Goal: Task Accomplishment & Management: Use online tool/utility

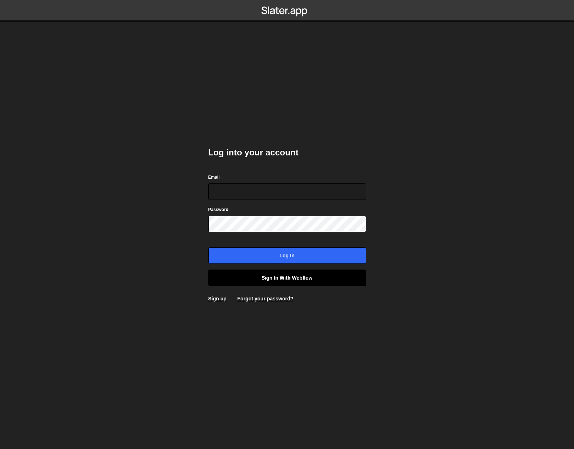
click at [278, 279] on link "Sign in with Webflow" at bounding box center [287, 277] width 158 height 16
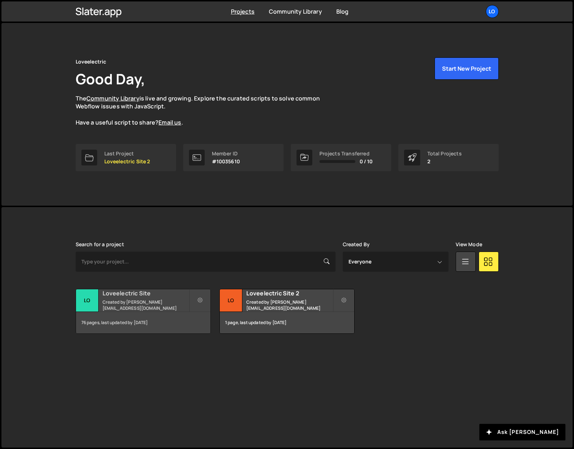
click at [129, 297] on h2 "Loveelectric Site" at bounding box center [146, 293] width 86 height 8
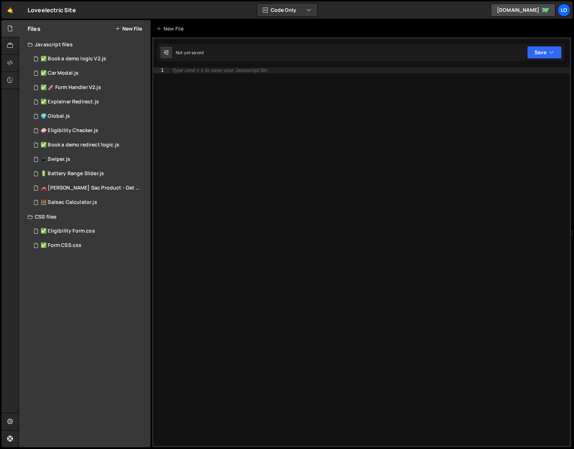
click at [121, 27] on button "New File" at bounding box center [128, 29] width 27 height 6
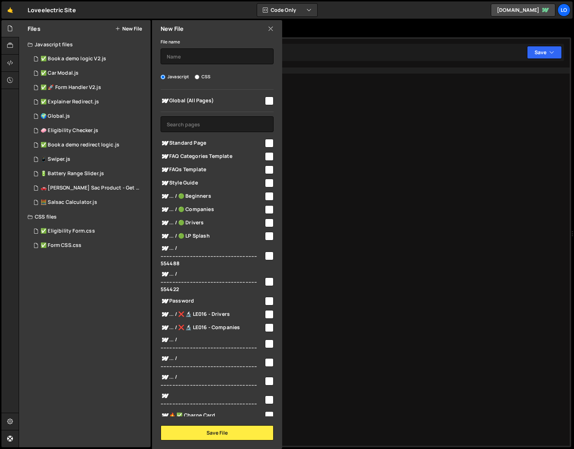
click at [196, 77] on input "CSS" at bounding box center [197, 77] width 5 height 5
radio input "true"
click at [195, 56] on input "text" at bounding box center [217, 56] width 113 height 16
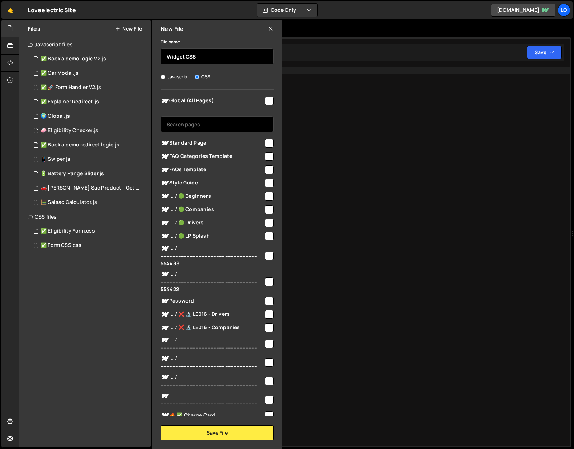
type input "Widget CSS"
click at [198, 127] on input "text" at bounding box center [217, 124] width 113 height 16
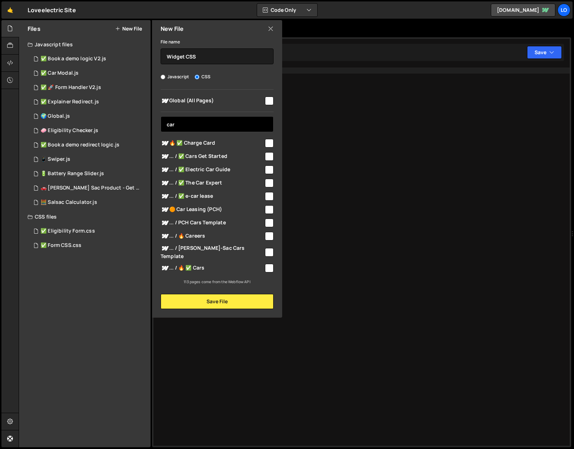
type input "car"
click at [274, 261] on div "Global (All Pages) car Standard Page" at bounding box center [217, 187] width 130 height 195
click at [267, 264] on input "checkbox" at bounding box center [269, 268] width 9 height 9
checkbox input "true"
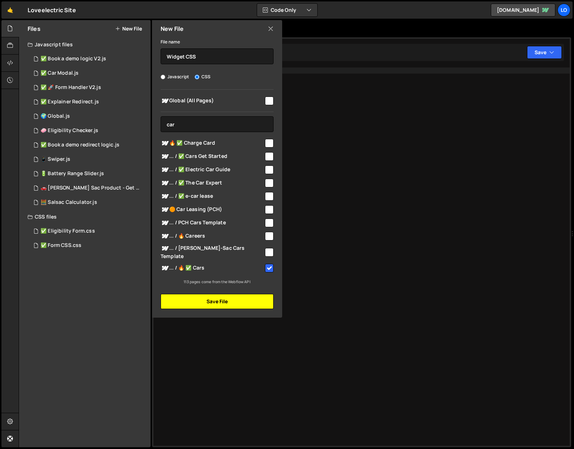
click at [257, 294] on button "Save File" at bounding box center [217, 301] width 113 height 15
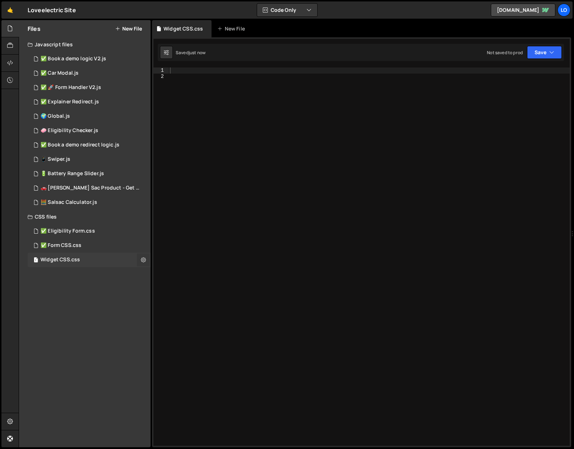
click at [142, 261] on icon at bounding box center [143, 259] width 5 height 7
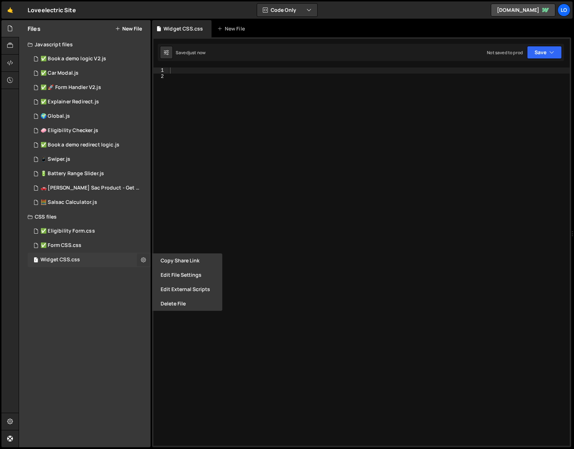
click at [142, 261] on icon at bounding box center [143, 259] width 5 height 7
click at [490, 108] on div at bounding box center [369, 262] width 401 height 390
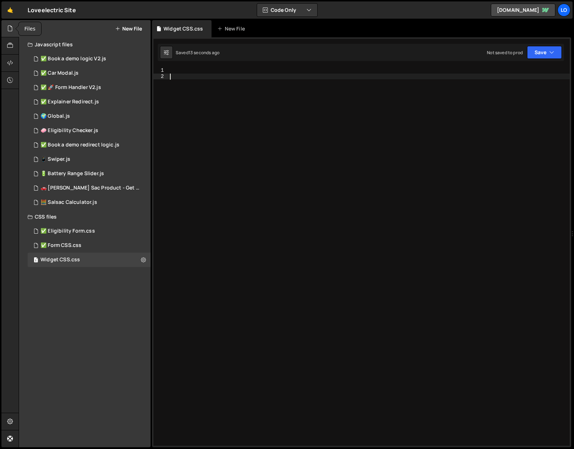
click at [12, 25] on icon at bounding box center [10, 28] width 6 height 8
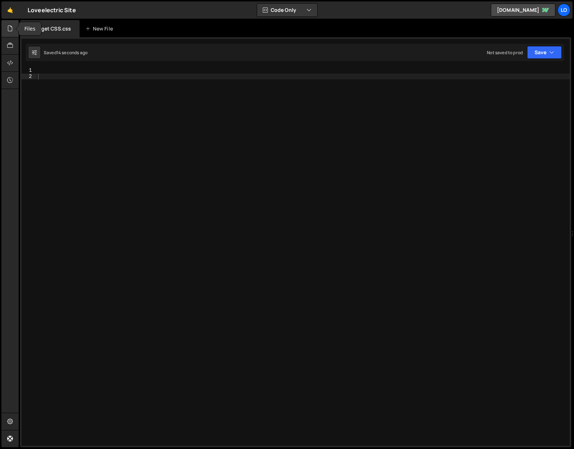
click at [10, 28] on icon at bounding box center [10, 28] width 6 height 8
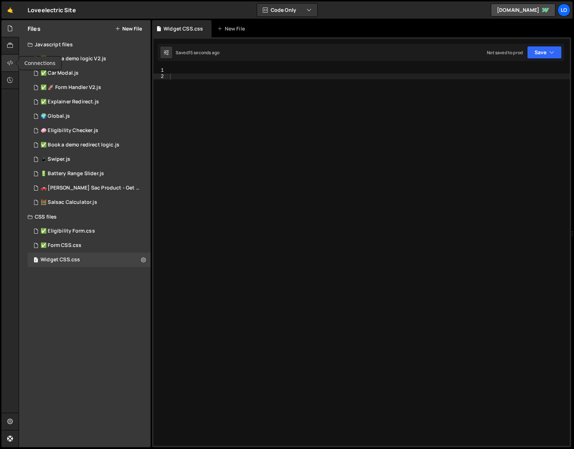
click at [9, 67] on div at bounding box center [10, 63] width 18 height 17
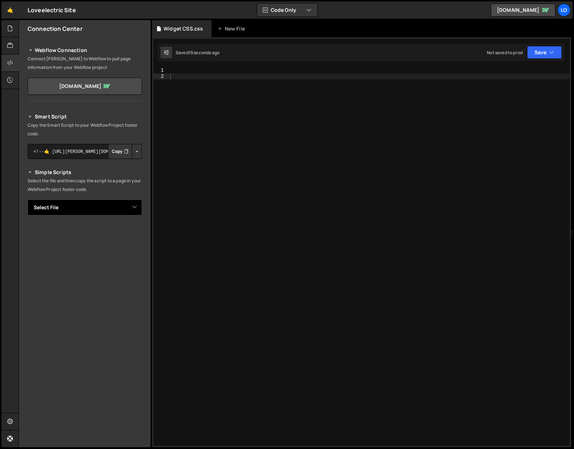
click at [115, 207] on select "Select File ✅ Book a demo logic V2.js ✅ Car Modal.js ✅ 🚀 Form Handler V2.js ✅ E…" at bounding box center [85, 207] width 114 height 16
click at [76, 210] on select "Select File ✅ Book a demo logic V2.js ✅ Car Modal.js ✅ 🚀 Form Handler V2.js ✅ E…" at bounding box center [85, 207] width 114 height 16
select select "47728"
click at [28, 199] on select "Select File ✅ Book a demo logic V2.js ✅ Car Modal.js ✅ 🚀 Form Handler V2.js ✅ E…" at bounding box center [85, 207] width 114 height 16
drag, startPoint x: 58, startPoint y: 234, endPoint x: 70, endPoint y: 233, distance: 12.6
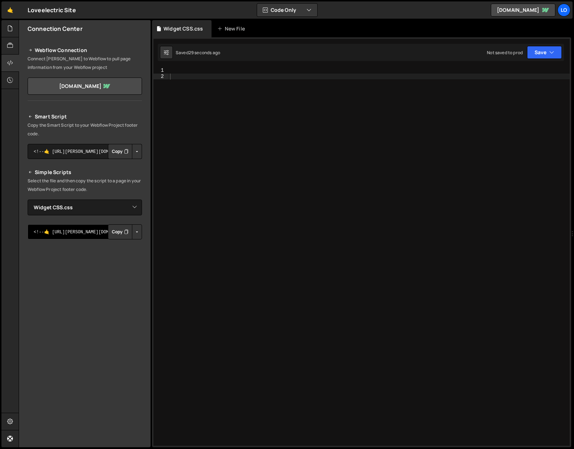
click at [68, 233] on textarea "<!--🤙 [URL][PERSON_NAME][DOMAIN_NAME]> <script>document.addEventListener("DOMCo…" at bounding box center [85, 231] width 114 height 15
click at [134, 230] on button "Button group with nested dropdown" at bounding box center [137, 231] width 10 height 15
click at [143, 192] on div "Smart Script Copy the Smart Script to your Webflow Project footer code. <!--🤙 […" at bounding box center [85, 245] width 132 height 283
click at [203, 76] on div at bounding box center [369, 262] width 401 height 390
click at [202, 74] on div at bounding box center [369, 262] width 401 height 390
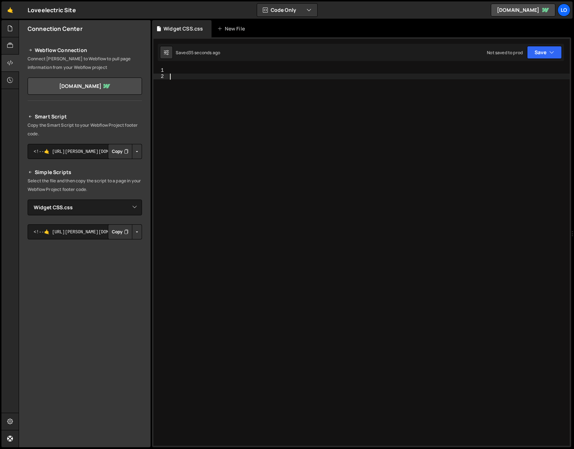
click at [202, 74] on div at bounding box center [369, 262] width 401 height 390
click at [11, 30] on icon at bounding box center [10, 28] width 6 height 8
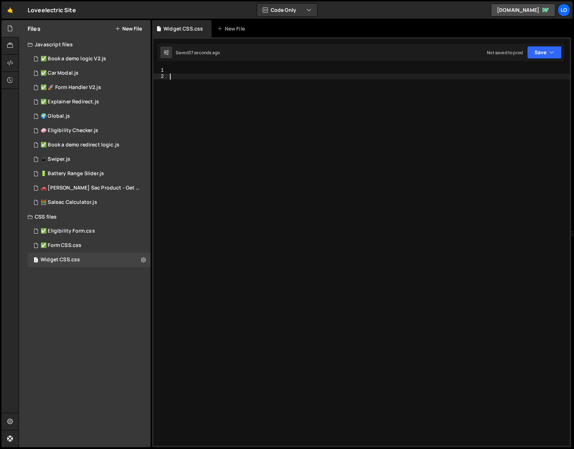
click at [213, 78] on div at bounding box center [369, 262] width 401 height 390
paste textarea "</style>"
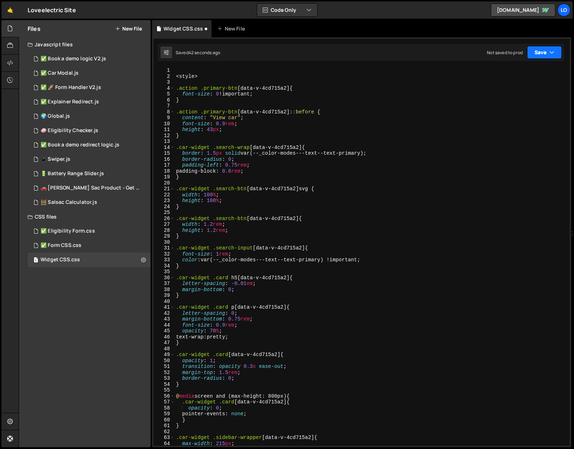
click at [534, 51] on button "Save" at bounding box center [544, 52] width 35 height 13
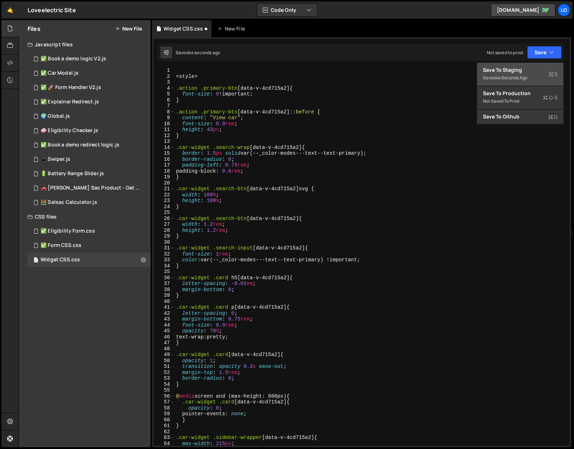
click at [521, 68] on div "Save to Staging S" at bounding box center [520, 69] width 75 height 7
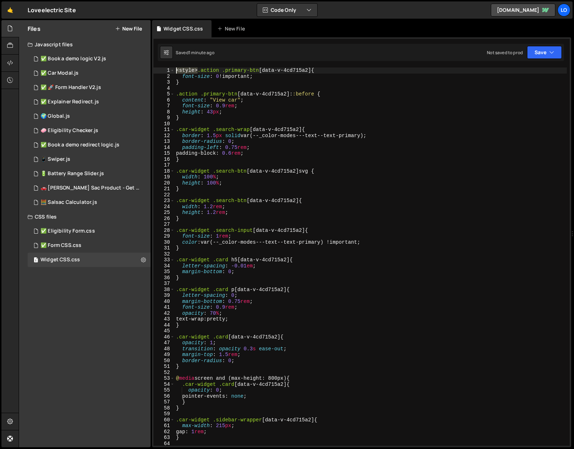
drag, startPoint x: 197, startPoint y: 72, endPoint x: 165, endPoint y: 72, distance: 32.6
click at [165, 72] on div "<style>.action .primary-btn[data-v-4cd715a2] { 1 2 3 4 5 6 7 8 9 10 11 12 13 14…" at bounding box center [361, 256] width 416 height 378
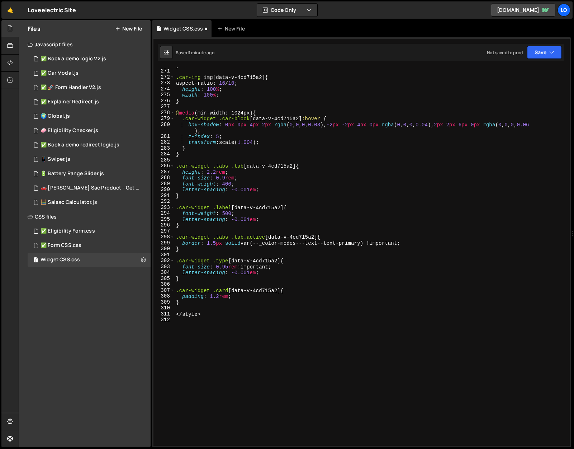
scroll to position [1660, 0]
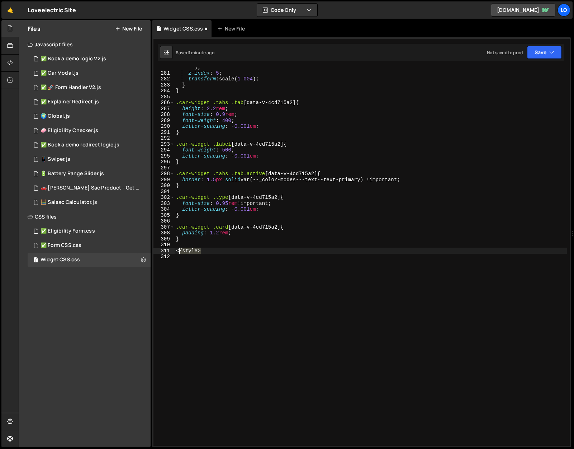
drag, startPoint x: 179, startPoint y: 252, endPoint x: 165, endPoint y: 250, distance: 13.8
click at [165, 250] on div ".action .primary-btn[data-v-4cd715a2] { 280 281 282 283 284 285 286 287 288 289…" at bounding box center [361, 256] width 416 height 378
type textarea "</style>"
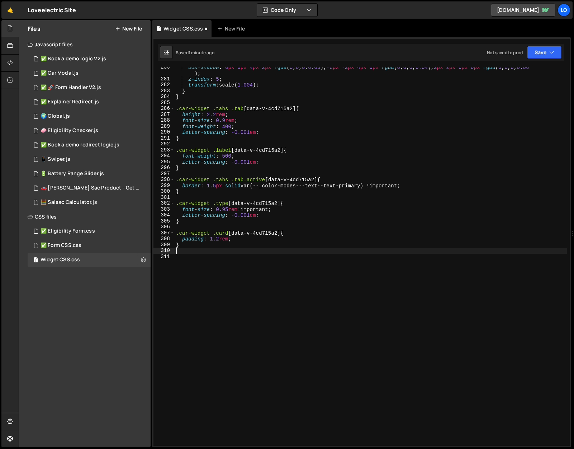
type textarea "}"
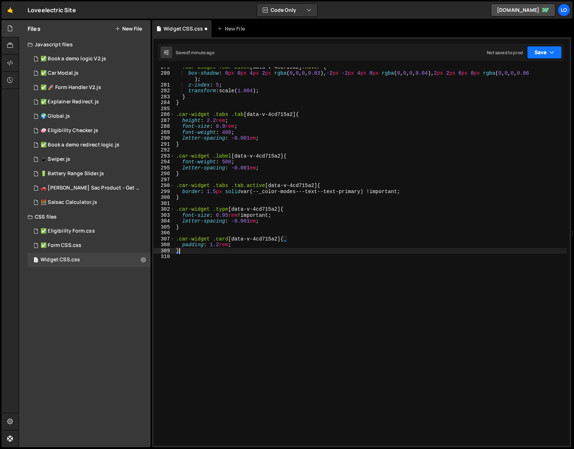
click at [546, 48] on button "Save" at bounding box center [544, 52] width 35 height 13
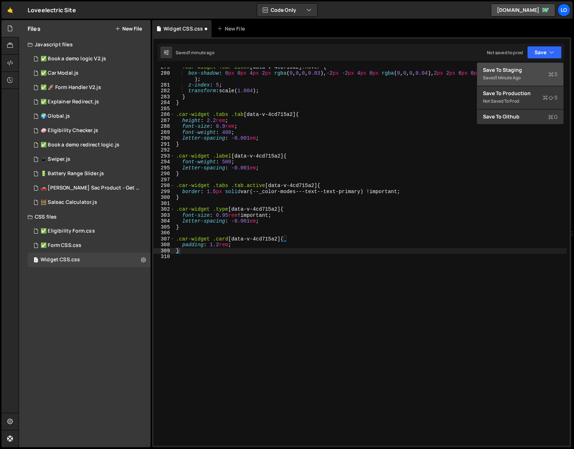
click at [525, 65] on button "Save to Staging S Saved 1 minute ago" at bounding box center [520, 74] width 86 height 23
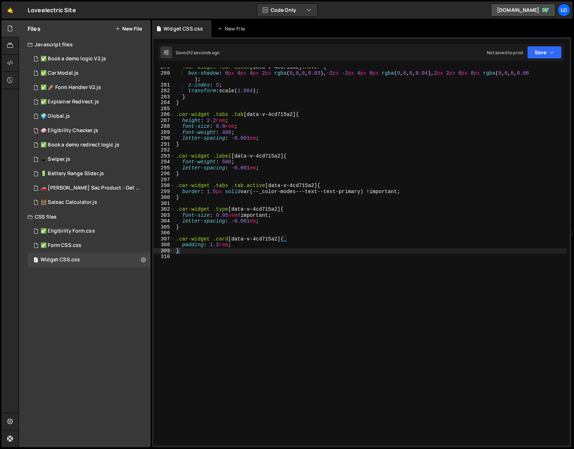
click at [341, 274] on div ".car-widget .car-block [ data-v-4cd715a2 ] :hover { box-shadow : 0 px 0 px 4 px…" at bounding box center [371, 259] width 392 height 390
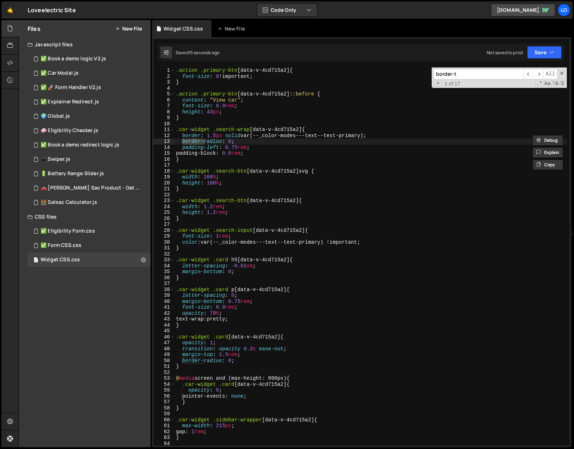
scroll to position [302, 0]
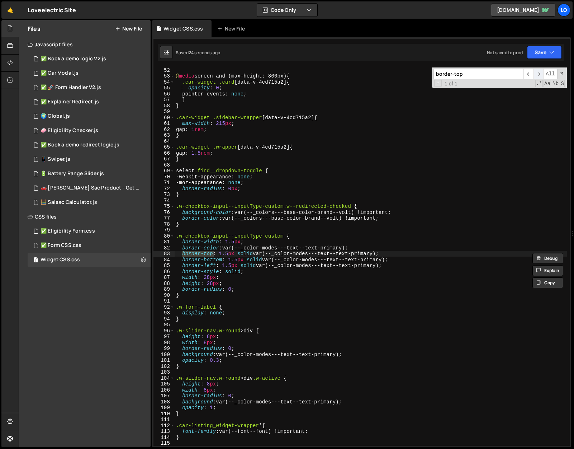
type input "border-top"
click at [540, 74] on span "​" at bounding box center [539, 74] width 10 height 10
click at [380, 252] on div "@ media screen and (max-height: 800px) { .car-widget .card [ data-v-4cd715a2 ] …" at bounding box center [371, 262] width 392 height 390
click at [542, 55] on button "Save" at bounding box center [544, 52] width 35 height 13
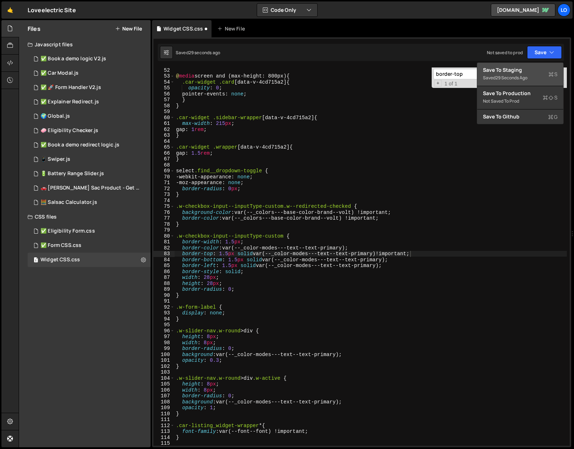
click at [537, 68] on div "Save to Staging S" at bounding box center [520, 69] width 75 height 7
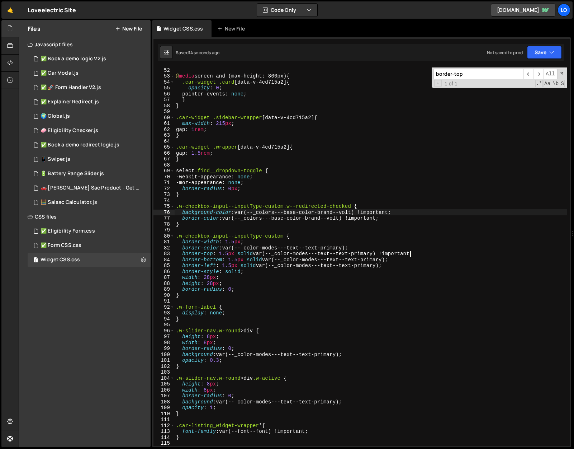
click at [421, 214] on div "@ media screen and (max-height: 800px) { .car-widget .card [ data-v-4cd715a2 ] …" at bounding box center [371, 262] width 392 height 390
type textarea "}"
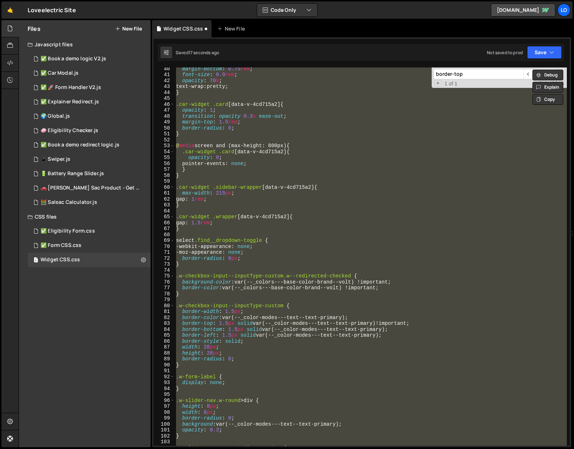
scroll to position [0, 0]
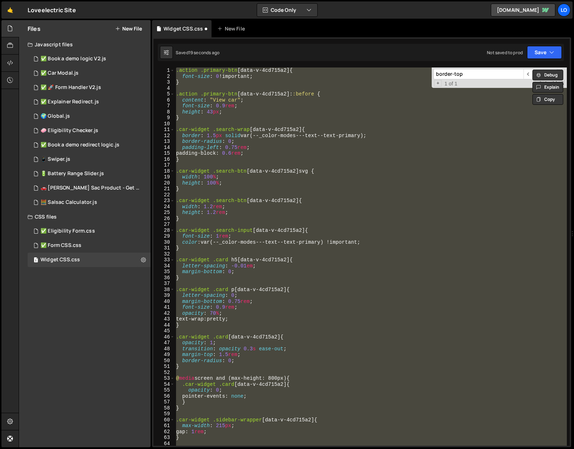
click at [473, 72] on input "border-top" at bounding box center [478, 74] width 90 height 10
click at [526, 73] on span "​" at bounding box center [528, 74] width 10 height 10
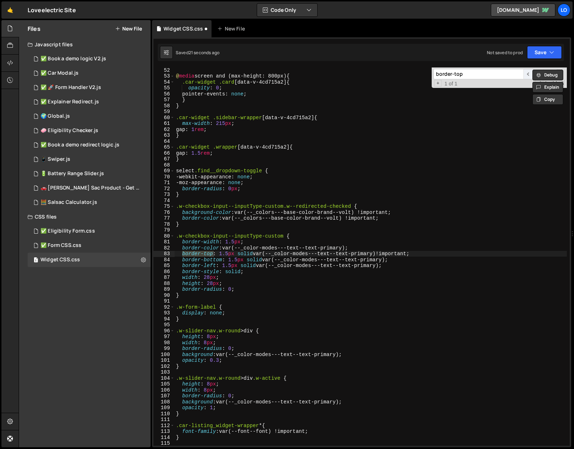
scroll to position [302, 0]
click at [464, 72] on input "border-top" at bounding box center [478, 74] width 90 height 10
paste input ".car-block[data-v-4cd715a2]"
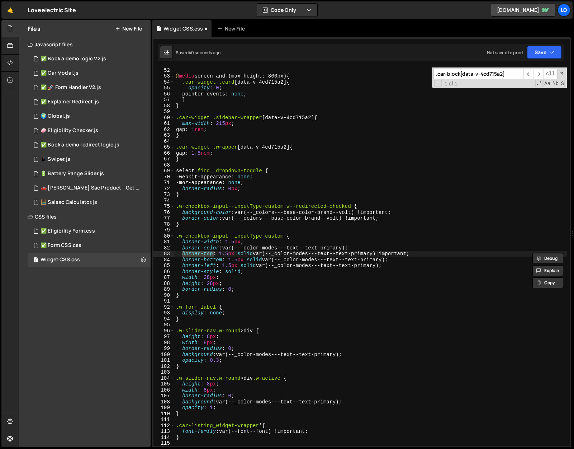
scroll to position [1124, 0]
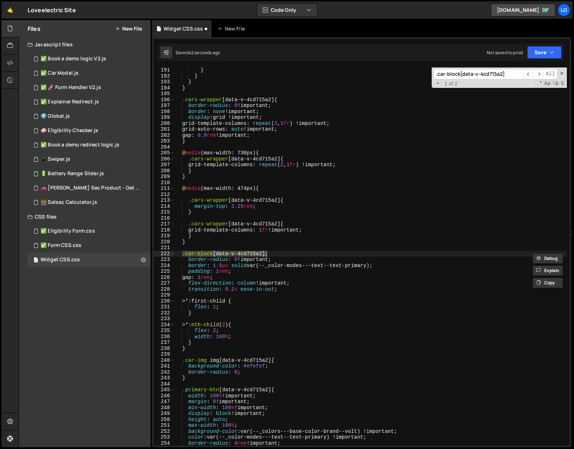
type input ".car-block[data-v-4cd715a2]"
type textarea "border-radius: 0 !important;"
click at [277, 259] on div "} } } } .cars-wrapper [ data-v-4cd715a2 ] { border-radius : 0 !important ; bord…" at bounding box center [371, 262] width 392 height 390
click at [246, 294] on div "} } } } .cars-wrapper [ data-v-4cd715a2 ] { border-radius : 0 !important ; bord…" at bounding box center [371, 262] width 392 height 390
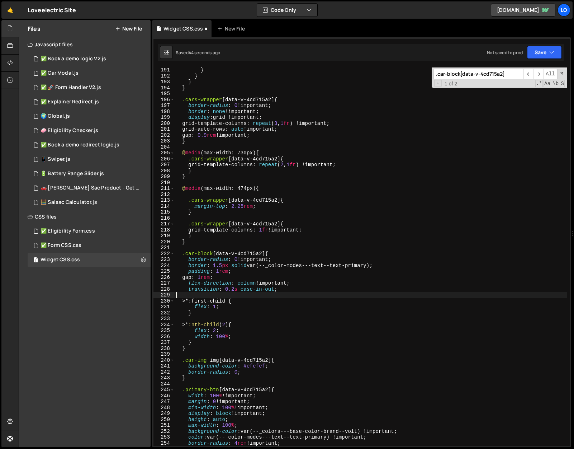
click at [280, 290] on div "} } } } .cars-wrapper [ data-v-4cd715a2 ] { border-radius : 0 !important ; bord…" at bounding box center [371, 262] width 392 height 390
click at [383, 264] on div "} } } } .cars-wrapper [ data-v-4cd715a2 ] { border-radius : 0 !important ; bord…" at bounding box center [371, 262] width 392 height 390
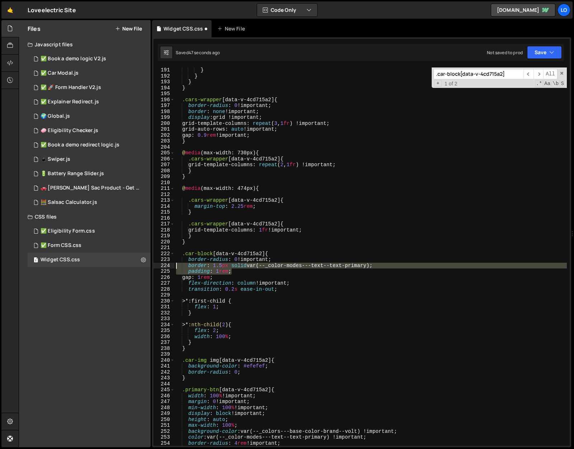
drag, startPoint x: 398, startPoint y: 272, endPoint x: 169, endPoint y: 262, distance: 229.0
click at [169, 262] on div "border: 1.5px solid var(--_color-modes---text--text-primary); 191 192 193 194 1…" at bounding box center [361, 256] width 416 height 378
click at [364, 257] on div "} } } } .cars-wrapper [ data-v-4cd715a2 ] { border-radius : 0 !important ; bord…" at bounding box center [371, 262] width 392 height 390
click at [373, 266] on div "} } } } .cars-wrapper [ data-v-4cd715a2 ] { border-radius : 0 !important ; bord…" at bounding box center [371, 262] width 392 height 390
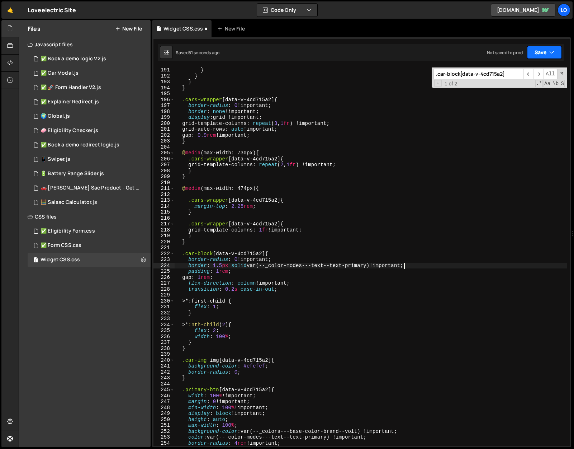
type textarea "border: 1.5px solid var(--_color-modes---text--text-primary)!;"
click at [538, 47] on button "Save" at bounding box center [544, 52] width 35 height 13
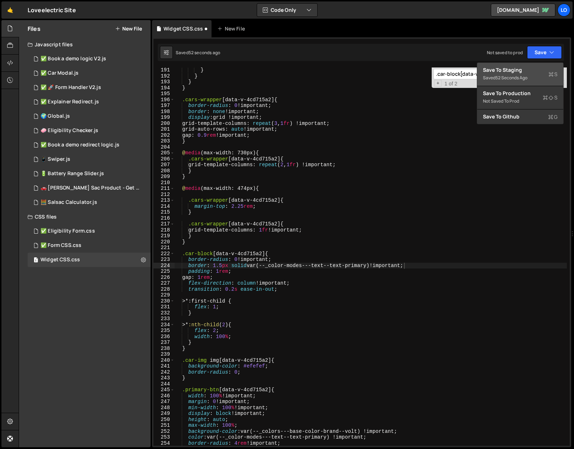
click at [520, 68] on div "Save to Staging S" at bounding box center [520, 69] width 75 height 7
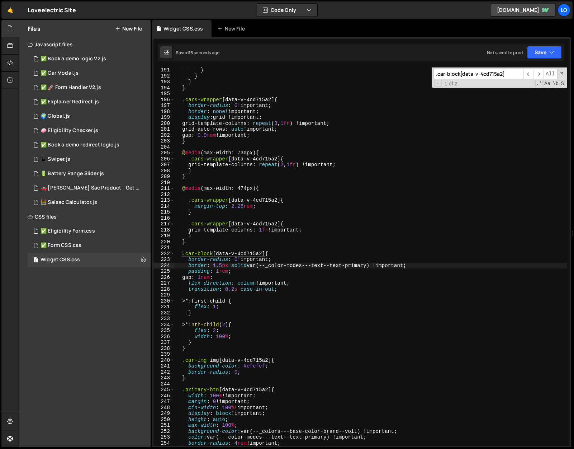
click at [451, 75] on input ".car-block[data-v-4cd715a2]" at bounding box center [478, 74] width 90 height 10
paste input "h4"
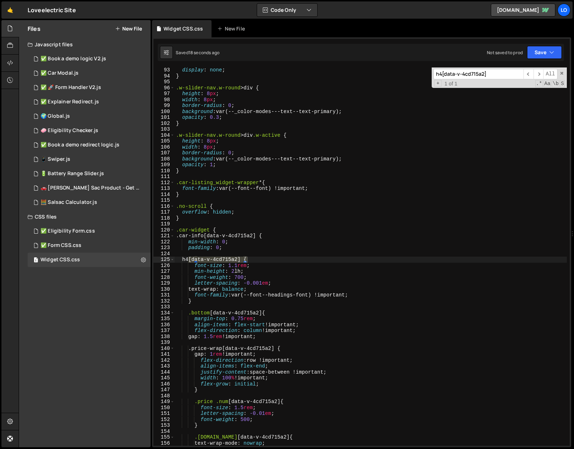
type input "h4[data-v-4cd715a2]"
click at [259, 257] on div "display : none ; } .w-slider-nav.w-round > div { height : 8 px ; width : 8 px ;…" at bounding box center [371, 262] width 392 height 390
click at [252, 266] on div "display : none ; } .w-slider-nav.w-round > div { height : 8 px ; width : 8 px ;…" at bounding box center [371, 262] width 392 height 390
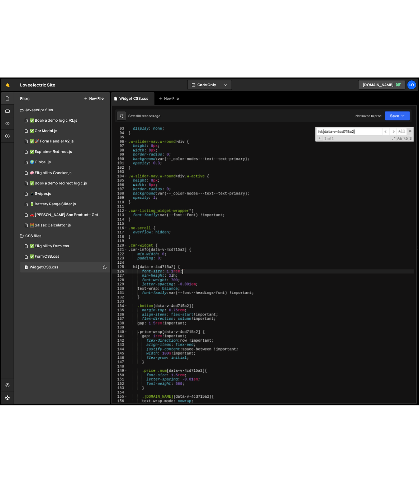
scroll to position [0, 5]
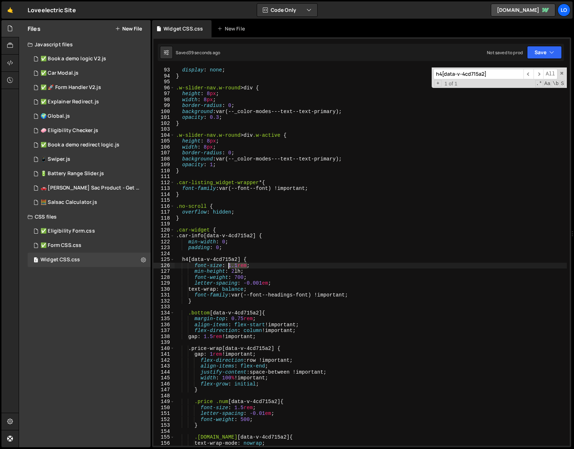
drag, startPoint x: 248, startPoint y: 265, endPoint x: 228, endPoint y: 265, distance: 20.1
click at [228, 265] on div "display : none ; } .w-slider-nav.w-round > div { height : 8 px ; width : 8 px ;…" at bounding box center [371, 262] width 392 height 390
paste textarea "var(--_typography---headers--h5)"
type textarea "font-size: var(--_typography---headers--h5);"
click at [544, 54] on button "Save" at bounding box center [544, 52] width 35 height 13
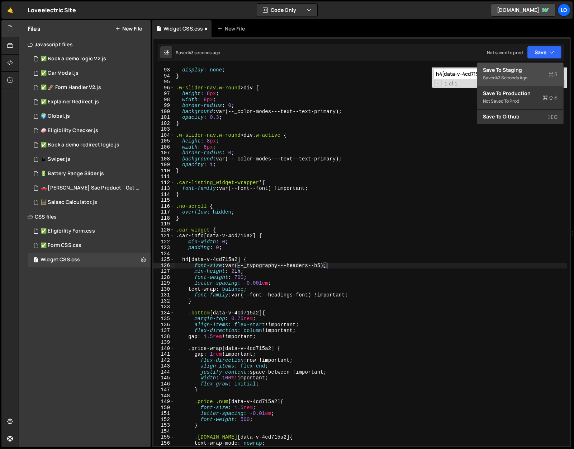
click at [530, 74] on div "Saved 43 seconds ago" at bounding box center [520, 78] width 75 height 9
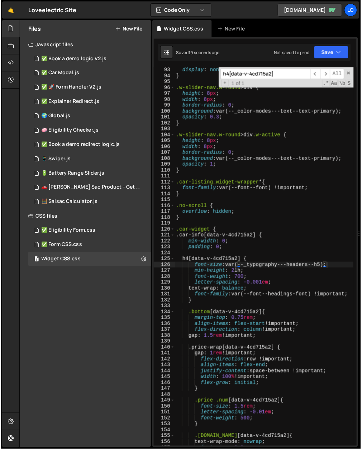
scroll to position [592, 0]
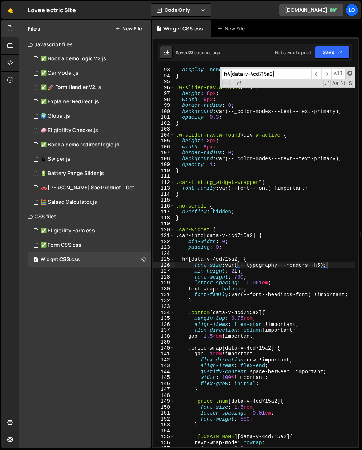
click at [350, 71] on span at bounding box center [349, 73] width 5 height 5
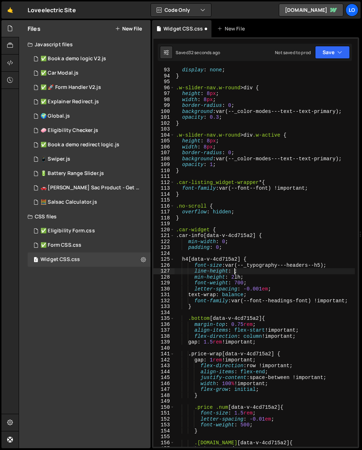
scroll to position [0, 4]
paste textarea "var(--_typography---line-height--h5)"
click at [268, 288] on div "display : none ; } .w-slider-nav.w-round > div { height : 8 px ; width : 8 px ;…" at bounding box center [265, 262] width 180 height 391
paste textarea "var(--_typography---letter-spacing--h5)"
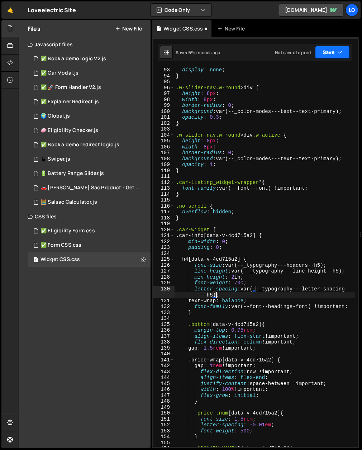
click at [327, 51] on button "Save" at bounding box center [332, 52] width 35 height 13
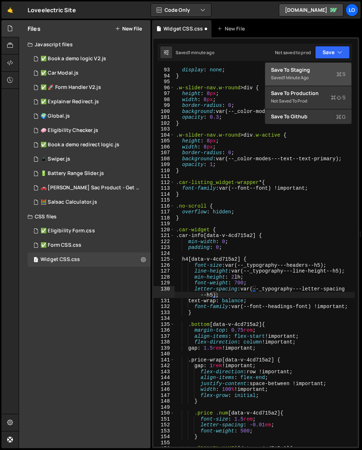
click at [321, 69] on div "Save to Staging S" at bounding box center [308, 69] width 75 height 7
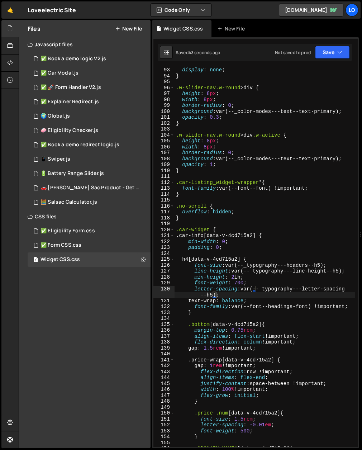
type textarea "min-height: 2lh;"
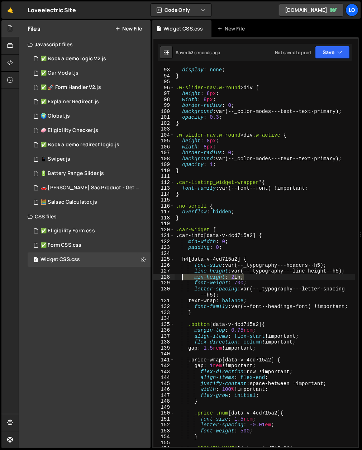
drag, startPoint x: 251, startPoint y: 276, endPoint x: 177, endPoint y: 276, distance: 74.6
click at [177, 276] on div "display : none ; } .w-slider-nav.w-round > div { height : 8 px ; width : 8 px ;…" at bounding box center [265, 262] width 180 height 391
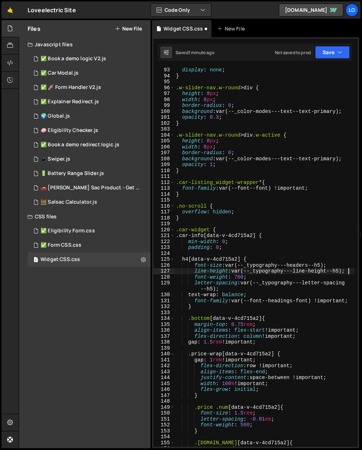
click at [279, 89] on div "display : none ; } .w-slider-nav.w-round > div { height : 8 px ; width : 8 px ;…" at bounding box center [265, 262] width 180 height 391
type textarea ".w-slider-nav.w-round>div {"
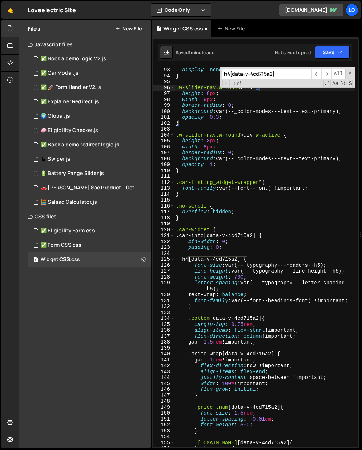
paste input "data-v-4cd715a2"
type input "data-v-4cd715a2"
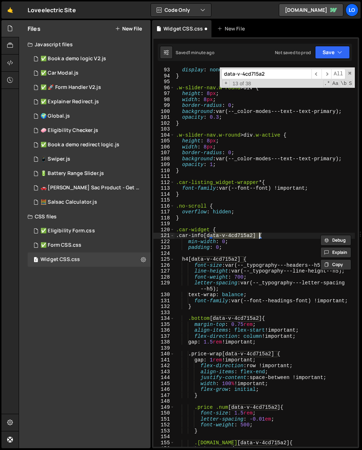
click at [231, 236] on div "display : none ; } .w-slider-nav.w-round > div { height : 8 px ; width : 8 px ;…" at bounding box center [265, 256] width 180 height 379
click at [227, 245] on div "display : none ; } .w-slider-nav.w-round > div { height : 8 px ; width : 8 px ;…" at bounding box center [265, 262] width 180 height 391
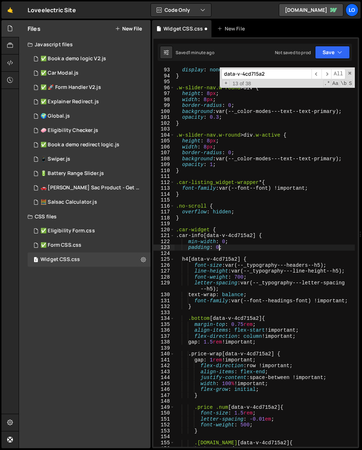
click at [218, 247] on div "display : none ; } .w-slider-nav.w-round > div { height : 8 px ; width : 8 px ;…" at bounding box center [265, 262] width 180 height 391
click at [219, 247] on div "display : none ; } .w-slider-nav.w-round > div { height : 8 px ; width : 8 px ;…" at bounding box center [265, 262] width 180 height 391
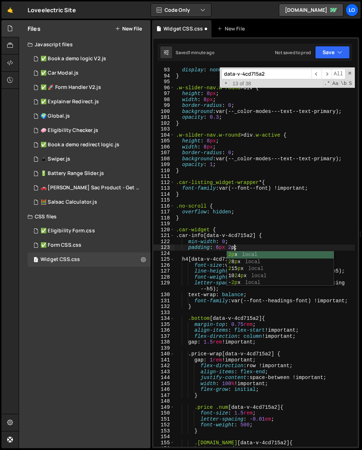
scroll to position [0, 4]
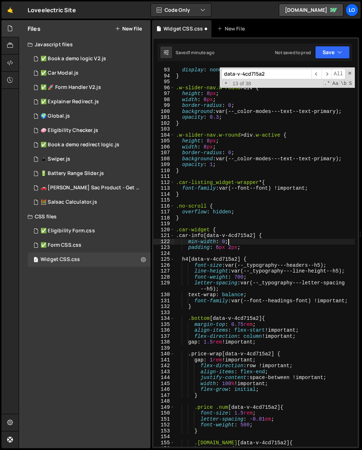
click at [251, 242] on div "display : none ; } .w-slider-nav.w-round > div { height : 8 px ; width : 8 px ;…" at bounding box center [265, 262] width 180 height 391
click at [326, 52] on button "Save" at bounding box center [332, 52] width 35 height 13
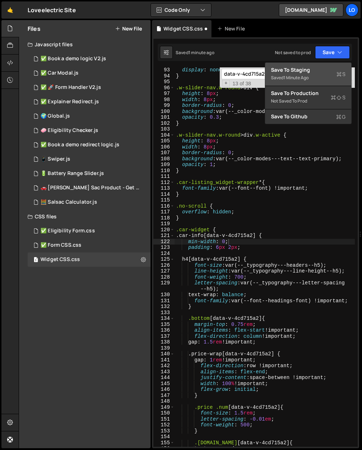
click at [313, 66] on button "Save to Staging S Saved 1 minute ago" at bounding box center [308, 74] width 86 height 23
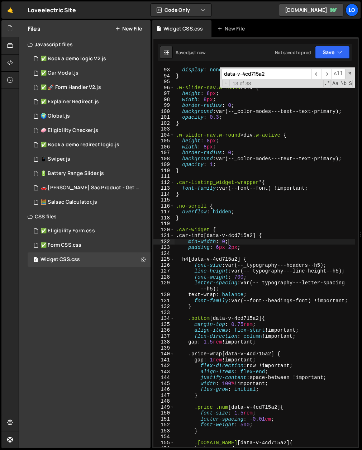
type textarea "padding: 6px 2px;"
click at [246, 248] on div "display : none ; } .w-slider-nav.w-round > div { height : 8 px ; width : 8 px ;…" at bounding box center [265, 262] width 180 height 391
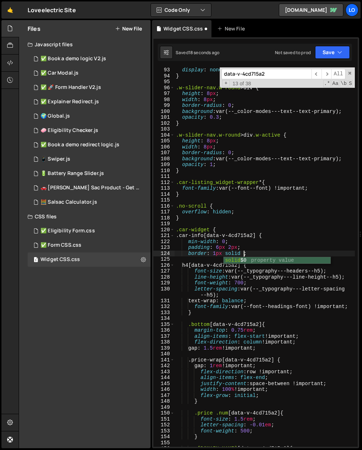
scroll to position [0, 4]
paste textarea "var(--_colors---border-color--border-secondary)"
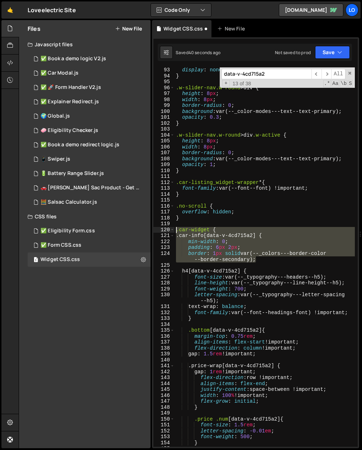
drag, startPoint x: 260, startPoint y: 260, endPoint x: 169, endPoint y: 229, distance: 95.8
click at [169, 229] on div "border: 1px solid var(--_colors---border-color--border-secondary); 93 94 95 96 …" at bounding box center [255, 256] width 204 height 379
click at [330, 49] on button "Save" at bounding box center [332, 52] width 35 height 13
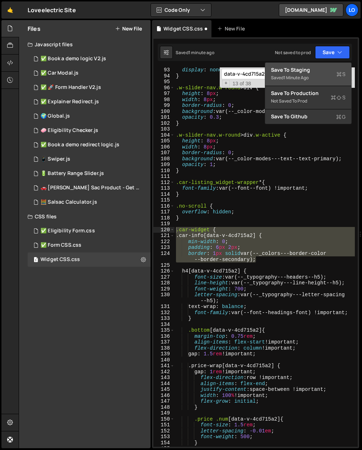
click at [318, 63] on button "Save to Staging S Saved 1 minute ago" at bounding box center [308, 74] width 86 height 23
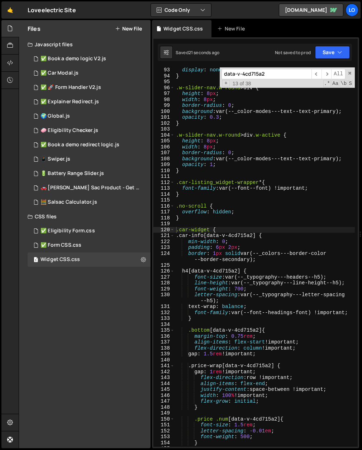
click at [243, 254] on div "display : none ; } .w-slider-nav.w-round > div { height : 8 px ; width : 8 px ;…" at bounding box center [265, 262] width 180 height 391
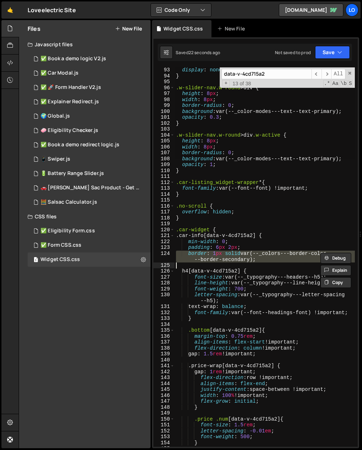
click at [243, 252] on div "display : none ; } .w-slider-nav.w-round > div { height : 8 px ; width : 8 px ;…" at bounding box center [265, 256] width 180 height 379
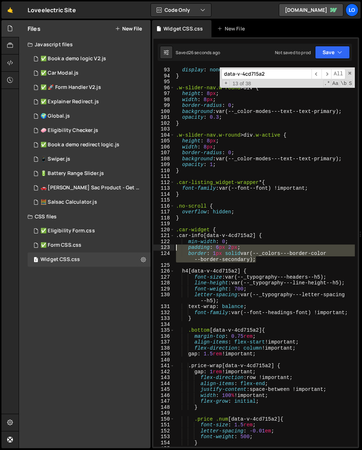
drag, startPoint x: 257, startPoint y: 257, endPoint x: 168, endPoint y: 250, distance: 89.3
click at [168, 250] on div "border: 1px solid var(--_colors---border-color--border-secondary); 93 94 95 96 …" at bounding box center [255, 256] width 204 height 379
click at [278, 257] on div "display : none ; } .w-slider-nav.w-round > div { height : 8 px ; width : 8 px ;…" at bounding box center [265, 256] width 180 height 379
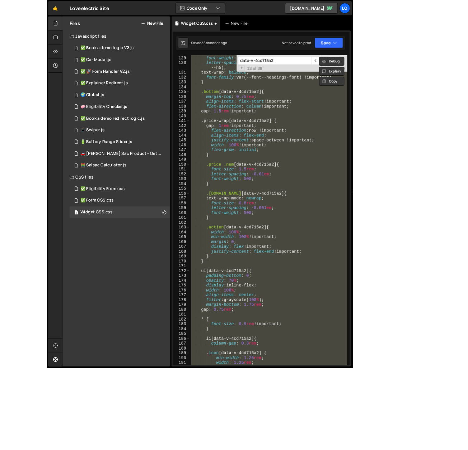
scroll to position [757, 0]
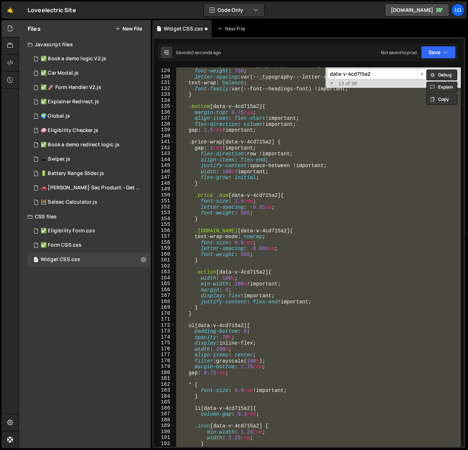
click at [398, 127] on div "line-height : var(--_typography---line-height--h5) ; font-weight : 700 ; letter…" at bounding box center [318, 256] width 286 height 379
type textarea "flex-direction: column !important;"
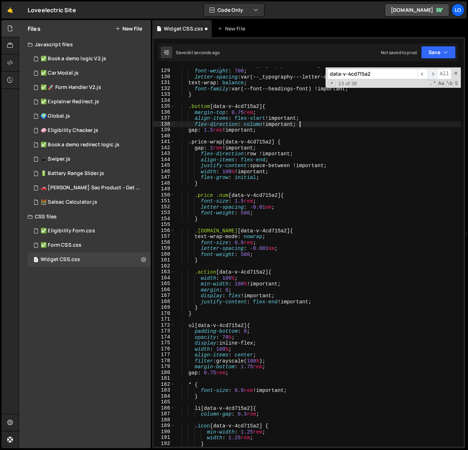
click at [433, 73] on span "​" at bounding box center [432, 74] width 10 height 10
click at [294, 138] on div "line-height : var(--_typography---line-height--h5) ; font-weight : 700 ; letter…" at bounding box center [318, 257] width 286 height 391
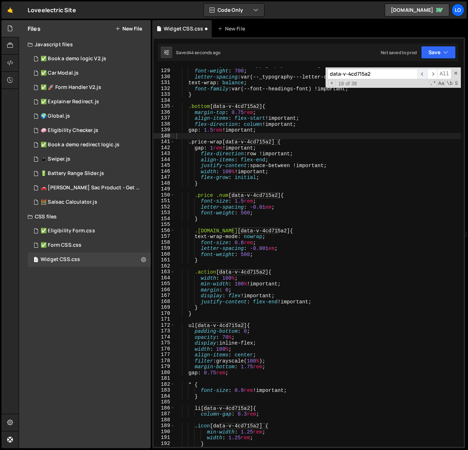
click at [424, 73] on span "​" at bounding box center [422, 74] width 10 height 10
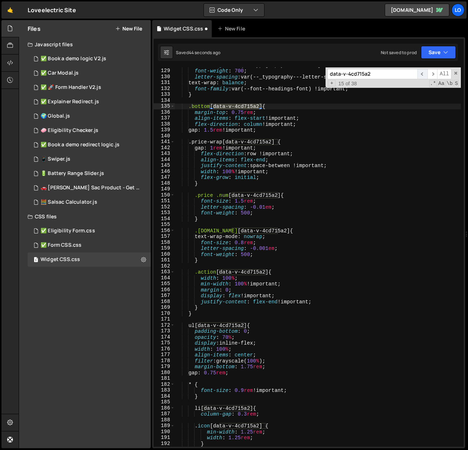
click at [424, 73] on span "​" at bounding box center [422, 74] width 10 height 10
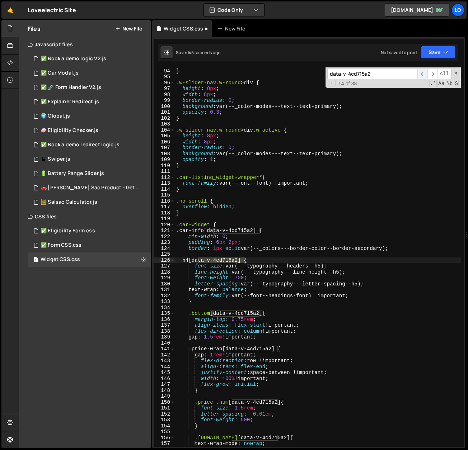
scroll to position [550, 0]
click at [244, 241] on div "display : none ; } .w-slider-nav.w-round > div { height : 8 px ; width : 8 px ;…" at bounding box center [318, 257] width 286 height 391
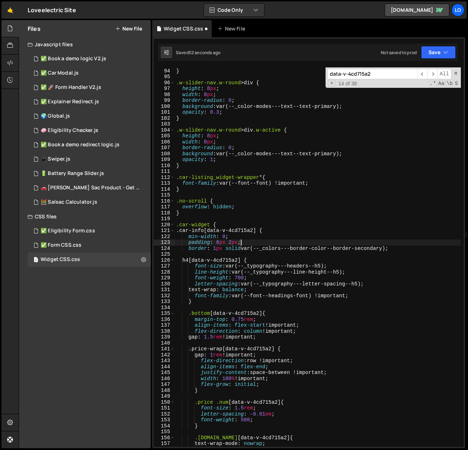
click at [198, 248] on div "display : none ; } .w-slider-nav.w-round > div { height : 8 px ; width : 8 px ;…" at bounding box center [318, 257] width 286 height 391
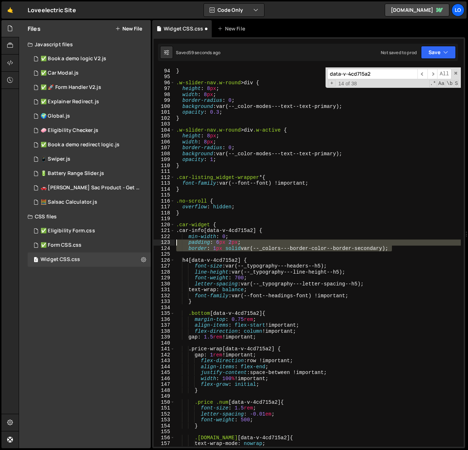
drag, startPoint x: 395, startPoint y: 247, endPoint x: 165, endPoint y: 242, distance: 230.3
click at [165, 242] on div "border: 1px solid var(--_colors---border-color--border-secondary); 93 94 95 96 …" at bounding box center [308, 256] width 310 height 379
type textarea "padding: 6px 2px; border: 1px solid var(--_colors---border-color--border-second…"
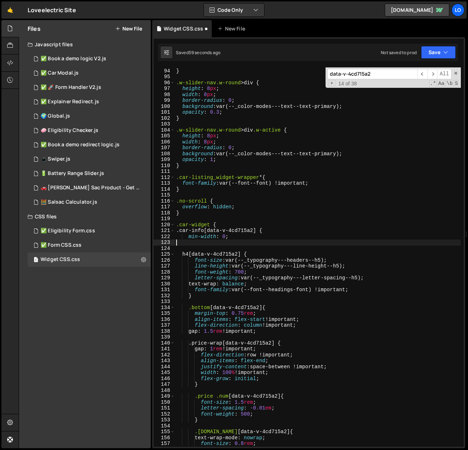
type textarea "min-width: 0;"
type textarea "}"
click at [432, 55] on button "Save" at bounding box center [438, 52] width 35 height 13
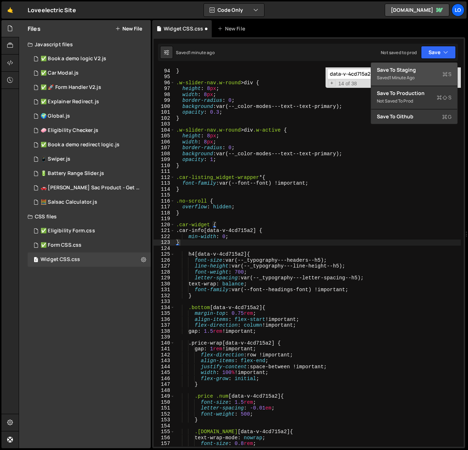
click at [413, 70] on div "Save to Staging S" at bounding box center [413, 69] width 75 height 7
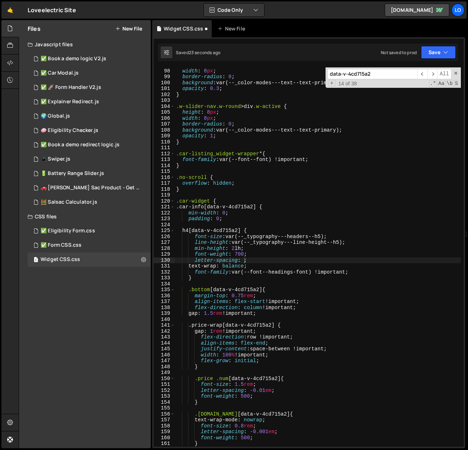
scroll to position [573, 0]
click at [266, 239] on div "height : 8 px ; width : 8 px ; border-radius : 0 ; background : var(--_color-mo…" at bounding box center [318, 257] width 286 height 391
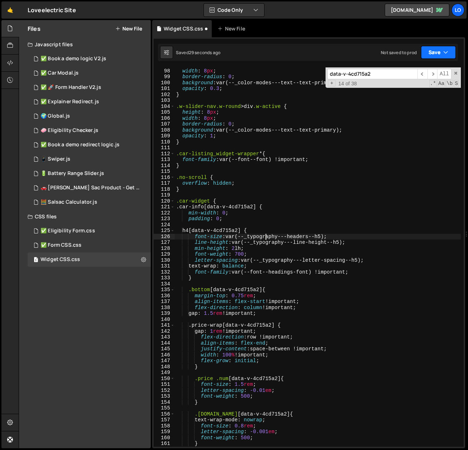
type textarea "font-size: var(--_typography---headers--h5);"
click at [427, 46] on button "Save" at bounding box center [438, 52] width 35 height 13
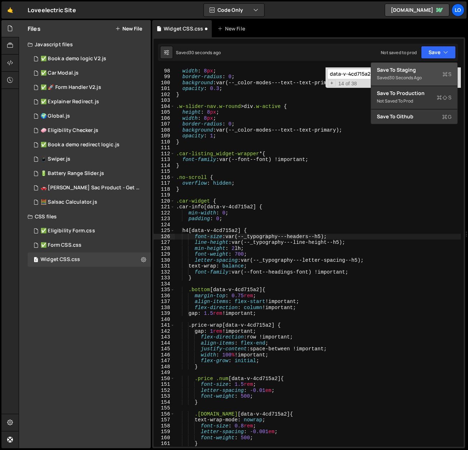
click at [419, 67] on div "Save to Staging S" at bounding box center [413, 69] width 75 height 7
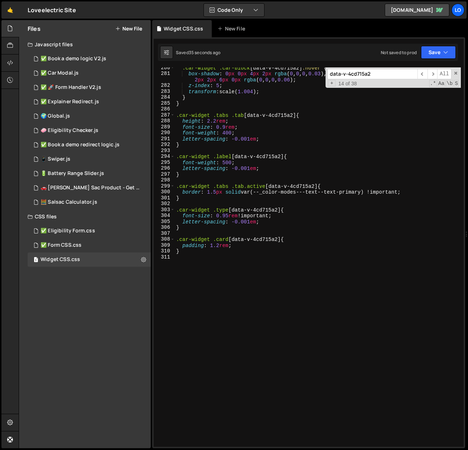
scroll to position [1653, 0]
click at [218, 264] on div ".car-widget .car-block [ data-v-4cd715a2 ] :hover { box-shadow : 0 px 0 px 4 px…" at bounding box center [318, 260] width 286 height 391
paste textarea "}"
type textarea "}"
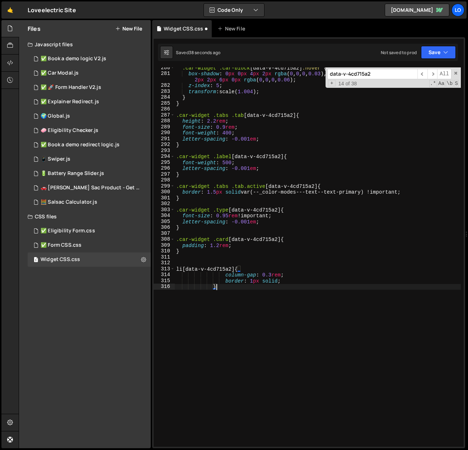
click at [207, 257] on div ".car-widget .car-block [ data-v-4cd715a2 ] :hover { box-shadow : 0 px 0 px 4 px…" at bounding box center [318, 260] width 286 height 391
click at [292, 274] on div ".car-widget .car-block [ data-v-4cd715a2 ] :hover { box-shadow : 0 px 0 px 4 px…" at bounding box center [318, 260] width 286 height 391
click at [293, 281] on div ".car-widget .car-block [ data-v-4cd715a2 ] :hover { box-shadow : 0 px 0 px 4 px…" at bounding box center [318, 260] width 286 height 391
type textarea "border: 1px solid;"
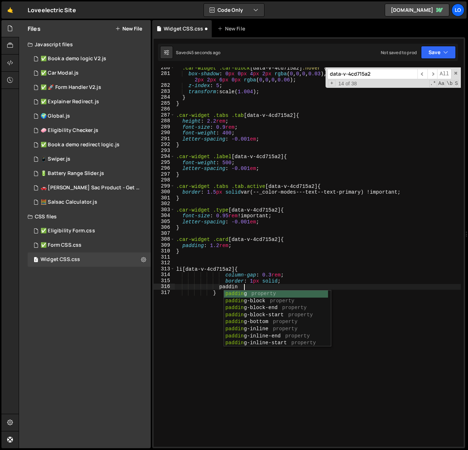
scroll to position [0, 4]
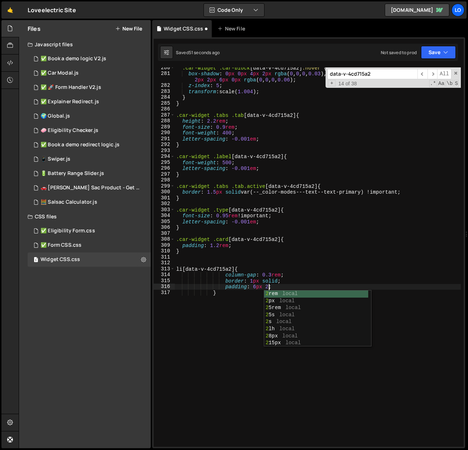
type textarea "padding: 6px 2px;"
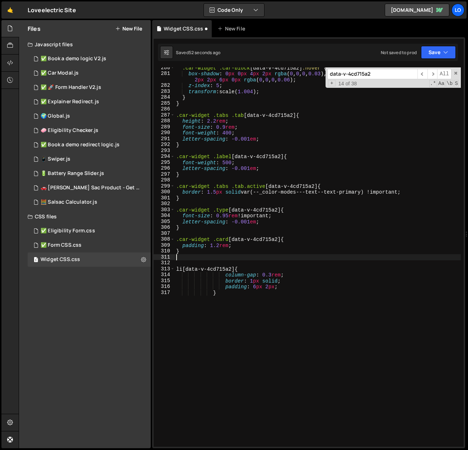
click at [301, 256] on div ".car-widget .car-block [ data-v-4cd715a2 ] :hover { box-shadow : 0 px 0 px 4 px…" at bounding box center [318, 260] width 286 height 391
click at [430, 53] on button "Save" at bounding box center [438, 52] width 35 height 13
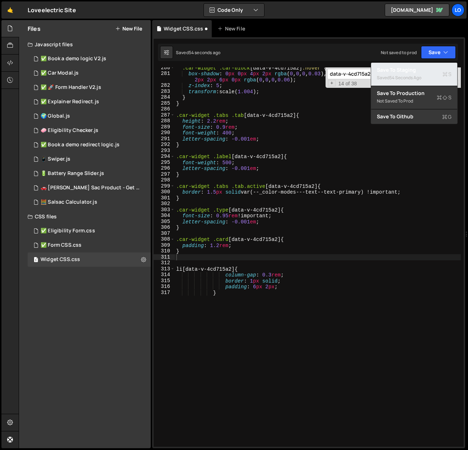
click at [412, 70] on div "Save to Staging S" at bounding box center [413, 69] width 75 height 7
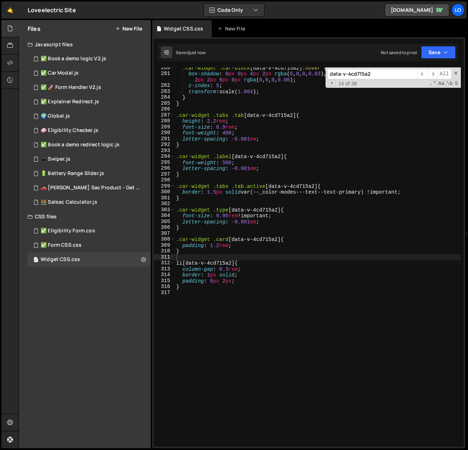
click at [213, 283] on div ".car-widget .car-block [ data-v-4cd715a2 ] :hover { box-shadow : 0 px 0 px 4 px…" at bounding box center [318, 260] width 286 height 391
click at [225, 280] on div ".car-widget .car-block [ data-v-4cd715a2 ] :hover { box-shadow : 0 px 0 px 4 px…" at bounding box center [318, 260] width 286 height 391
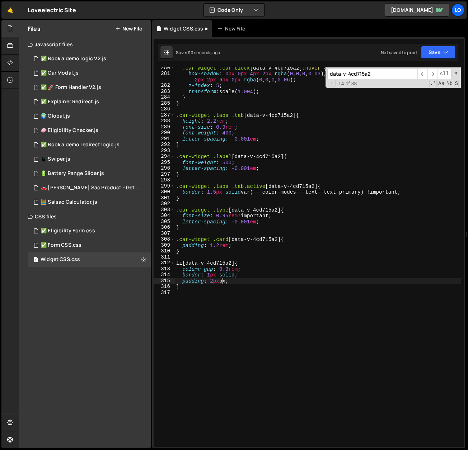
scroll to position [0, 3]
click at [439, 52] on button "Save" at bounding box center [438, 52] width 35 height 13
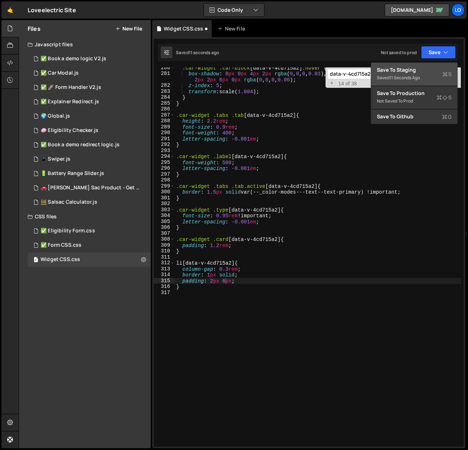
click at [423, 72] on div "Save to Staging S" at bounding box center [413, 69] width 75 height 7
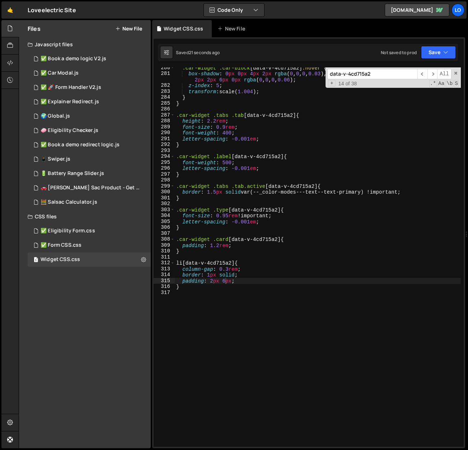
click at [232, 281] on div ".car-widget .car-block [ data-v-4cd715a2 ] :hover { box-shadow : 0 px 0 px 4 px…" at bounding box center [318, 260] width 286 height 391
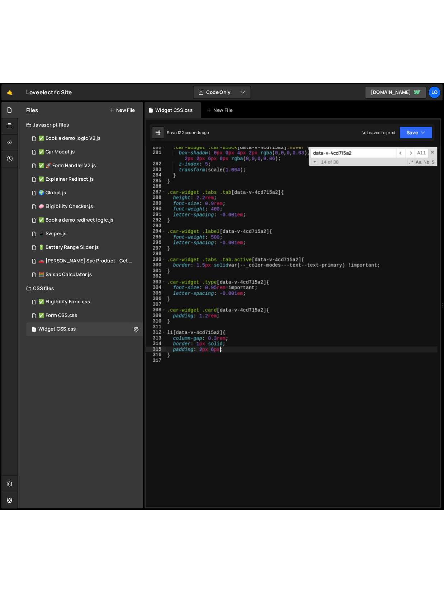
scroll to position [0, 4]
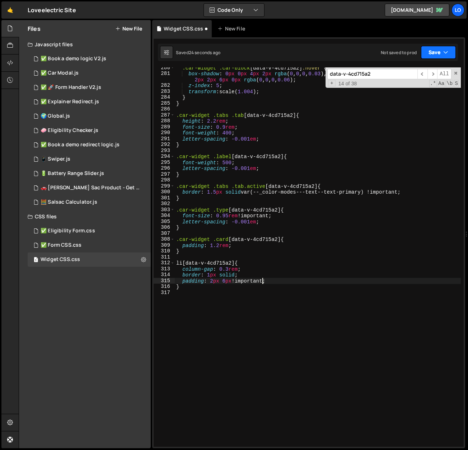
type textarea "padding: 2px 6px!;"
click at [431, 47] on button "Save" at bounding box center [438, 52] width 35 height 13
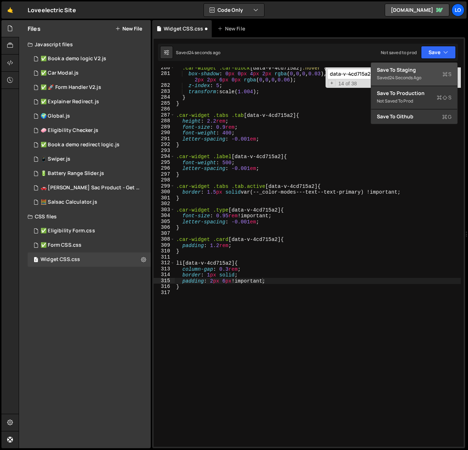
click at [422, 68] on div "Save to Staging S" at bounding box center [413, 69] width 75 height 7
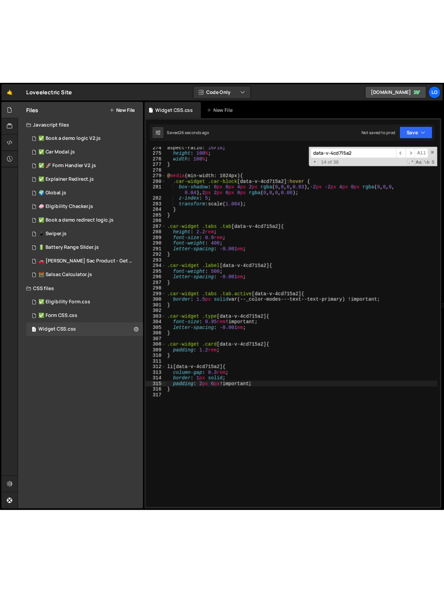
scroll to position [1617, 0]
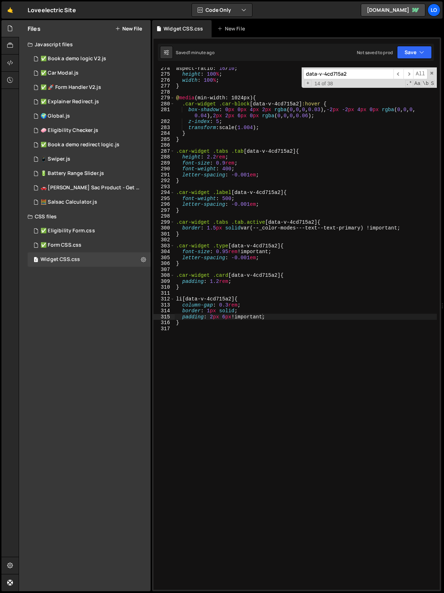
click at [201, 337] on div "aspect-ratio : 16 / 10 ; height : 100 % ; width : 100 % ; } @ media (min-width:…" at bounding box center [306, 332] width 262 height 534
paste textarea "#love > div > div > div > div.wrapper > div.cars-content > div.cars-wrapper > a…"
type textarea "#love > div > div > div > div.wrapper > div.cars-content > div.cars-wrapper > a…"
paste textarea "width: 1.25rem;"
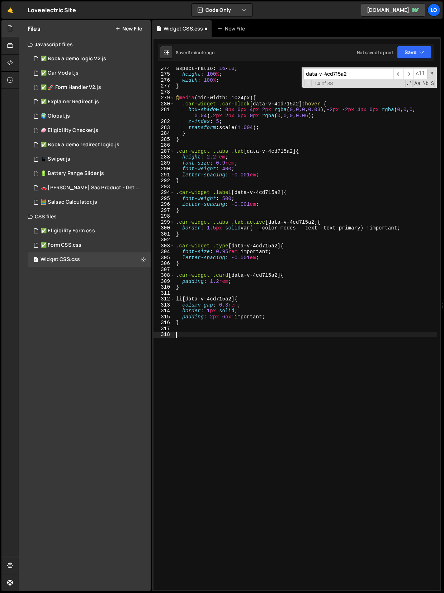
type textarea "width: 1.25rem;"
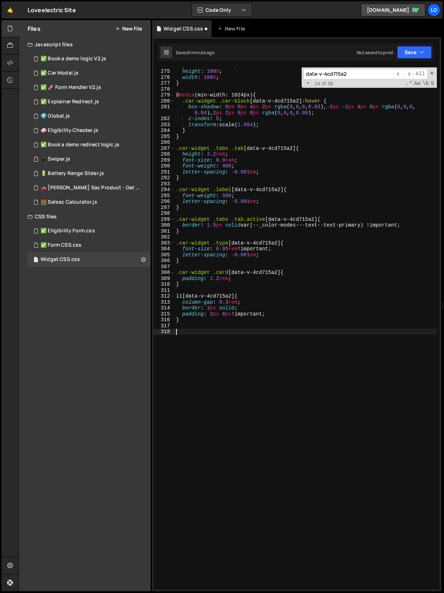
scroll to position [1620, 0]
paste textarea "}"
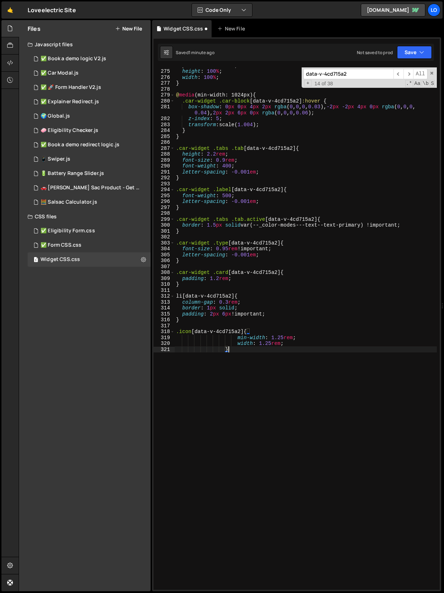
click at [272, 341] on div "aspect-ratio : 16 / 10 ; height : 100 % ; width : 100 % ; } @ media (min-width:…" at bounding box center [306, 329] width 262 height 534
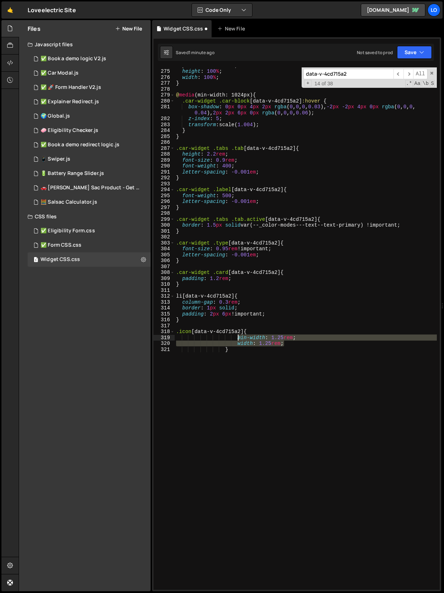
drag, startPoint x: 298, startPoint y: 342, endPoint x: 238, endPoint y: 338, distance: 60.3
click at [238, 338] on div "aspect-ratio : 16 / 10 ; height : 100 % ; width : 100 % ; } @ media (min-width:…" at bounding box center [306, 329] width 262 height 534
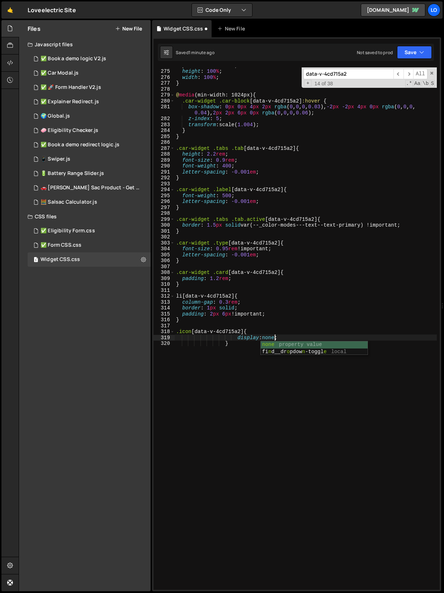
scroll to position [0, 6]
click at [227, 367] on div "aspect-ratio : 16 / 10 ; height : 100 % ; width : 100 % ; } @ media (min-width:…" at bounding box center [306, 329] width 262 height 534
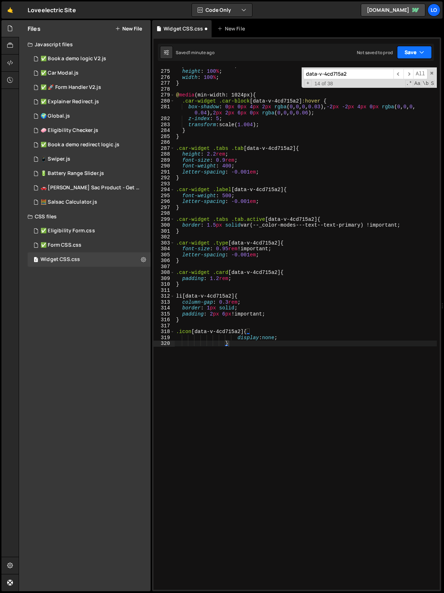
click at [413, 52] on button "Save" at bounding box center [414, 52] width 35 height 13
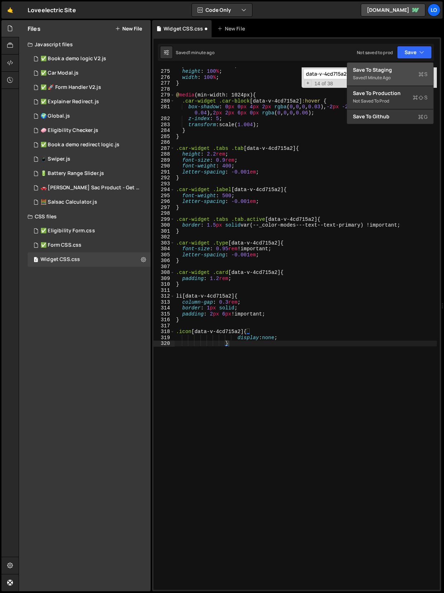
click at [397, 70] on div "Save to Staging S" at bounding box center [390, 69] width 75 height 7
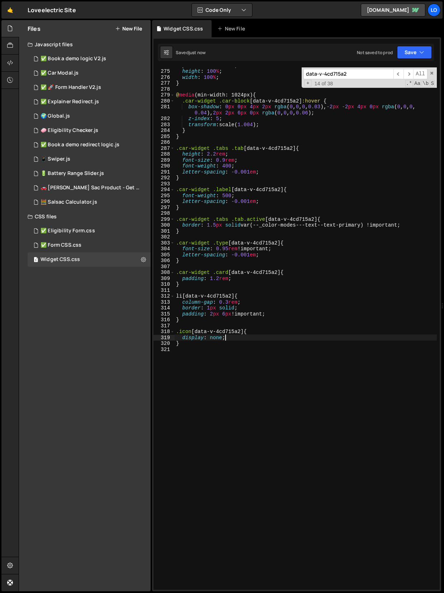
click at [224, 337] on div "aspect-ratio : 16 / 10 ; height : 100 % ; width : 100 % ; } @ media (min-width:…" at bounding box center [306, 329] width 262 height 534
type textarea "display: none!important;"
click at [276, 354] on div "aspect-ratio : 16 / 10 ; height : 100 % ; width : 100 % ; } @ media (min-width:…" at bounding box center [306, 329] width 262 height 534
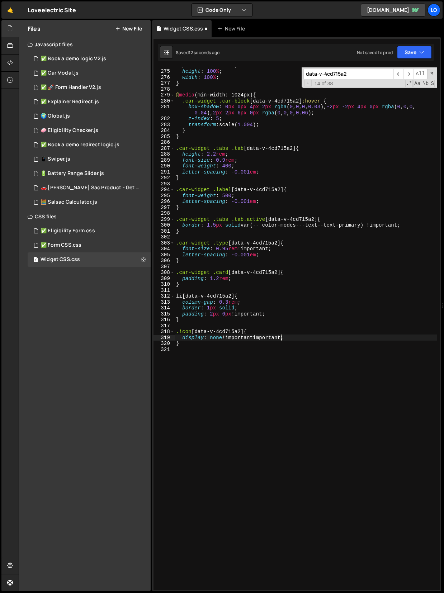
scroll to position [0, 0]
drag, startPoint x: 255, startPoint y: 339, endPoint x: 281, endPoint y: 339, distance: 26.2
click at [281, 339] on div "aspect-ratio : 16 / 10 ; height : 100 % ; width : 100 % ; } @ media (min-width:…" at bounding box center [306, 329] width 262 height 534
type textarea "display: none!important;"
click at [414, 46] on button "Save" at bounding box center [414, 52] width 35 height 13
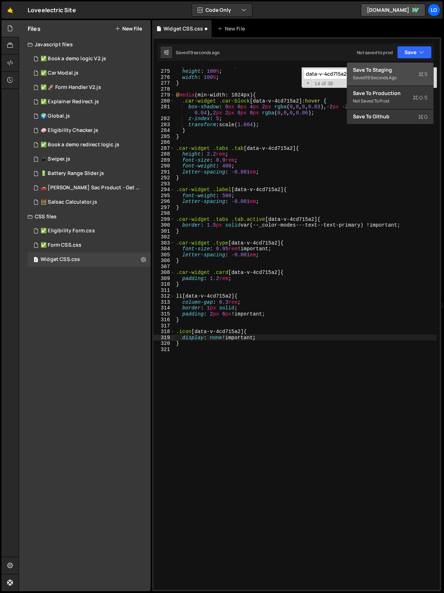
click at [394, 71] on div "Save to Staging S" at bounding box center [390, 69] width 75 height 7
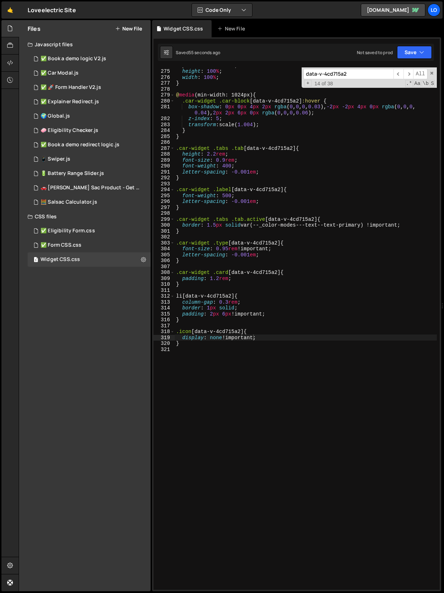
click at [212, 364] on div "aspect-ratio : 16 / 10 ; height : 100 % ; width : 100 % ; } @ media (min-width:…" at bounding box center [306, 329] width 262 height 534
paste textarea "ul[data-v-4cd715a2]"
type textarea "ul[data-v-4cd715a2] {"
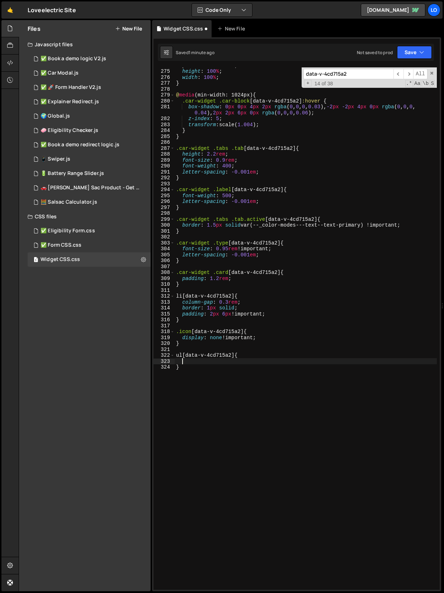
click at [198, 388] on div "aspect-ratio : 16 / 10 ; height : 100 % ; width : 100 % ; } @ media (min-width:…" at bounding box center [306, 329] width 262 height 534
type textarea "}"
click at [322, 75] on input "data-v-4cd715a2" at bounding box center [348, 74] width 90 height 10
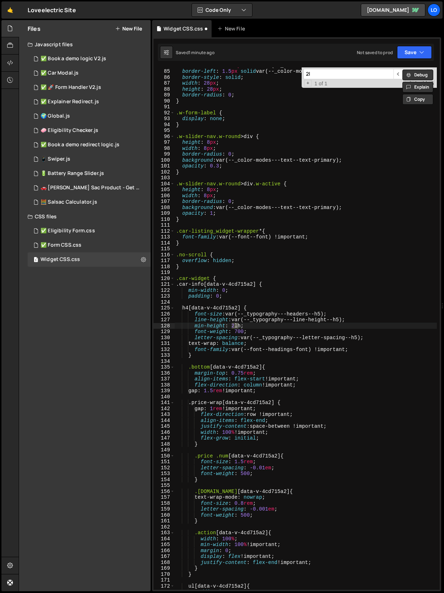
scroll to position [496, 0]
type input "2lh"
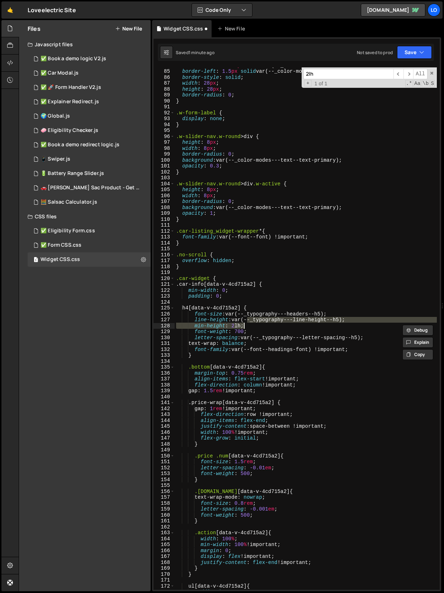
click at [248, 323] on div "border-bottom : 1.5 px solid var(--_color-modes---text--text-primary) ; border-…" at bounding box center [306, 329] width 262 height 534
type textarea "min-height: 2lh;"
drag, startPoint x: 250, startPoint y: 327, endPoint x: 153, endPoint y: 327, distance: 96.8
click at [153, 327] on div "min-height: 2lh; 84 85 86 87 88 89 90 91 92 93 94 95 96 97 98 99 100 101 102 10…" at bounding box center [296, 328] width 286 height 522
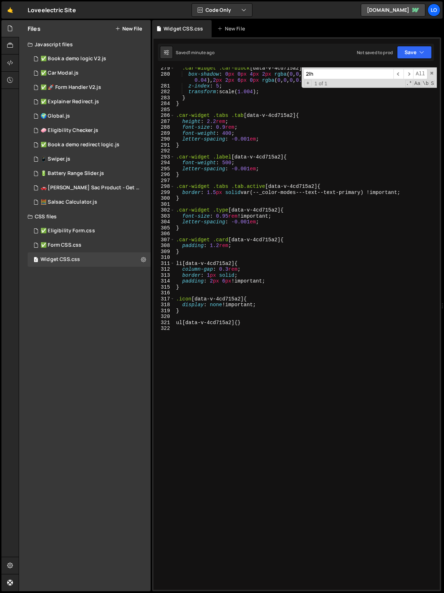
scroll to position [1647, 0]
click at [264, 305] on div ".car-widget .car-block [ data-v-4cd715a2 ] :hover { box-shadow : 0 px 0 px 4 px…" at bounding box center [306, 332] width 262 height 534
type textarea "display: none !important;"
paste textarea "var(--_color-modes---text--text-primary)"
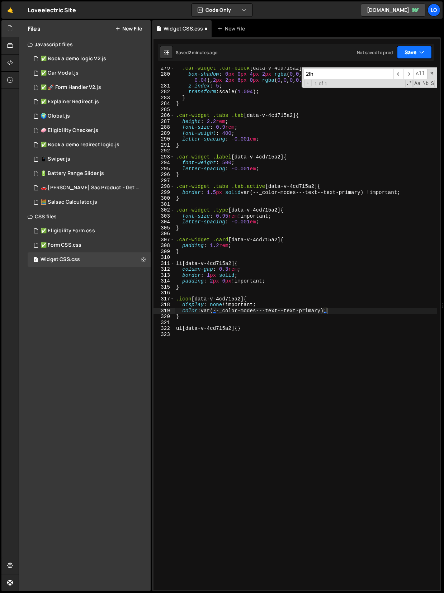
click at [413, 50] on button "Save" at bounding box center [414, 52] width 35 height 13
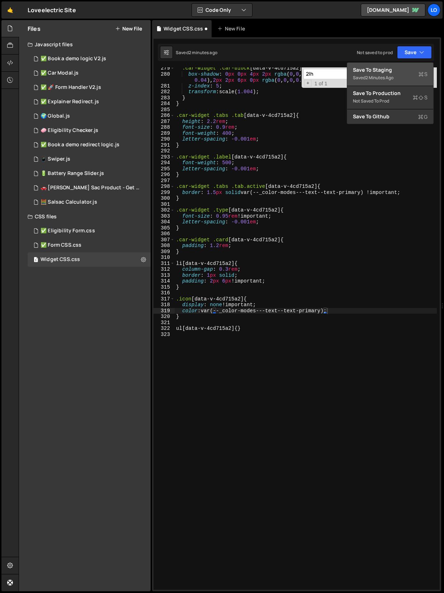
click at [392, 67] on div "Save to Staging S" at bounding box center [390, 69] width 75 height 7
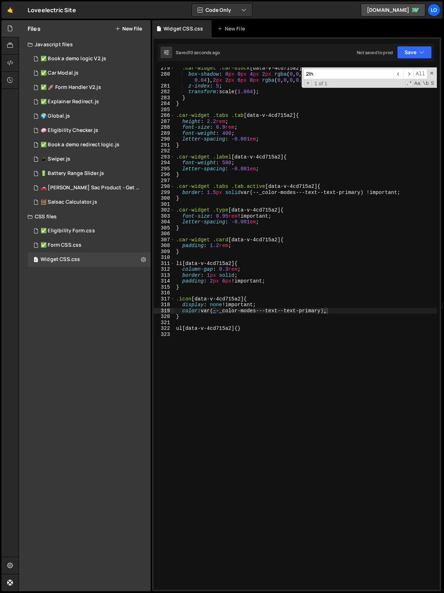
click at [231, 312] on div ".car-widget .car-block [ data-v-4cd715a2 ] :hover { box-shadow : 0 px 0 px 4 px…" at bounding box center [306, 332] width 262 height 534
click at [325, 312] on div ".car-widget .car-block [ data-v-4cd715a2 ] :hover { box-shadow : 0 px 0 px 4 px…" at bounding box center [306, 332] width 262 height 534
type textarea "color: var(--_color-modes---text--text-primary) !important;"
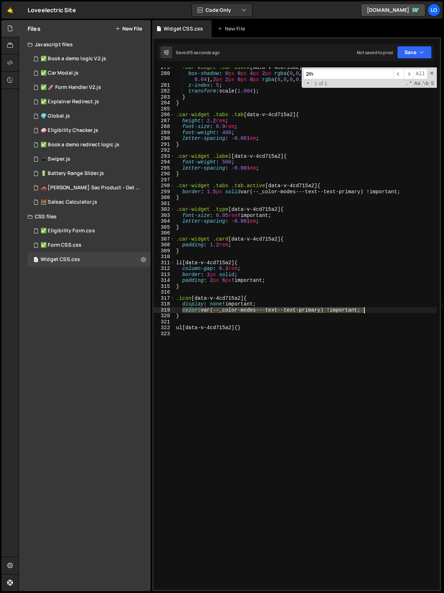
drag, startPoint x: 183, startPoint y: 311, endPoint x: 371, endPoint y: 309, distance: 187.9
click at [371, 309] on div ".car-widget .car-block [ data-v-4cd715a2 ] :hover { box-shadow : 0 px 0 px 4 px…" at bounding box center [306, 332] width 262 height 534
click at [242, 324] on div ".car-widget .car-block [ data-v-4cd715a2 ] :hover { box-shadow : 0 px 0 px 4 px…" at bounding box center [306, 332] width 262 height 534
type textarea "ul[data-v-4cd715a2] {}"
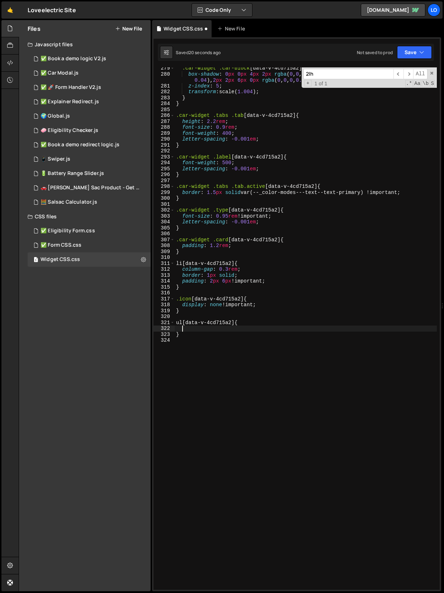
paste textarea "color: var(--_color-modes---text--text-primary) !important;"
drag, startPoint x: 233, startPoint y: 321, endPoint x: 176, endPoint y: 321, distance: 56.7
click at [176, 321] on div ".car-widget .car-block [ data-v-4cd715a2 ] :hover { box-shadow : 0 px 0 px 4 px…" at bounding box center [306, 332] width 262 height 534
type textarea "ul[data-v-4cd715a2] {"
click at [231, 339] on div ".car-widget .car-block [ data-v-4cd715a2 ] :hover { box-shadow : 0 px 0 px 4 px…" at bounding box center [306, 332] width 262 height 534
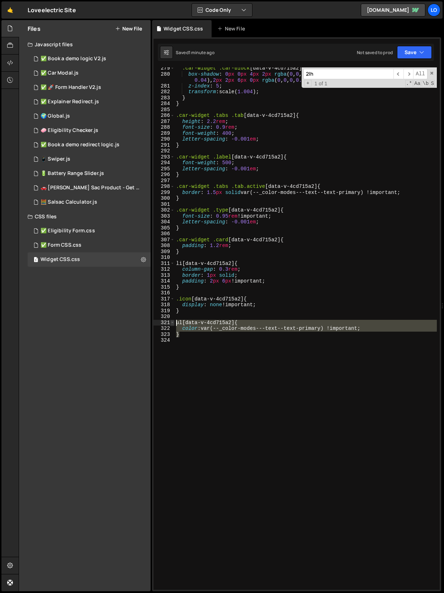
drag, startPoint x: 193, startPoint y: 335, endPoint x: 171, endPoint y: 321, distance: 26.3
click at [171, 321] on div "279 280 281 282 283 284 285 286 287 288 289 290 291 292 293 294 295 296 297 298…" at bounding box center [296, 328] width 286 height 522
type textarea "ul[data-v-4cd715a2] { color: var(--_color-modes---text--text-primary) !importan…"
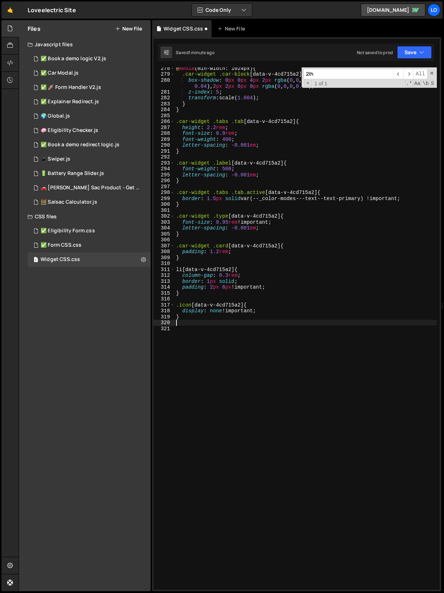
type textarea "}"
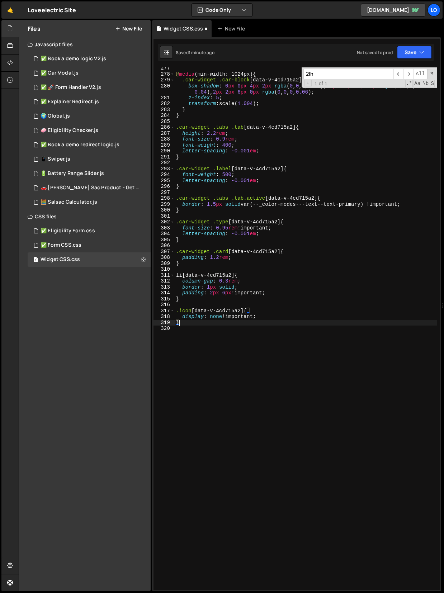
click at [374, 73] on input "2lh" at bounding box center [348, 74] width 90 height 10
click at [374, 71] on input "2lh" at bounding box center [348, 74] width 90 height 10
click at [387, 74] on input "2lh" at bounding box center [348, 74] width 90 height 10
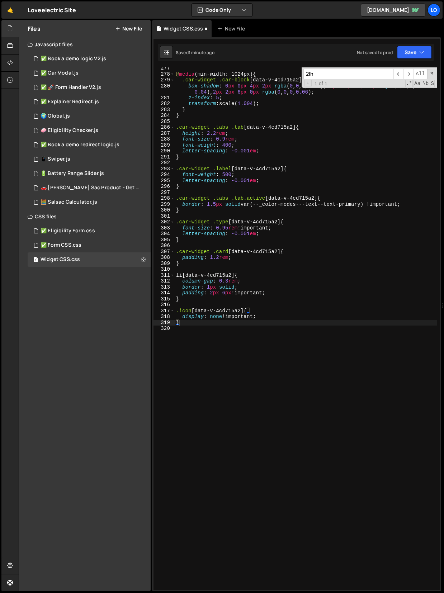
click at [387, 74] on input "2lh" at bounding box center [348, 74] width 90 height 10
paste input "ul[data-v-4cd715a2]"
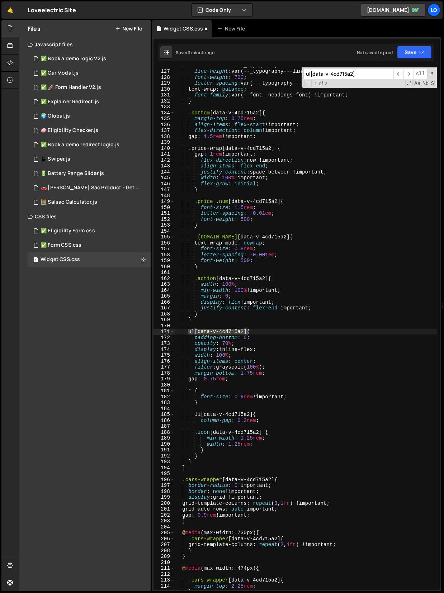
type input "ul[data-v-4cd715a2]"
click at [259, 325] on div "font-size : var(--_typography---headers--h5) ; line-height : var(--_typography-…" at bounding box center [306, 329] width 262 height 534
drag, startPoint x: 241, startPoint y: 343, endPoint x: 188, endPoint y: 343, distance: 53.1
click at [188, 343] on div "font-size : var(--_typography---headers--h5) ; line-height : var(--_typography-…" at bounding box center [306, 329] width 262 height 534
type textarea "opacity: 70%;"
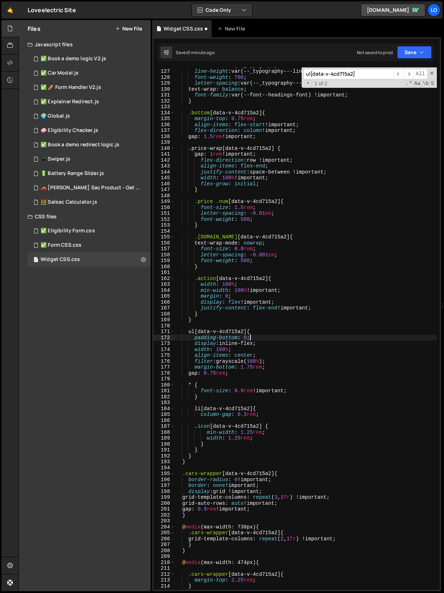
click at [276, 362] on div "font-size : var(--_typography---headers--h5) ; line-height : var(--_typography-…" at bounding box center [306, 329] width 262 height 534
click at [274, 368] on div "font-size : var(--_typography---headers--h5) ; line-height : var(--_typography-…" at bounding box center [306, 329] width 262 height 534
type textarea "margin-bottom: 1.75rem;"
click at [406, 55] on button "Save" at bounding box center [414, 52] width 35 height 13
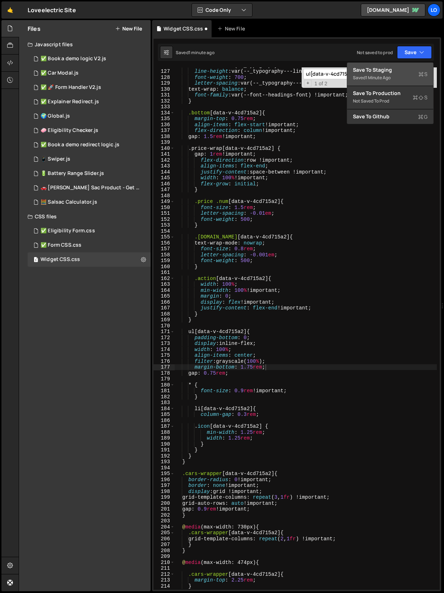
click at [394, 66] on div "Save to Staging S" at bounding box center [390, 69] width 75 height 7
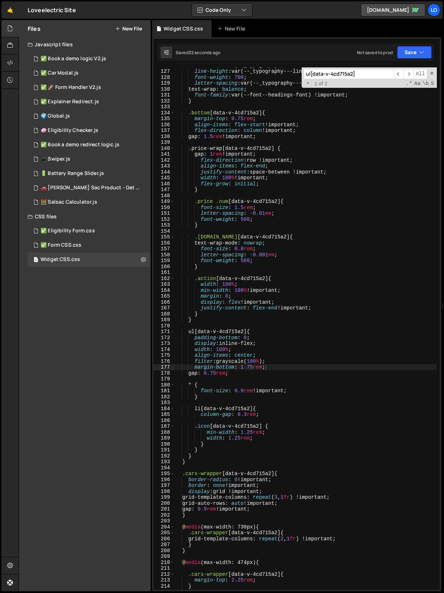
click at [345, 72] on input "ul[data-v-4cd715a2]" at bounding box center [348, 74] width 90 height 10
paste input "num"
type input "num[data-v-4cd715a2]"
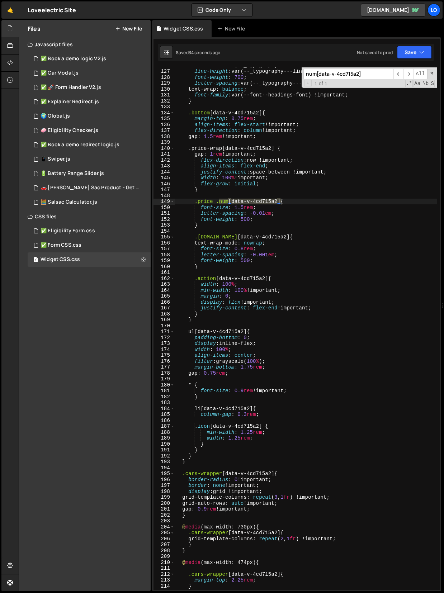
click at [261, 208] on div "font-size : var(--_typography---headers--h5) ; line-height : var(--_typography-…" at bounding box center [306, 329] width 262 height 534
drag, startPoint x: 236, startPoint y: 208, endPoint x: 252, endPoint y: 208, distance: 16.1
click at [252, 208] on div "font-size : var(--_typography---headers--h5) ; line-height : var(--_typography-…" at bounding box center [306, 329] width 262 height 534
paste textarea "var(--_typography---headers--h4)"
drag, startPoint x: 272, startPoint y: 214, endPoint x: 251, endPoint y: 213, distance: 20.4
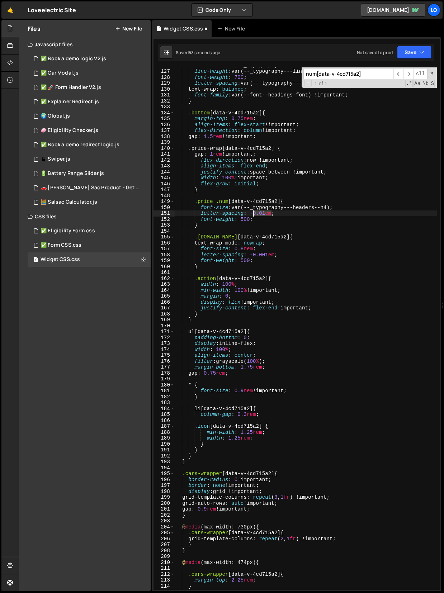
click at [251, 213] on div "font-size : var(--_typography---headers--h5) ; line-height : var(--_typography-…" at bounding box center [306, 329] width 262 height 534
paste textarea "var(--_typography---letter-spacing--h4)"
click at [247, 219] on div "font-size : var(--_typography---headers--h5) ; line-height : var(--_typography-…" at bounding box center [306, 329] width 262 height 534
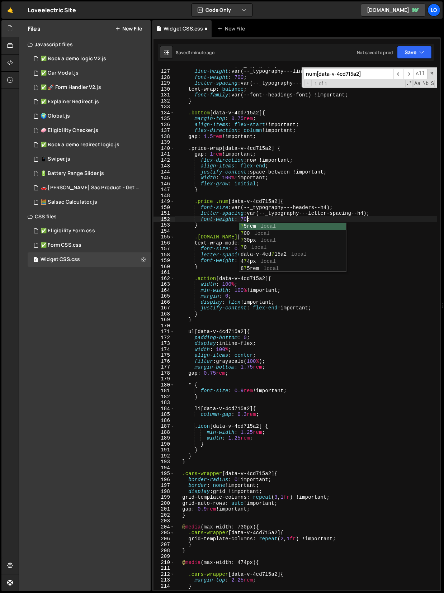
scroll to position [0, 5]
type textarea "font-weight: 700;"
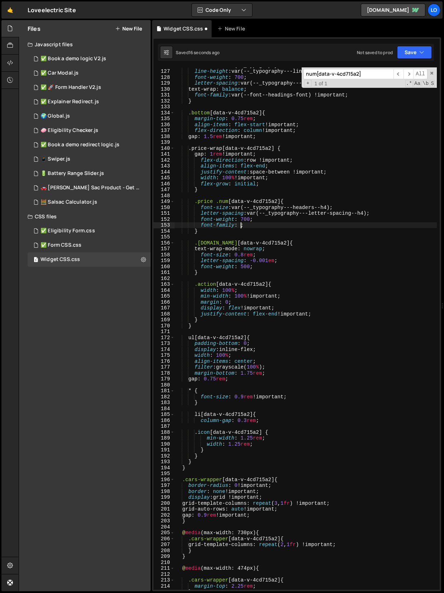
scroll to position [0, 4]
paste textarea "var(--font--headings-font)"
type textarea "font-family: var(--font--headings-font) !important;"
click at [350, 74] on input "num[data-v-4cd715a2]" at bounding box center [348, 74] width 90 height 10
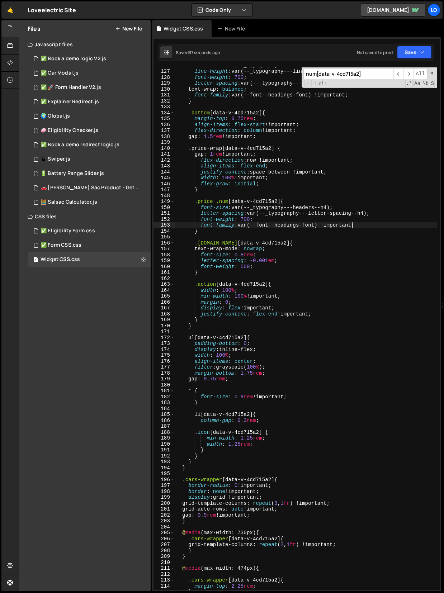
click at [350, 74] on input "num[data-v-4cd715a2]" at bounding box center [348, 74] width 90 height 10
paste input ".car-block"
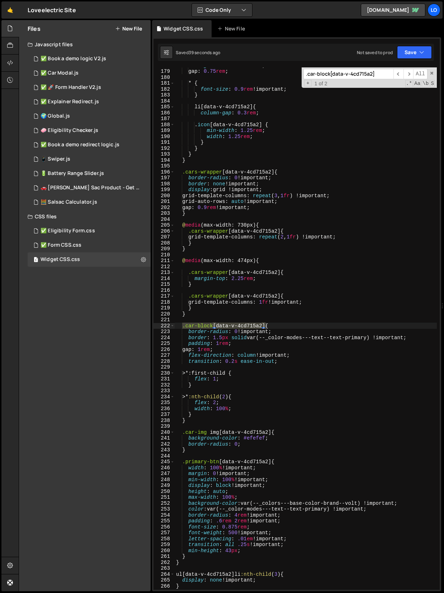
type input ".car-block[data-v-4cd715a2]"
click at [244, 332] on div "margin-bottom : 1.75 rem ; gap : 0.75 rem ; * { font-size : 0.9 rem !important …" at bounding box center [306, 329] width 262 height 534
click at [219, 344] on div "margin-bottom : 1.75 rem ; gap : 0.75 rem ; * { font-size : 0.9 rem !important …" at bounding box center [306, 329] width 262 height 534
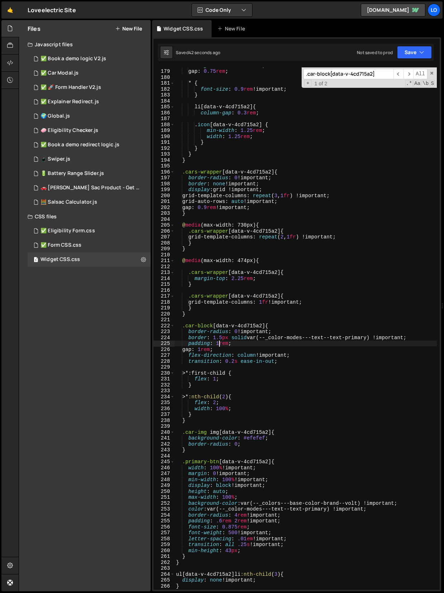
click at [228, 343] on div "margin-bottom : 1.75 rem ; gap : 0.75 rem ; * { font-size : 0.9 rem !important …" at bounding box center [306, 329] width 262 height 534
type textarea "padding: 0px;"
click at [399, 54] on button "Save" at bounding box center [414, 52] width 35 height 13
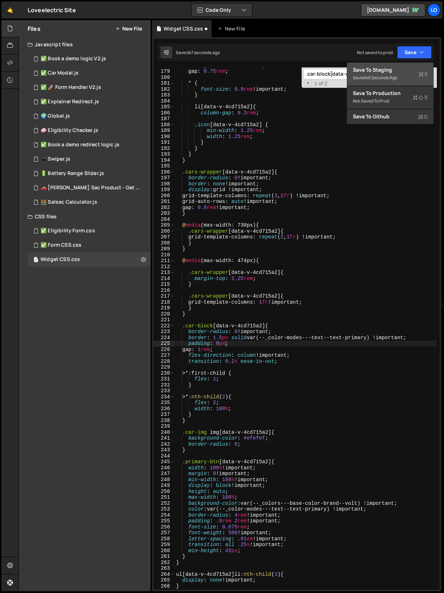
click at [390, 67] on div "Save to Staging S" at bounding box center [390, 69] width 75 height 7
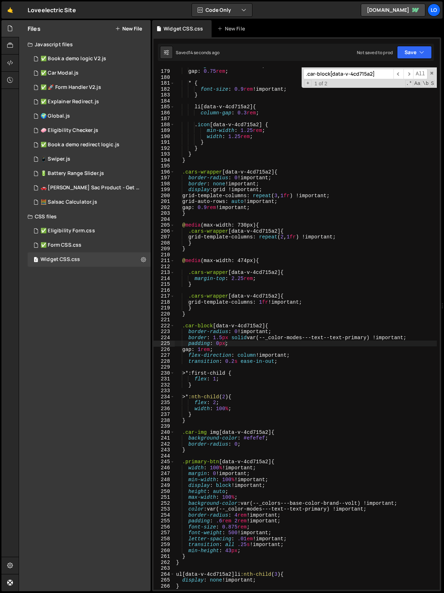
click at [341, 72] on input ".car-block[data-v-4cd715a2]" at bounding box center [348, 74] width 90 height 10
paste input "info"
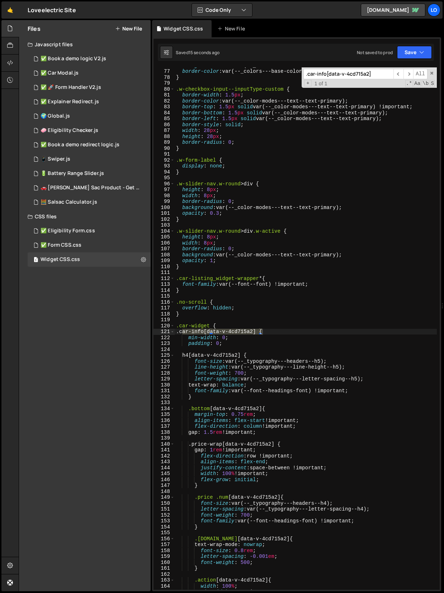
scroll to position [449, 0]
type input ".car-info[data-v-4cd715a2]"
click at [218, 344] on div "background-color : var(--_colors---base-color-brand--volt) !important ; border-…" at bounding box center [306, 329] width 262 height 534
click at [220, 345] on div "background-color : var(--_colors---base-color-brand--volt) !important ; border-…" at bounding box center [306, 329] width 262 height 534
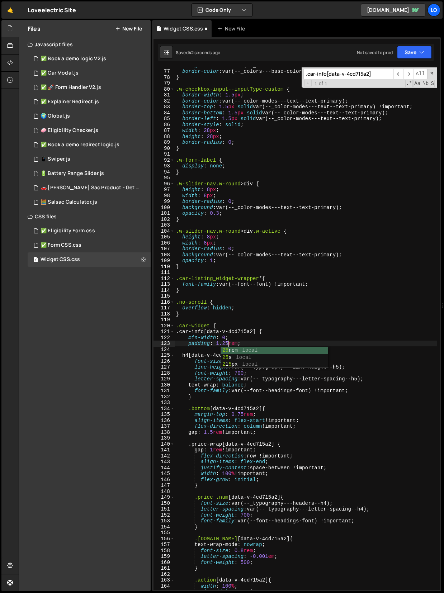
click at [227, 304] on div "background-color : var(--_colors---base-color-brand--volt) !important ; border-…" at bounding box center [306, 329] width 262 height 534
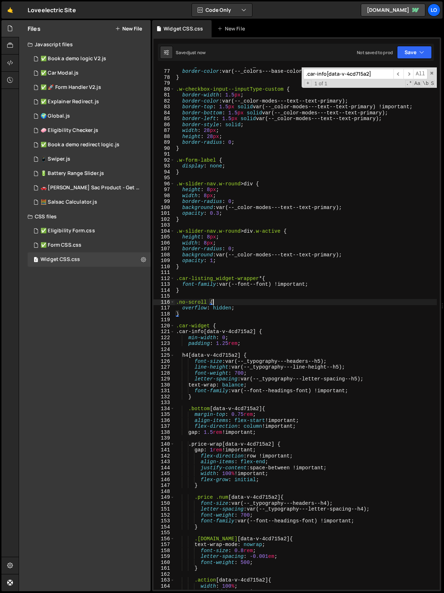
click at [239, 341] on div "background-color : var(--_colors---base-color-brand--volt) !important ; border-…" at bounding box center [306, 329] width 262 height 534
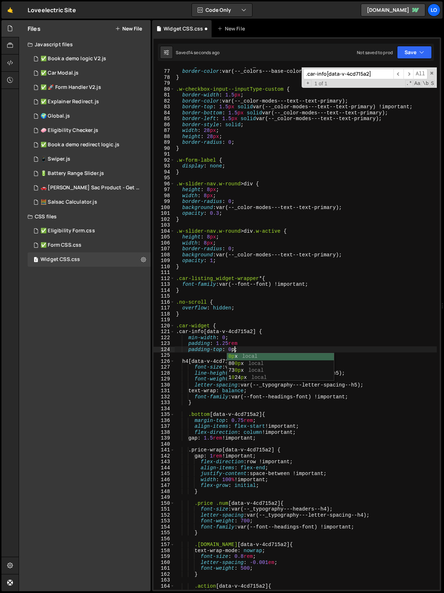
scroll to position [0, 4]
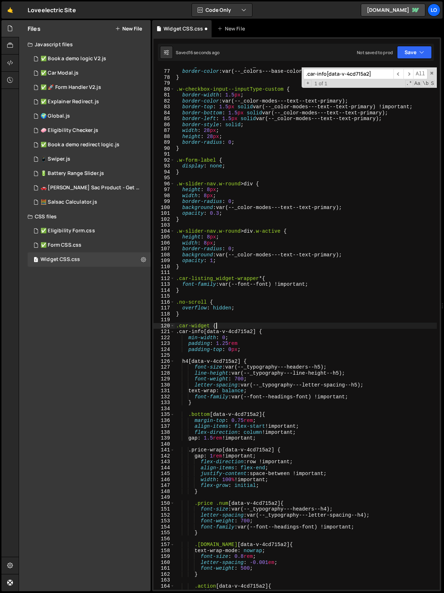
click at [280, 324] on div "background-color : var(--_colors---base-color-brand--volt) !important ; border-…" at bounding box center [306, 329] width 262 height 534
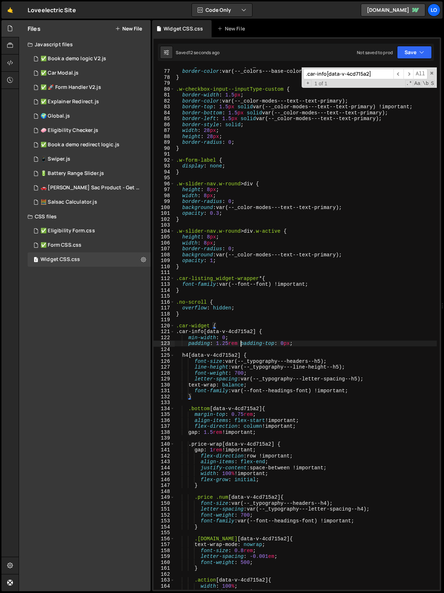
click at [241, 344] on div "background-color : var(--_colors---base-color-brand--volt) !important ; border-…" at bounding box center [306, 329] width 262 height 534
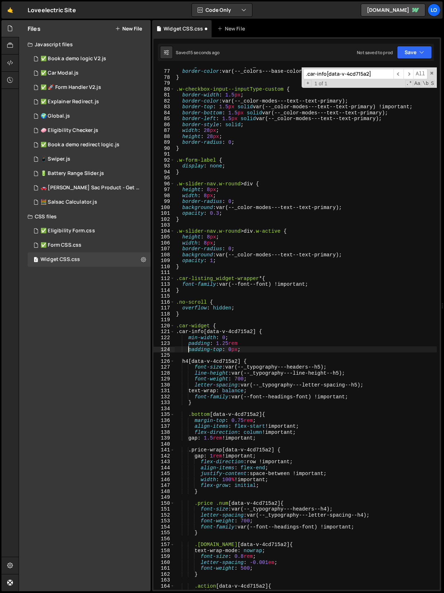
click at [249, 345] on div "background-color : var(--_colors---base-color-brand--volt) !important ; border-…" at bounding box center [306, 329] width 262 height 534
click at [403, 55] on button "Save" at bounding box center [414, 52] width 35 height 13
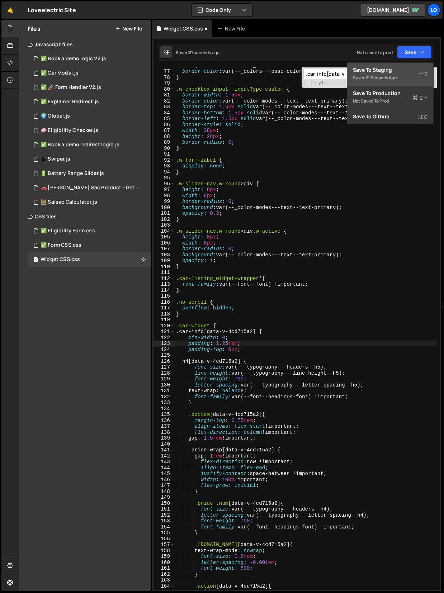
click at [393, 67] on div "Save to Staging S" at bounding box center [390, 69] width 75 height 7
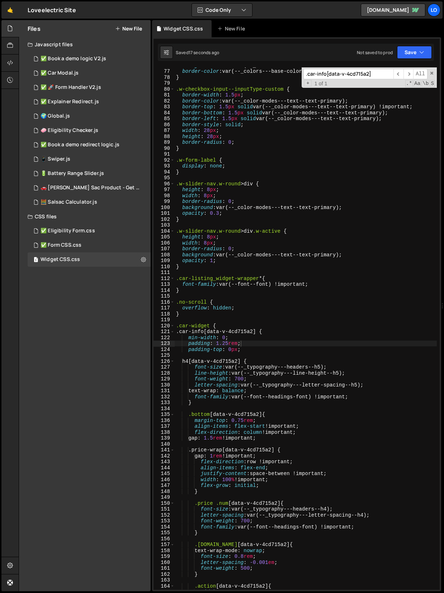
click at [228, 343] on div "background-color : var(--_colors---base-color-brand--volt) !important ; border-…" at bounding box center [306, 329] width 262 height 534
type textarea "padding: 1rem;"
click at [321, 75] on input ".car-info[data-v-4cd715a2]" at bounding box center [348, 74] width 90 height 10
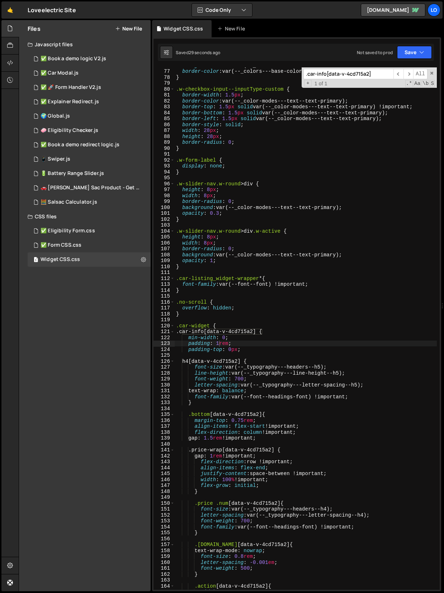
click at [321, 75] on input ".car-info[data-v-4cd715a2]" at bounding box center [348, 74] width 90 height 10
paste input "ul"
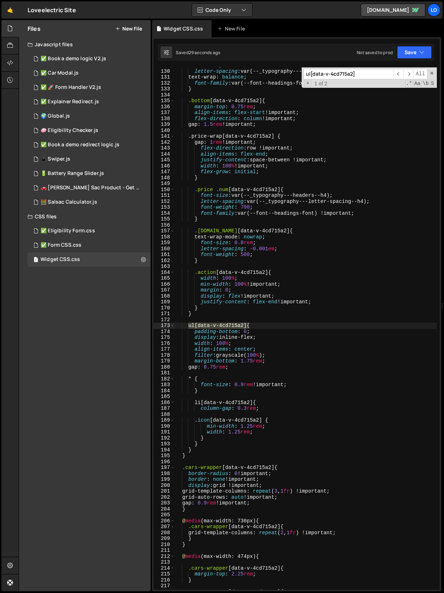
scroll to position [762, 0]
type input "ul[data-v-4cd715a2]"
click at [242, 323] on div "font-weight : 700 ; letter-spacing : var(--_typography---letter-spacing--h5) ; …" at bounding box center [306, 328] width 262 height 522
click at [252, 361] on div "font-weight : 700 ; letter-spacing : var(--_typography---letter-spacing--h5) ; …" at bounding box center [306, 329] width 262 height 534
type textarea "margin-bottom: 1rem;"
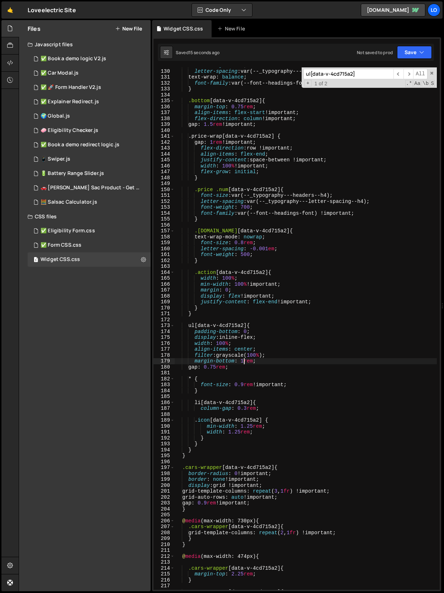
click at [322, 72] on input "ul[data-v-4cd715a2]" at bounding box center [348, 74] width 90 height 10
paste input ".car-widget .car-info .bottom .[DOMAIN_NAME]"
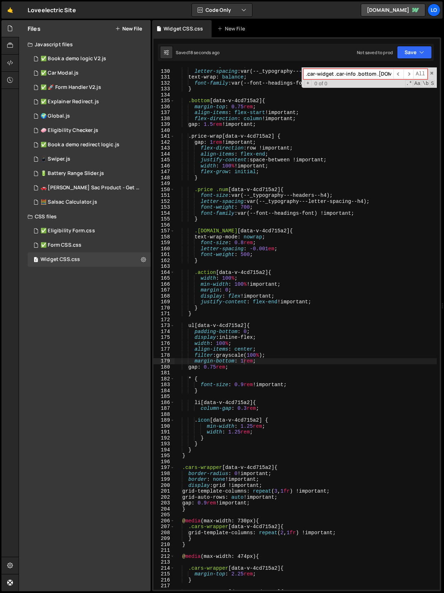
drag, startPoint x: 336, startPoint y: 74, endPoint x: 297, endPoint y: 73, distance: 39.5
click at [297, 73] on div "font-weight : 700 ; letter-spacing : var(--_typography---letter-spacing--h5) ; …" at bounding box center [306, 328] width 262 height 522
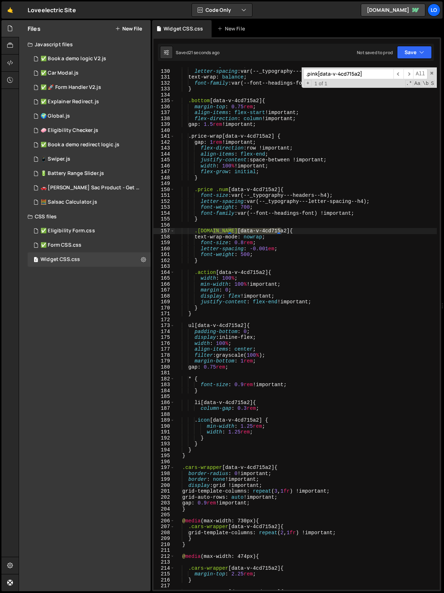
type input ".pink[data-v-4cd715a2]"
click at [239, 235] on div "font-weight : 700 ; letter-spacing : var(--_typography---letter-spacing--h5) ; …" at bounding box center [306, 329] width 262 height 534
click at [267, 253] on div "font-weight : 700 ; letter-spacing : var(--_typography---letter-spacing--h5) ; …" at bounding box center [306, 329] width 262 height 534
type textarea "font-weight: 500;"
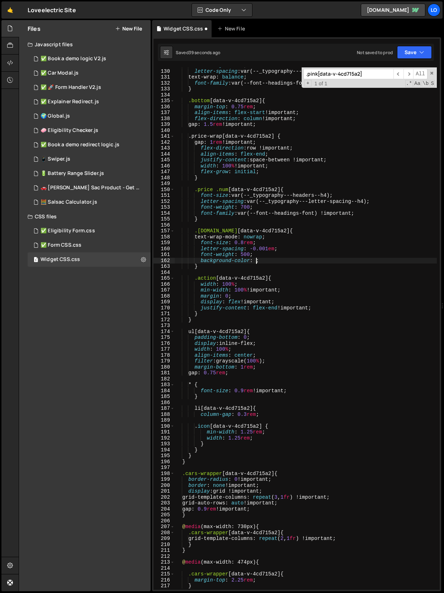
scroll to position [0, 5]
paste textarea "var(--_color-modes---text--text-primary)"
click at [411, 49] on button "Save" at bounding box center [414, 52] width 35 height 13
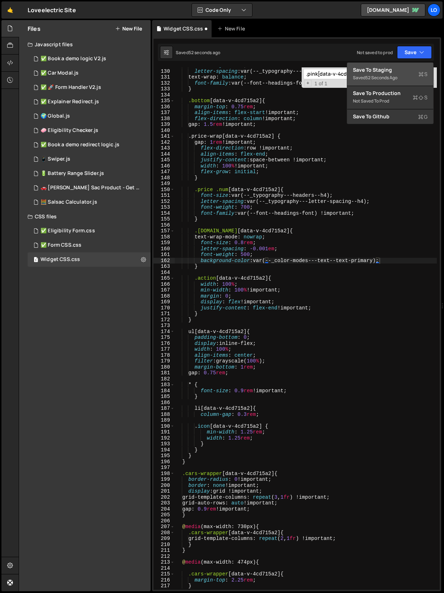
click at [398, 67] on div "Save to Staging S" at bounding box center [390, 69] width 75 height 7
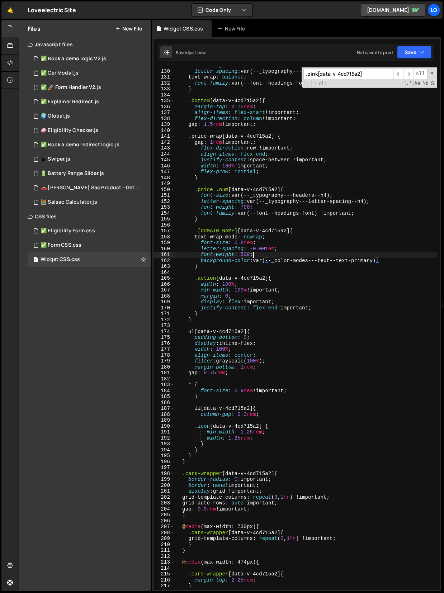
click at [261, 252] on div "font-weight : 700 ; letter-spacing : var(--_typography---letter-spacing--h5) ; …" at bounding box center [306, 329] width 262 height 534
click at [385, 260] on div "font-weight : 700 ; letter-spacing : var(--_typography---letter-spacing--h5) ; …" at bounding box center [306, 329] width 262 height 534
type textarea "background-color: var(--_color-modes---text--text-primary);"
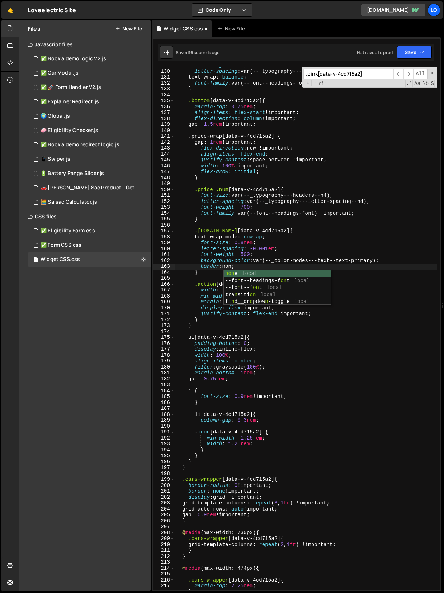
scroll to position [0, 4]
type textarea "border: none;"
click at [251, 267] on div "font-weight : 700 ; letter-spacing : var(--_typography---letter-spacing--h5) ; …" at bounding box center [306, 329] width 262 height 534
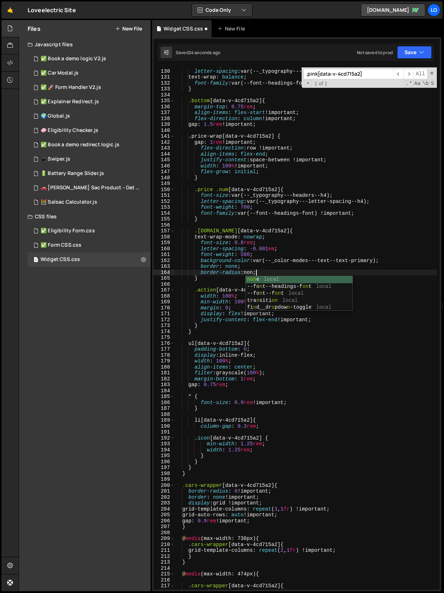
scroll to position [0, 5]
click at [409, 51] on button "Save" at bounding box center [414, 52] width 35 height 13
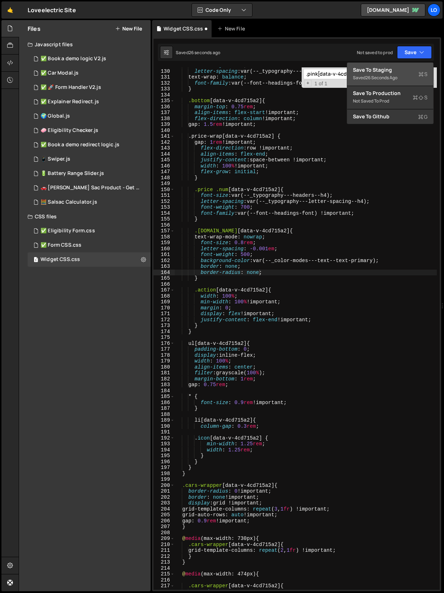
click at [400, 65] on button "Save to Staging S Saved 26 seconds ago" at bounding box center [390, 74] width 86 height 23
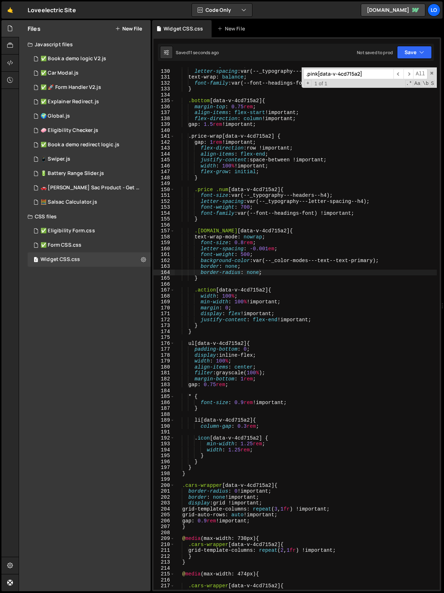
click at [252, 275] on div "font-weight : 700 ; letter-spacing : var(--_typography---letter-spacing--h5) ; …" at bounding box center [306, 329] width 262 height 534
type textarea "border-radius: 0px;"
click at [417, 49] on button "Save" at bounding box center [414, 52] width 35 height 13
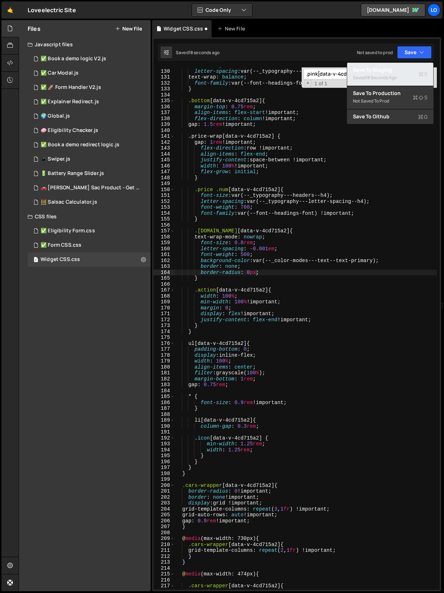
click at [400, 71] on div "Save to Staging S" at bounding box center [390, 69] width 75 height 7
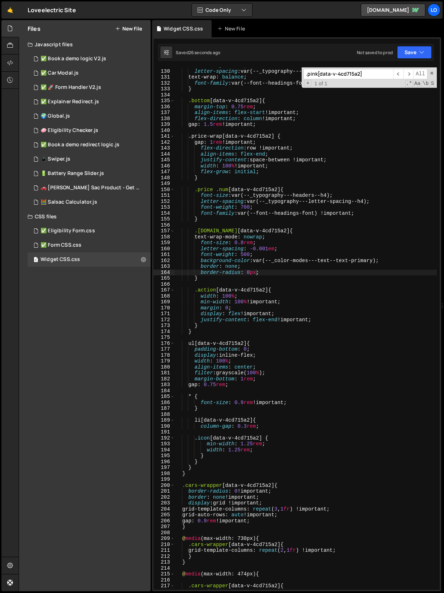
click at [265, 272] on div "font-weight : 700 ; letter-spacing : var(--_typography---letter-spacing--h5) ; …" at bounding box center [306, 329] width 262 height 534
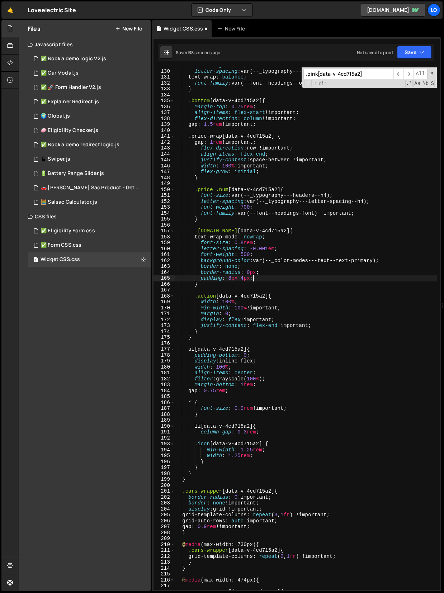
scroll to position [0, 5]
click at [233, 278] on div "font-weight : 700 ; letter-spacing : var(--_typography---letter-spacing--h5) ; …" at bounding box center [306, 329] width 262 height 534
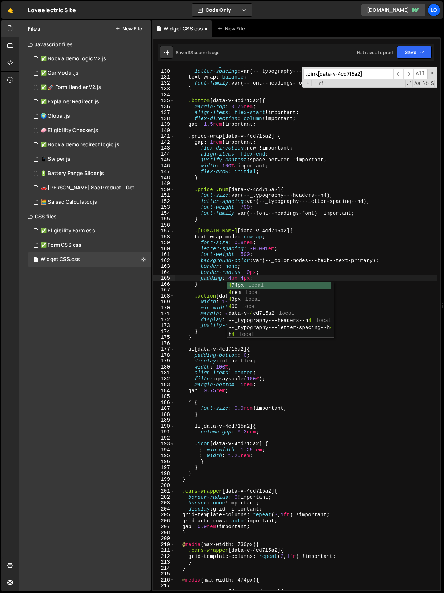
click at [244, 280] on div "font-weight : 700 ; letter-spacing : var(--_typography---letter-spacing--h5) ; …" at bounding box center [306, 329] width 262 height 534
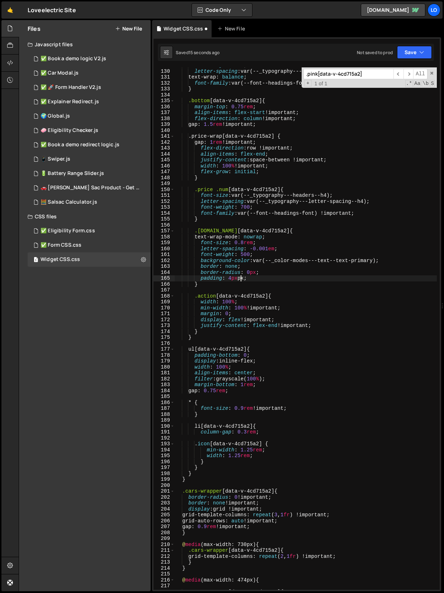
scroll to position [0, 4]
click at [234, 267] on div "font-weight : 700 ; letter-spacing : var(--_typography---letter-spacing--h5) ; …" at bounding box center [306, 329] width 262 height 534
click at [229, 279] on div "font-weight : 700 ; letter-spacing : var(--_typography---letter-spacing--h5) ; …" at bounding box center [306, 329] width 262 height 534
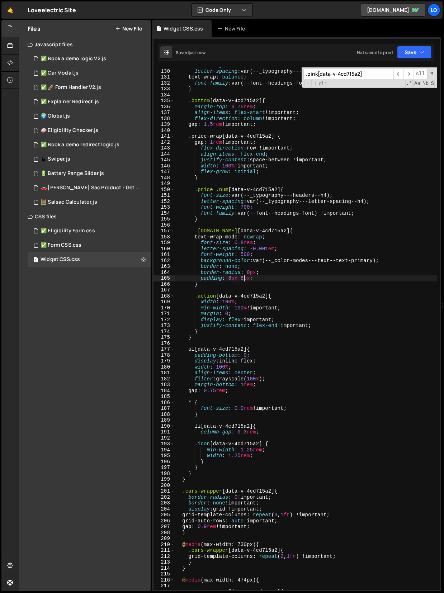
type textarea "padding: 8px 8px;"
click at [267, 280] on div "font-weight : 700 ; letter-spacing : var(--_typography---letter-spacing--h5) ; …" at bounding box center [306, 329] width 262 height 534
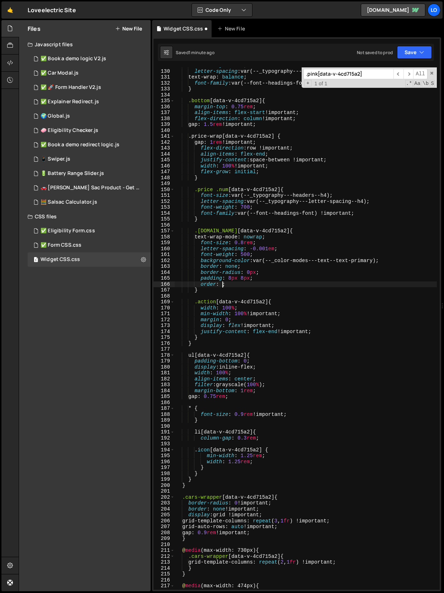
scroll to position [0, 3]
type textarea "order: 2;"
click at [342, 75] on input ".pink[data-v-4cd715a2]" at bounding box center [348, 74] width 90 height 10
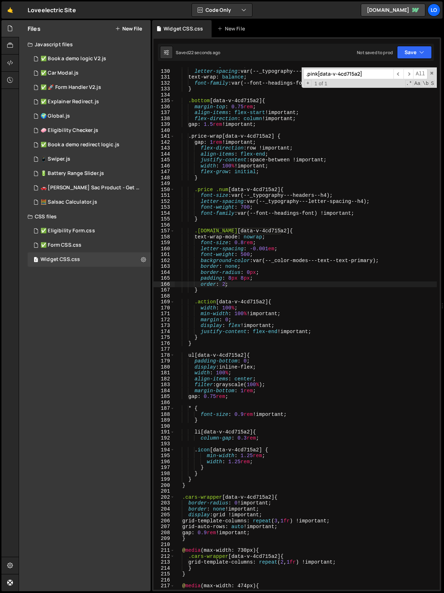
paste input "rimary-btn"
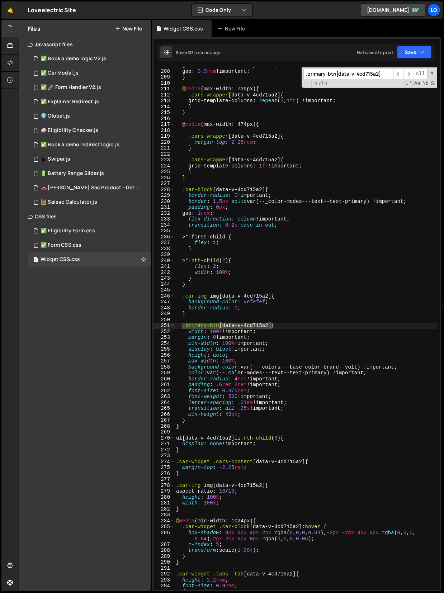
scroll to position [1224, 0]
type input ".primary-btn[data-v-4cd715a2]"
click at [236, 385] on div "grid-auto-rows : auto !important ; gap : 0.9 rem !important ; } @ media (max-wi…" at bounding box center [306, 329] width 262 height 534
click at [232, 385] on div "grid-auto-rows : auto !important ; gap : 0.9 rem !important ; } @ media (max-wi…" at bounding box center [306, 329] width 262 height 534
click at [222, 386] on div "grid-auto-rows : auto !important ; gap : 0.9 rem !important ; } @ media (max-wi…" at bounding box center [306, 329] width 262 height 534
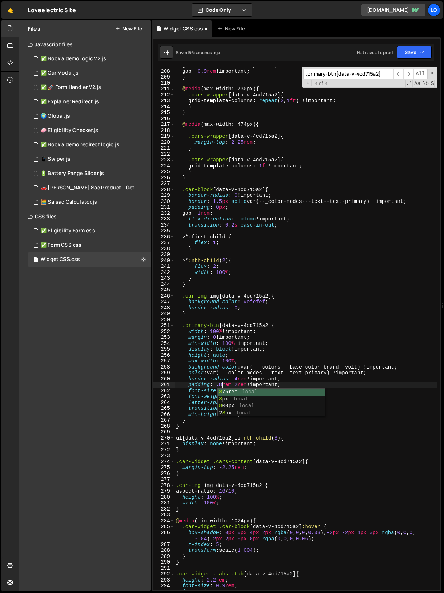
click at [231, 379] on div "grid-auto-rows : auto !important ; gap : 0.9 rem !important ; } @ media (max-wi…" at bounding box center [306, 329] width 262 height 534
click at [234, 385] on div "grid-auto-rows : auto !important ; gap : 0.9 rem !important ; } @ media (max-wi…" at bounding box center [306, 329] width 262 height 534
click at [221, 385] on div "grid-auto-rows : auto !important ; gap : 0.9 rem !important ; } @ media (max-wi…" at bounding box center [306, 329] width 262 height 534
click at [264, 330] on div "grid-auto-rows : auto !important ; gap : 0.9 rem !important ; } @ media (max-wi…" at bounding box center [306, 329] width 262 height 534
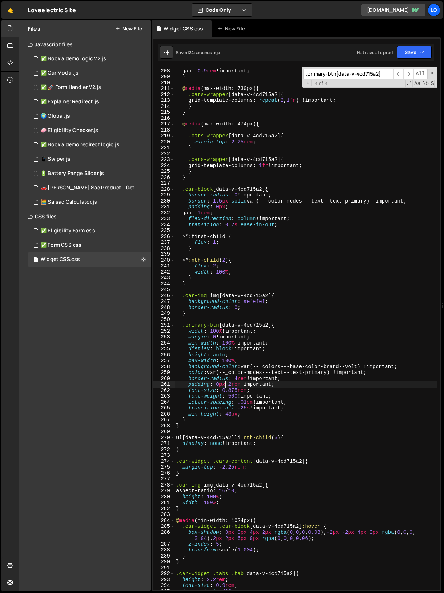
type textarea "width: 100% !important;"
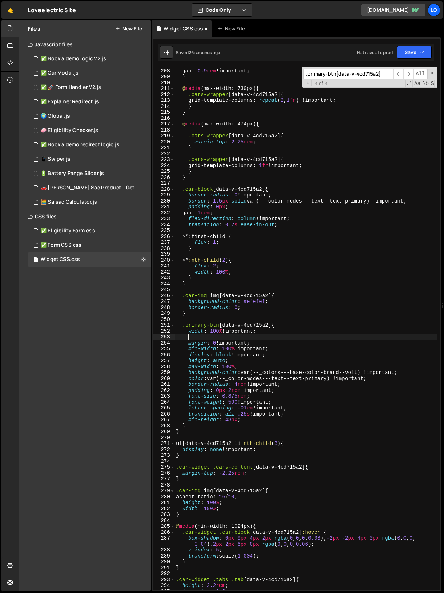
scroll to position [0, 0]
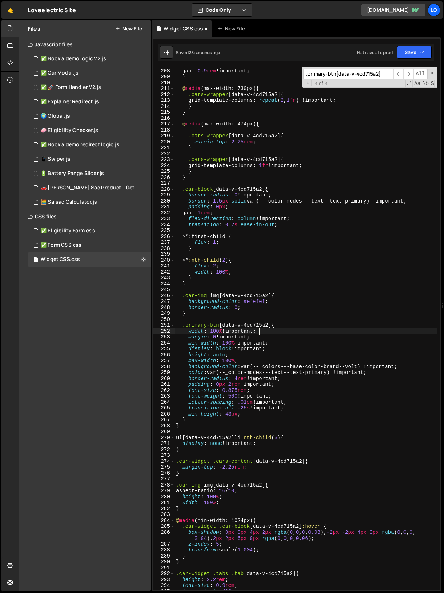
click at [285, 323] on div "grid-auto-rows : auto !important ; gap : 0.9 rem !important ; } @ media (max-wi…" at bounding box center [306, 329] width 262 height 534
type textarea ".primary-btn[data-v-4cd715a2] {"
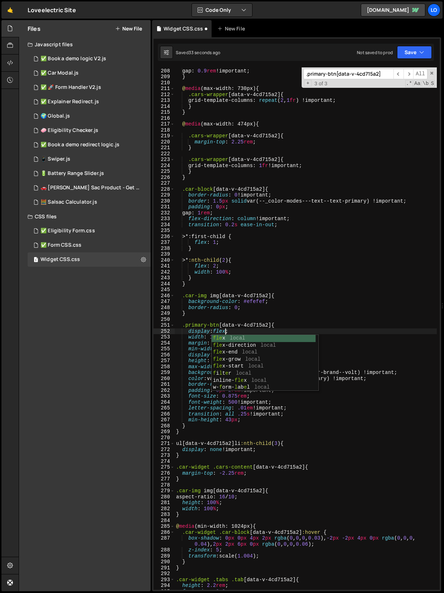
scroll to position [0, 3]
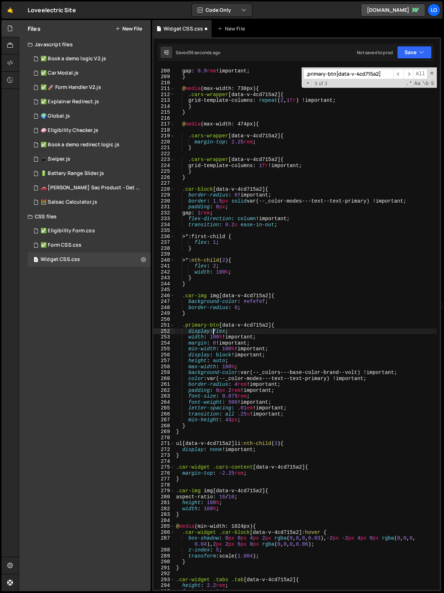
type textarea "display: flex;"
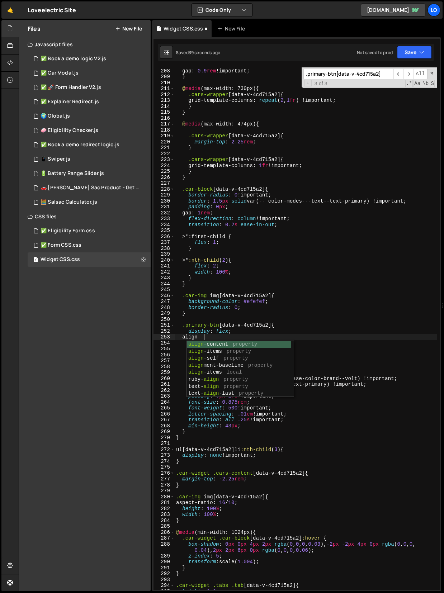
scroll to position [0, 2]
click at [222, 351] on div "align- content property align- items property align- self property align- items…" at bounding box center [239, 376] width 104 height 70
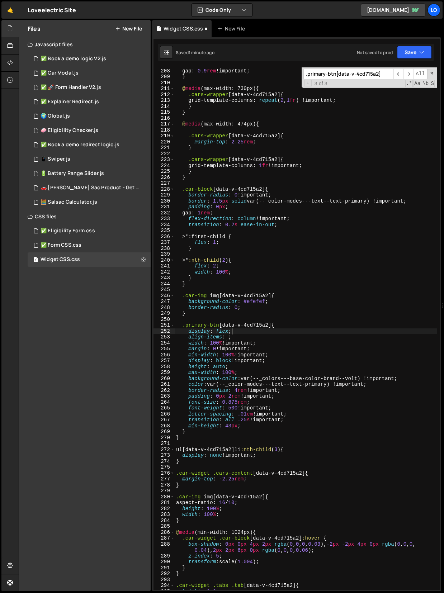
click at [235, 331] on div "grid-auto-rows : auto !important ; gap : 0.9 rem !important ; } @ media (max-wi…" at bounding box center [306, 329] width 262 height 534
type textarea "display: flex;"
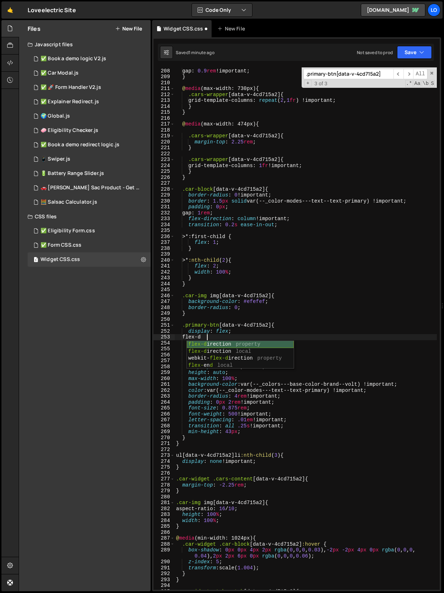
click at [236, 343] on div "flex-d irection property flex-d irection local webkit- flex-d irection property…" at bounding box center [240, 362] width 107 height 42
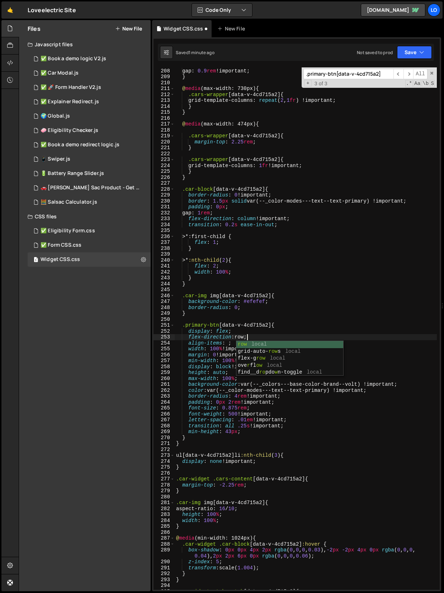
scroll to position [0, 5]
click at [242, 329] on div "grid-auto-rows : auto !important ; gap : 0.9 rem !important ; } @ media (max-wi…" at bounding box center [306, 329] width 262 height 534
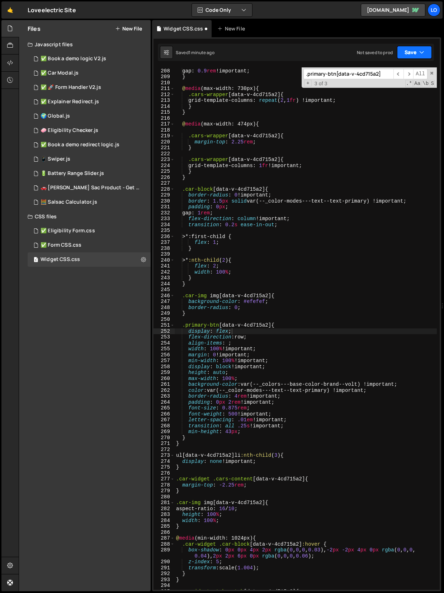
click at [412, 47] on button "Save" at bounding box center [414, 52] width 35 height 13
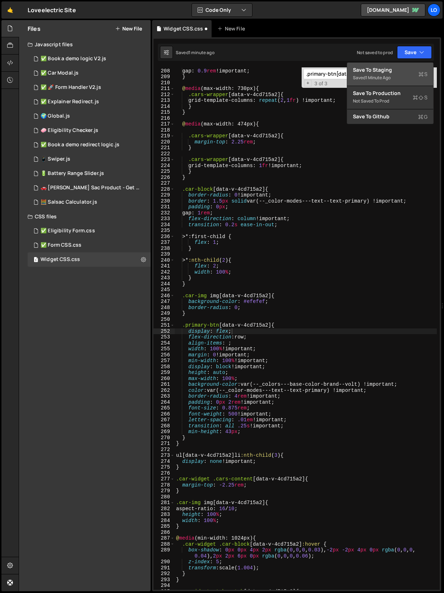
click at [397, 65] on button "Save to Staging S Saved 1 minute ago" at bounding box center [390, 74] width 86 height 23
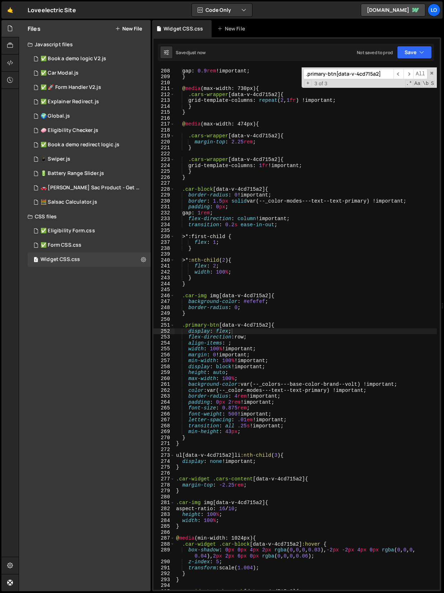
click at [231, 332] on div "grid-auto-rows : auto !important ; gap : 0.9 rem !important ; } @ media (max-wi…" at bounding box center [306, 329] width 262 height 534
click at [307, 302] on div "grid-auto-rows : auto !important ; gap : 0.9 rem !important ; } @ media (max-wi…" at bounding box center [306, 329] width 262 height 534
type textarea "background-color: #efefef;"
click at [328, 74] on input ".primary-btn[data-v-4cd715a2]" at bounding box center [348, 74] width 90 height 10
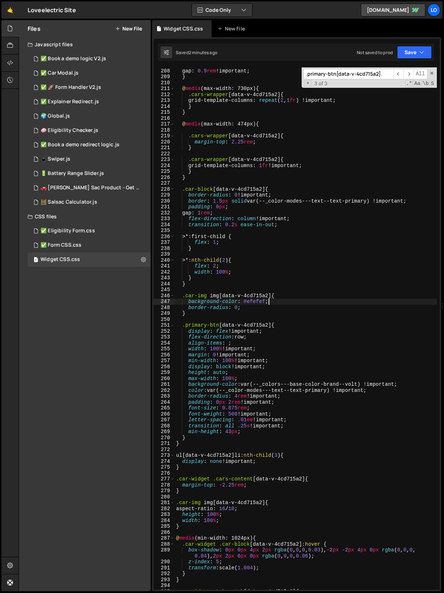
click at [328, 74] on input ".primary-btn[data-v-4cd715a2]" at bounding box center [348, 74] width 90 height 10
paste input "action .primary-btn[data-v-4cd715a2]::before {"
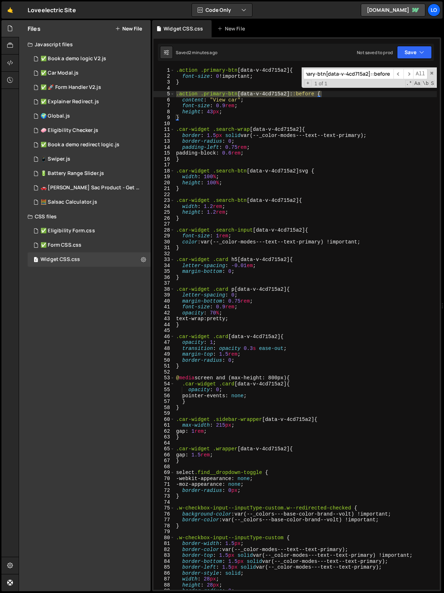
type input ".action .primary-btn[data-v-4cd715a2]::before {"
type textarea "height: 43px;"
click at [248, 114] on div ".action .primary-btn [ data-v-4cd715a2 ] { font-size : 0 !important ; } .action…" at bounding box center [306, 334] width 262 height 534
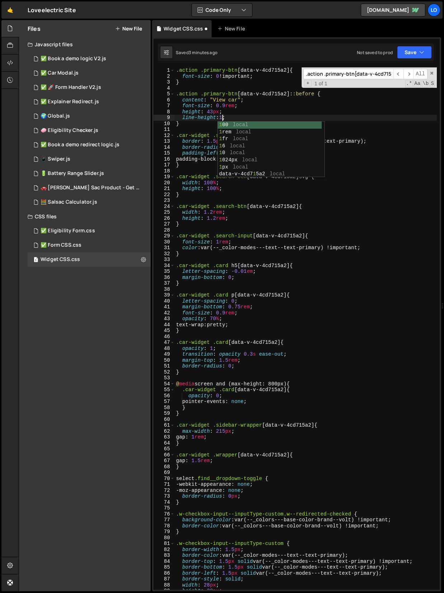
scroll to position [0, 3]
click at [220, 119] on div ".action .primary-btn [ data-v-4cd715a2 ] { font-size : 0 !important ; } .action…" at bounding box center [306, 334] width 262 height 534
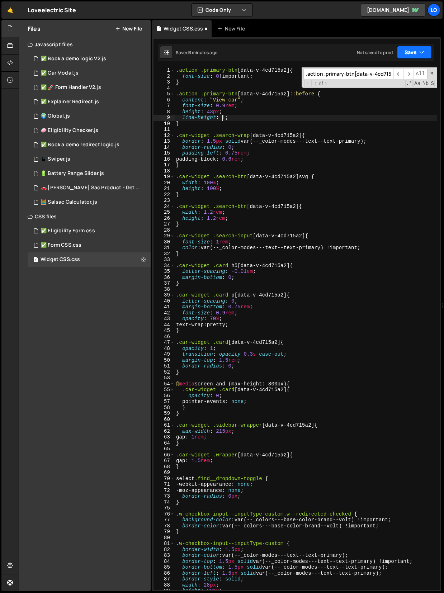
type textarea "line-height: 1;"
click at [419, 52] on button "Save" at bounding box center [414, 52] width 35 height 13
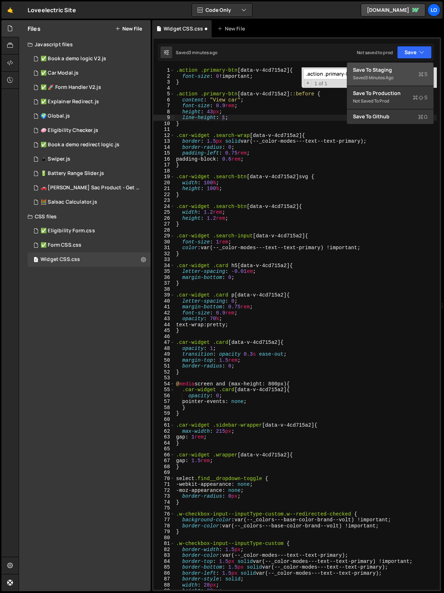
click at [401, 66] on div "Save to Staging S" at bounding box center [390, 69] width 75 height 7
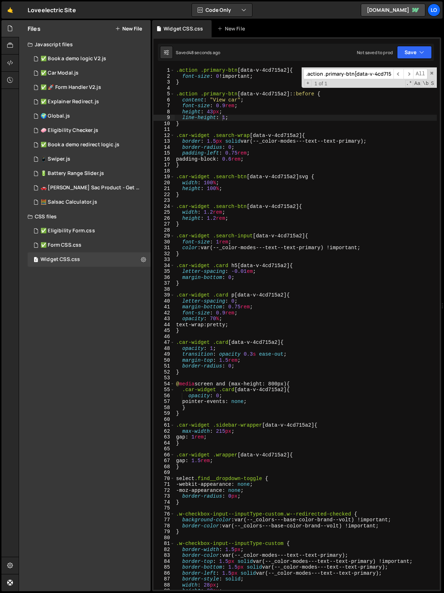
click at [332, 72] on input ".action .primary-btn[data-v-4cd715a2]::before {" at bounding box center [348, 74] width 90 height 10
paste input "car-img img[data-v-4cd715a2]"
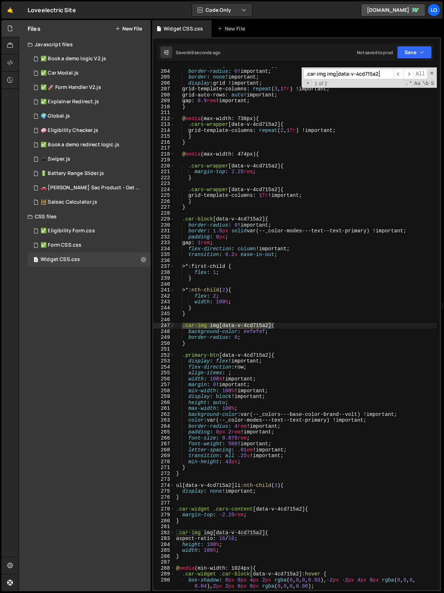
scroll to position [1200, 0]
type input ".car-img img[data-v-4cd715a2]"
click at [248, 330] on div ".cars-wrapper [ data-v-4cd715a2 ] { border-radius : 0 !important ; border : non…" at bounding box center [306, 329] width 262 height 534
paste textarea "var(--_colors---base-color-brand--terra)"
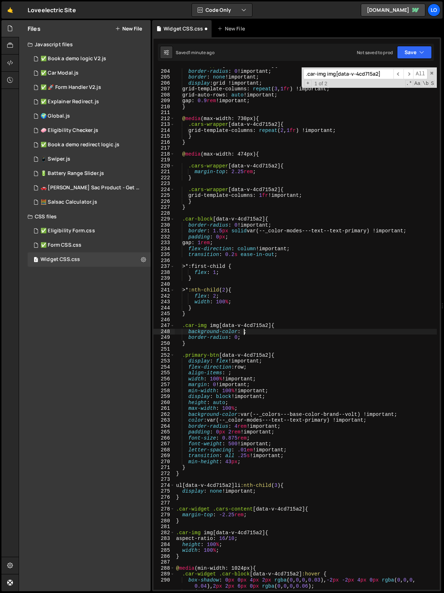
type textarea "background-color: var(--_colors---base-color-brand--terra);"
click at [408, 54] on button "Save" at bounding box center [414, 52] width 35 height 13
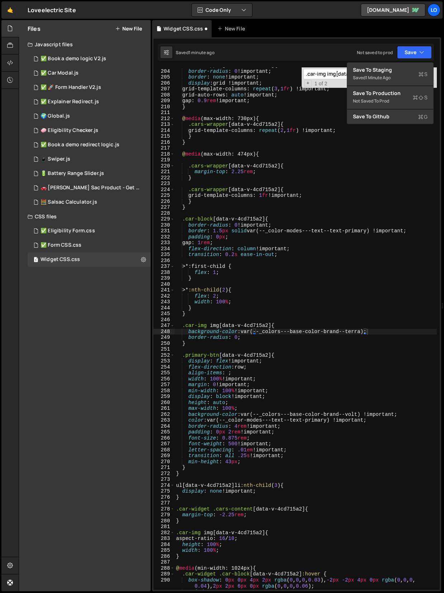
click at [403, 62] on div "1 Type cmd + s to save your Javascript file. הההההההההההההההההההההההההההההההההה…" at bounding box center [296, 314] width 289 height 554
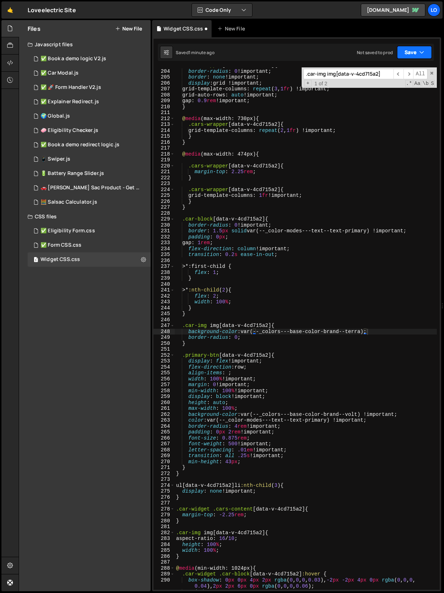
click at [406, 49] on button "Save" at bounding box center [414, 52] width 35 height 13
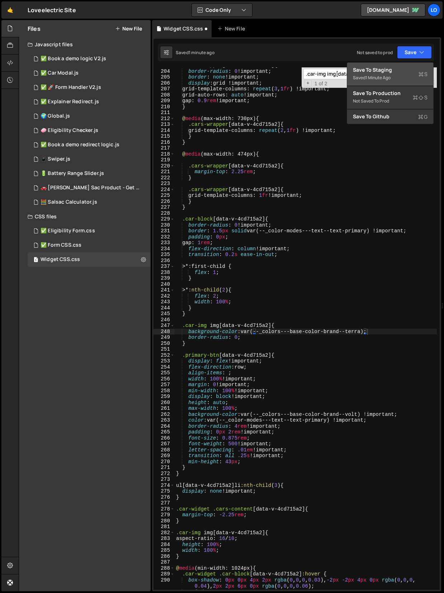
click at [401, 63] on button "Save to Staging S Saved 1 minute ago" at bounding box center [390, 74] width 86 height 23
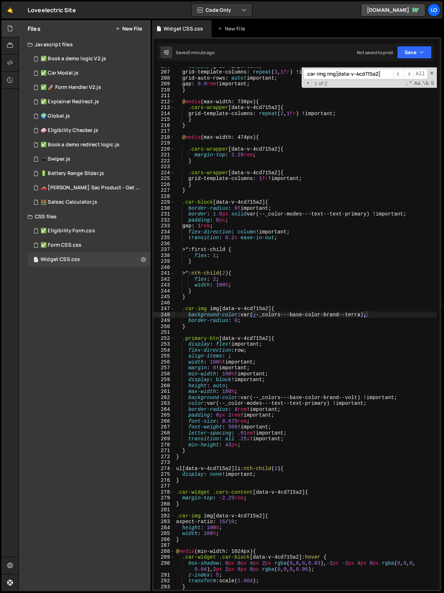
scroll to position [1217, 0]
click at [362, 75] on input ".car-img img[data-v-4cd715a2]" at bounding box center [348, 74] width 90 height 10
paste input "widget .cars-filters"
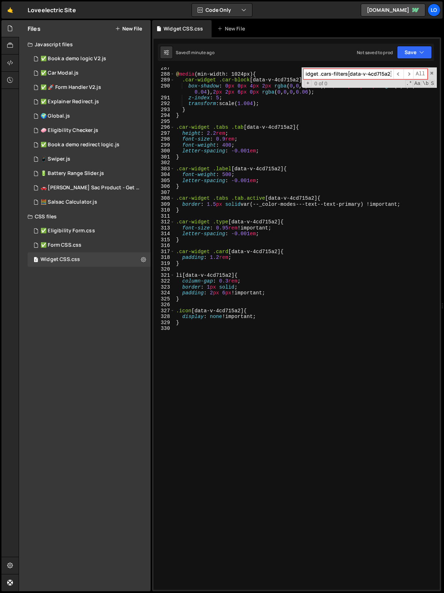
scroll to position [1694, 0]
type input ".car-widget .cars-filters[data-v-4cd715a2]"
click at [264, 344] on div "@ media (min-width: 1024px) { .car-widget .car-block [ data-v-4cd715a2 ] :hover…" at bounding box center [306, 332] width 262 height 534
drag, startPoint x: 322, startPoint y: 72, endPoint x: 303, endPoint y: 74, distance: 19.0
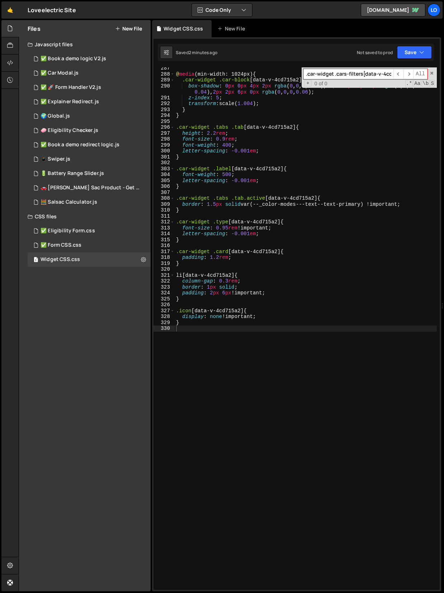
click at [303, 74] on input ".car-widget .cars-filters[data-v-4cd715a2]" at bounding box center [348, 74] width 90 height 10
drag, startPoint x: 363, startPoint y: 76, endPoint x: 273, endPoint y: 75, distance: 90.0
click at [273, 75] on div "@ media (min-width: 1024px) { .car-widget .car-block [ data-v-4cd715a2 ] :hover…" at bounding box center [306, 328] width 262 height 522
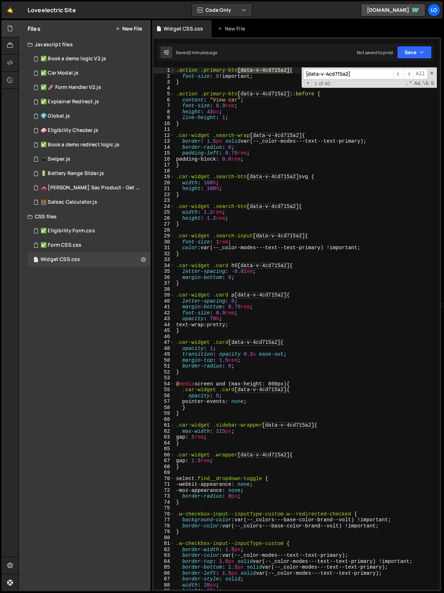
click at [324, 73] on input "[data-v-4cd715a2]" at bounding box center [348, 74] width 90 height 10
paste input "cars-filters"
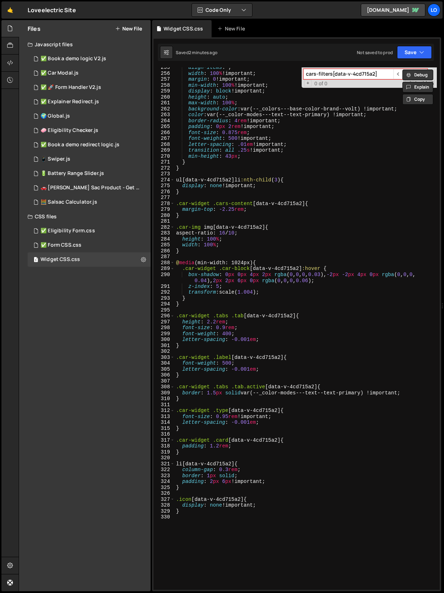
scroll to position [1694, 0]
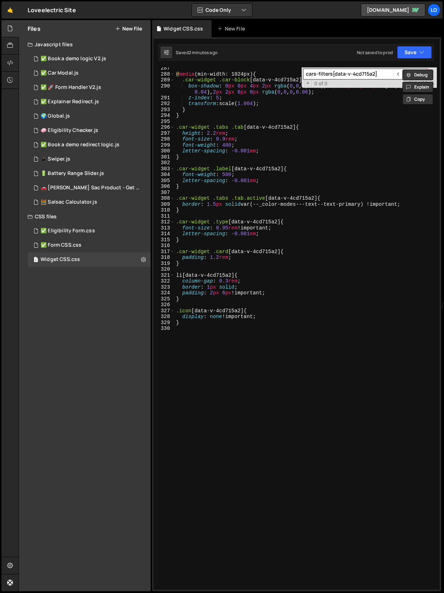
type input "cars-filters[data-v-4cd715a2]"
click at [198, 342] on div "@ media (min-width: 1024px) { .car-widget .car-block [ data-v-4cd715a2 ] :hover…" at bounding box center [306, 332] width 262 height 534
paste textarea "cars-filters[data-v-4cd715a2]"
click at [191, 323] on div "@ media (min-width: 1024px) { .car-widget .car-block [ data-v-4cd715a2 ] :hover…" at bounding box center [306, 332] width 262 height 534
type textarea "}"
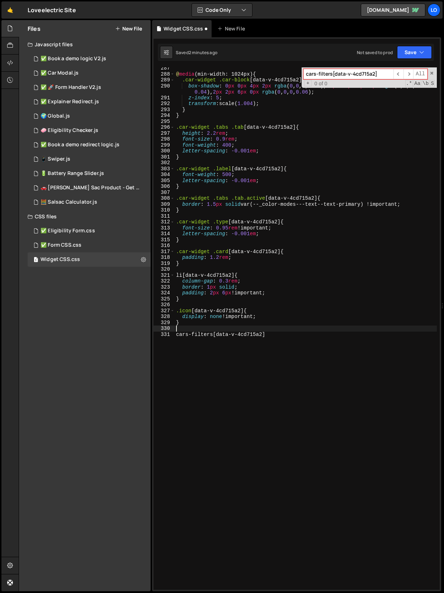
click at [289, 333] on div "@ media (min-width: 1024px) { .car-widget .car-block [ data-v-4cd715a2 ] :hover…" at bounding box center [306, 332] width 262 height 534
type textarea "cars-filters[data-v-4cd715a2] {"
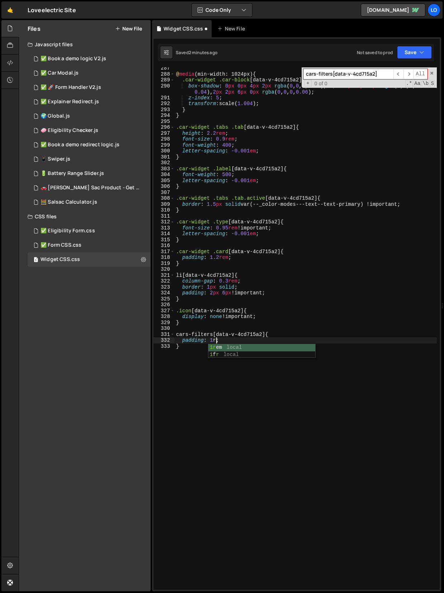
scroll to position [0, 3]
type textarea "padding: 1rem;"
click at [341, 70] on input "cars-filters[data-v-4cd715a2]" at bounding box center [348, 74] width 90 height 10
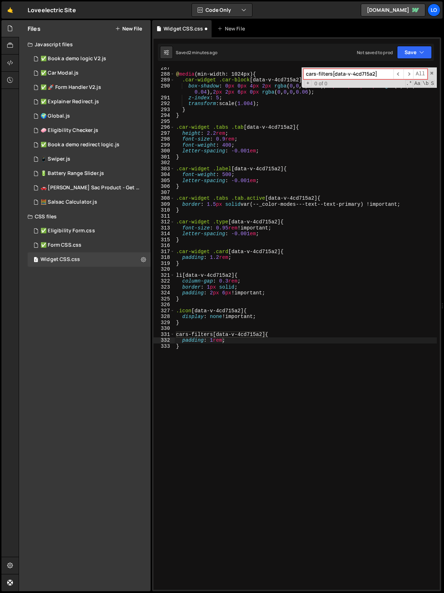
paste input ".car-widget .type[data-v-4cd715a2] {"
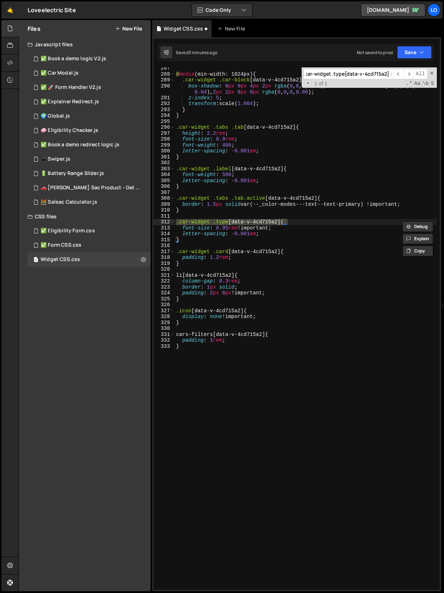
scroll to position [0, 0]
drag, startPoint x: 354, startPoint y: 73, endPoint x: 273, endPoint y: 73, distance: 81.0
click at [273, 73] on div "@ media (min-width: 1024px) { .car-widget .car-block [ data-v-4cd715a2 ] :hover…" at bounding box center [306, 328] width 262 height 522
type input ".car-widget .type[data-v-4cd715a2] {"
click at [284, 225] on div "@ media (min-width: 1024px) { .car-widget .car-block [ data-v-4cd715a2 ] :hover…" at bounding box center [306, 332] width 262 height 534
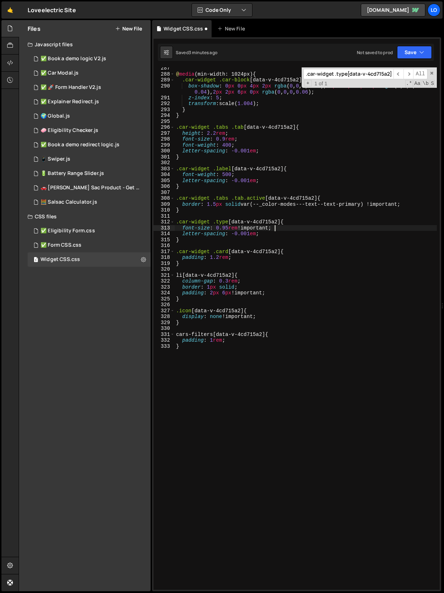
click at [284, 230] on div "@ media (min-width: 1024px) { .car-widget .car-block [ data-v-4cd715a2 ] :hover…" at bounding box center [306, 332] width 262 height 534
click at [279, 233] on div "@ media (min-width: 1024px) { .car-widget .car-block [ data-v-4cd715a2 ] :hover…" at bounding box center [306, 332] width 262 height 534
click at [232, 341] on div "@ media (min-width: 1024px) { .car-widget .car-block [ data-v-4cd715a2 ] :hover…" at bounding box center [306, 332] width 262 height 534
type textarea "padding: 1rem;"
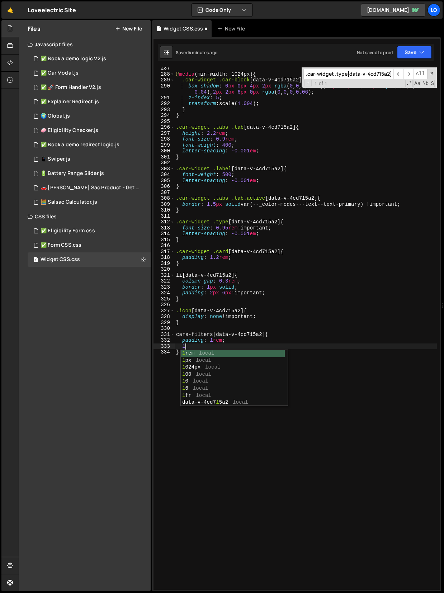
scroll to position [0, 0]
type textarea "1"
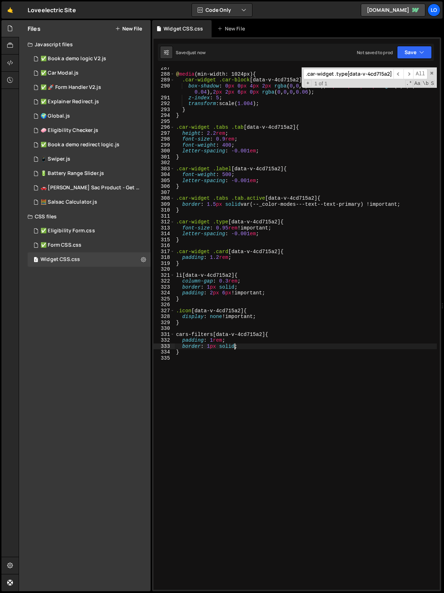
type textarea "border: 1px solid!;"
click at [226, 364] on div "@ media (min-width: 1024px) { .car-widget .car-block [ data-v-4cd715a2 ] :hover…" at bounding box center [306, 332] width 262 height 534
drag, startPoint x: 245, startPoint y: 204, endPoint x: 401, endPoint y: 204, distance: 155.6
click at [401, 204] on div "@ media (min-width: 1024px) { .car-widget .car-block [ data-v-4cd715a2 ] :hover…" at bounding box center [306, 332] width 262 height 534
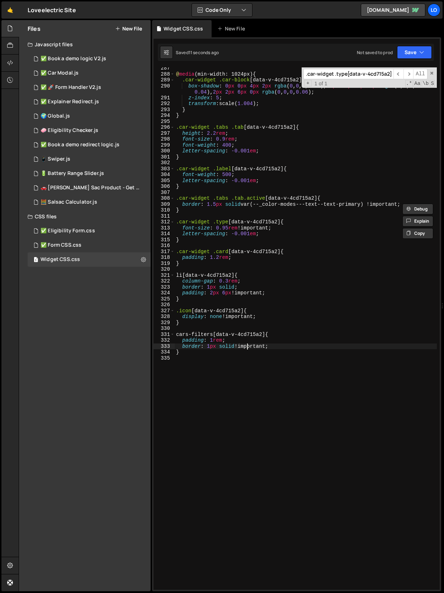
click at [246, 345] on div "@ media (min-width: 1024px) { .car-widget .car-block [ data-v-4cd715a2 ] :hover…" at bounding box center [306, 332] width 262 height 534
paste textarea "var(--_color-modes---text--text-primary) !important"
drag, startPoint x: 264, startPoint y: 335, endPoint x: 164, endPoint y: 334, distance: 100.8
click at [164, 334] on div "border: 1px solid var(--_color-modes---text--text-primary) !important; 287 288 …" at bounding box center [296, 328] width 286 height 522
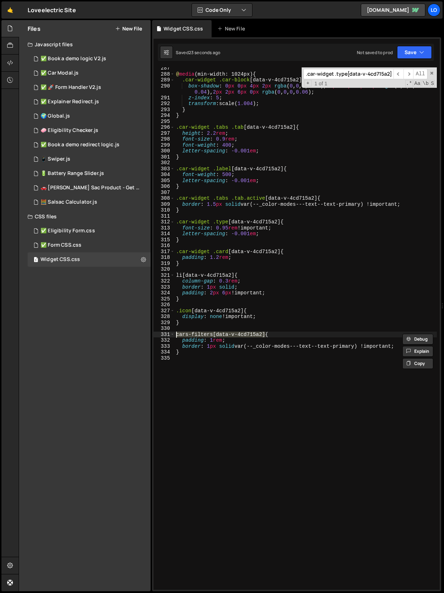
paste textarea ".car-widget ."
click at [199, 346] on div "@ media (min-width: 1024px) { .car-widget .car-block [ data-v-4cd715a2 ] :hover…" at bounding box center [306, 332] width 262 height 534
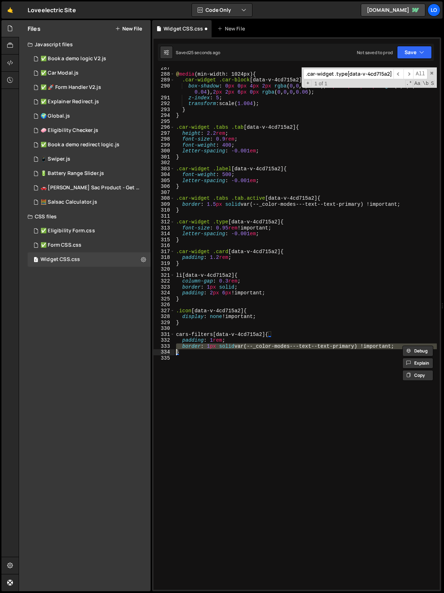
type textarea "}"
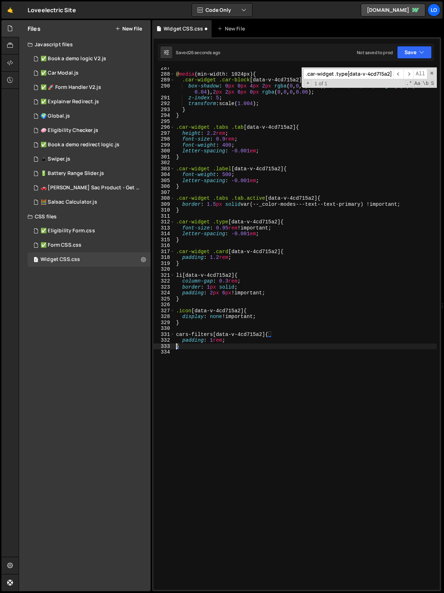
click at [198, 349] on div "@ media (min-width: 1024px) { .car-widget .car-block [ data-v-4cd715a2 ] :hover…" at bounding box center [306, 332] width 262 height 534
paste textarea ".car-widget .cars-filters[data-v-4cd715a2]"
type textarea ".car-widget .cars-filters[data-v-4cd715a2] {"
paste textarea ".car-widget .cars-filters[data-v-4cd715a2]"
type textarea ".car-widget .cars-filters[data-v-4cd715a2]"
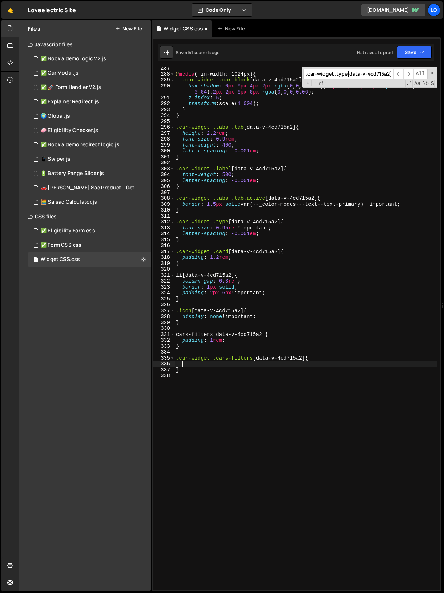
click at [195, 364] on div "@ media (min-width: 1024px) { .car-widget .car-block [ data-v-4cd715a2 ] :hover…" at bounding box center [306, 332] width 262 height 534
drag, startPoint x: 409, startPoint y: 205, endPoint x: 161, endPoint y: 206, distance: 248.8
click at [161, 206] on div "287 288 289 290 291 292 293 294 295 296 297 298 299 300 301 302 303 304 305 306…" at bounding box center [296, 328] width 286 height 522
type textarea "border: 1.5px solid var(--_color-modes---text--text-primary) !important;"
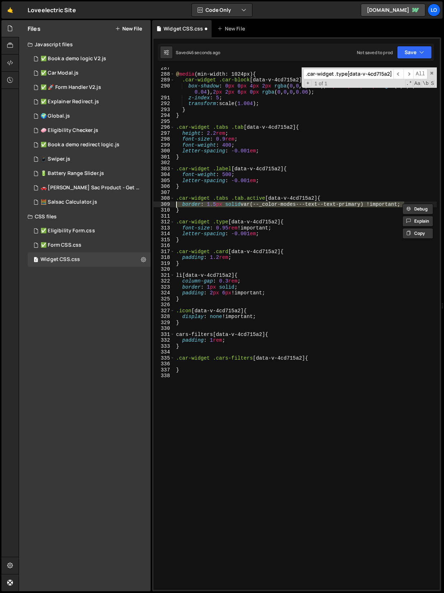
click at [200, 365] on div "@ media (min-width: 1024px) { .car-widget .car-block [ data-v-4cd715a2 ] :hover…" at bounding box center [306, 332] width 262 height 534
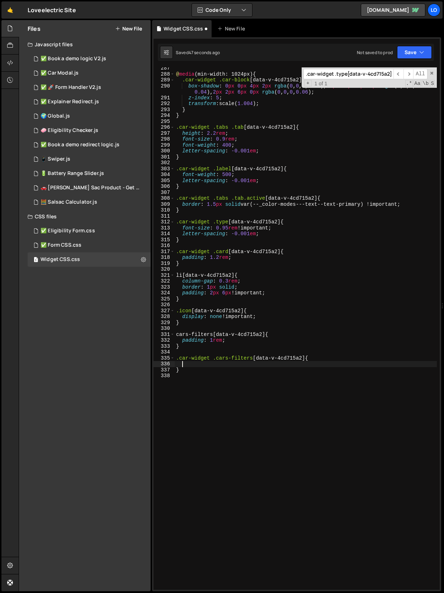
paste textarea "border: 1.5px solid var(--_color-modes---text--text-primary) !important;"
click at [221, 366] on div "@ media (min-width: 1024px) { .car-widget .car-block [ data-v-4cd715a2 ] :hover…" at bounding box center [306, 332] width 262 height 534
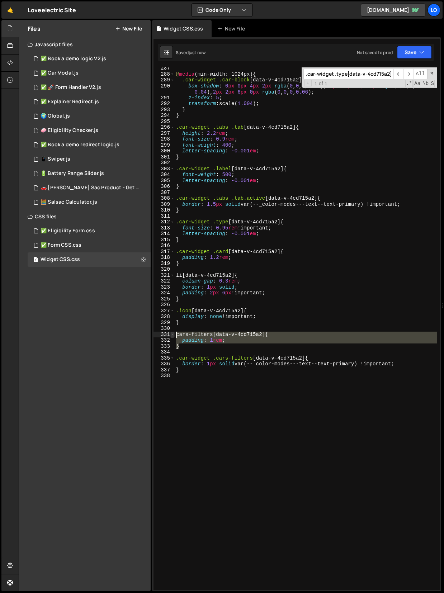
drag, startPoint x: 184, startPoint y: 343, endPoint x: 170, endPoint y: 336, distance: 15.4
click at [170, 336] on div "border: 1px solid var(--_color-modes---text--text-primary) !important; 287 288 …" at bounding box center [296, 328] width 286 height 522
type textarea "cars-filters[data-v-4cd715a2] { padding: 1rem;"
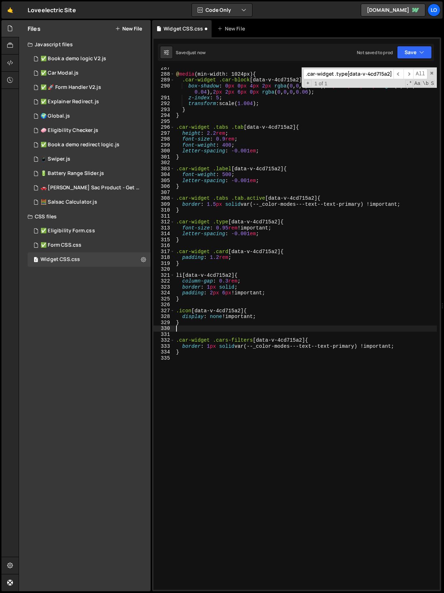
click at [336, 359] on div "@ media (min-width: 1024px) { .car-widget .car-block [ data-v-4cd715a2 ] :hover…" at bounding box center [306, 332] width 262 height 534
click at [405, 346] on div "@ media (min-width: 1024px) { .car-widget .car-block [ data-v-4cd715a2 ] :hover…" at bounding box center [306, 332] width 262 height 534
type textarea "border: 1px solid var(--_color-modes---text--text-primary) !important;"
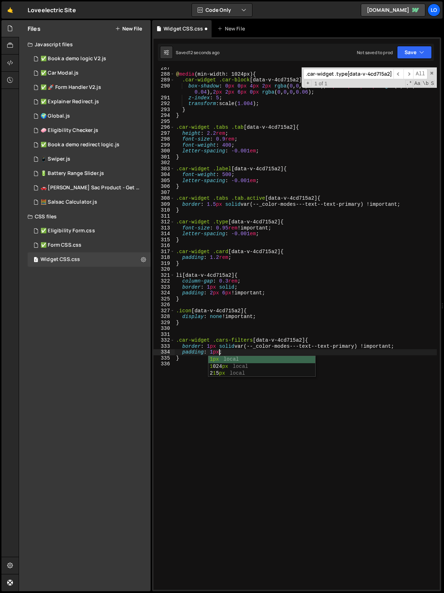
scroll to position [0, 3]
type textarea "}"
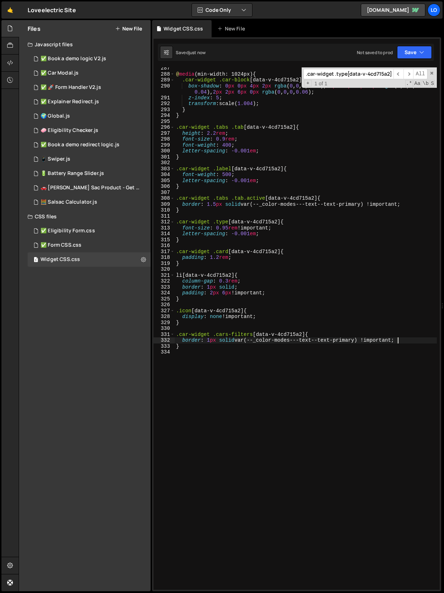
click at [404, 338] on div "@ media (min-width: 1024px) { .car-widget .car-block [ data-v-4cd715a2 ] :hover…" at bounding box center [306, 332] width 262 height 534
type textarea "border: 1px solid var(--_color-modes---text--text-primary) !important;"
type textarea "padding: 1rem;"
click at [246, 363] on div "@ media (min-width: 1024px) { .car-widget .car-block [ data-v-4cd715a2 ] :hover…" at bounding box center [306, 332] width 262 height 534
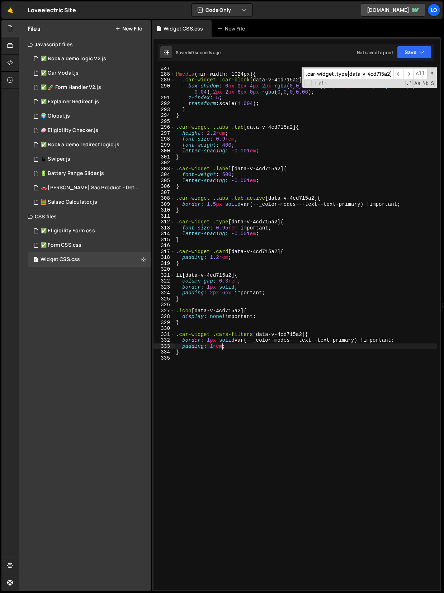
scroll to position [0, 0]
paste textarea "}"
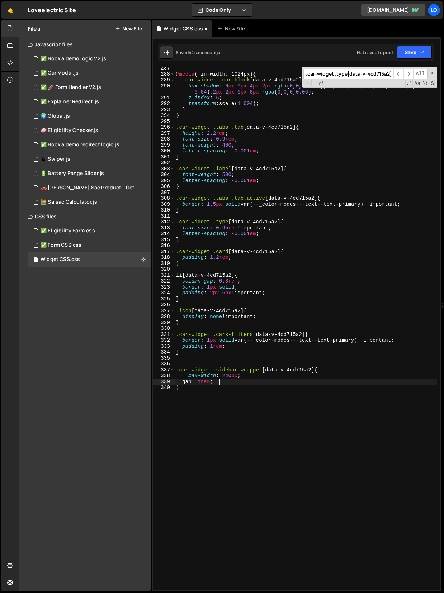
click at [239, 382] on div "@ media (min-width: 1024px) { .car-widget .car-block [ data-v-4cd715a2 ] :hover…" at bounding box center [306, 332] width 262 height 534
type textarea "gap: 1rem;"
drag, startPoint x: 231, startPoint y: 381, endPoint x: 166, endPoint y: 381, distance: 64.5
click at [166, 381] on div "gap: 1rem; 287 288 289 290 291 292 293 294 295 296 297 298 299 300 301 302 303 …" at bounding box center [296, 328] width 286 height 522
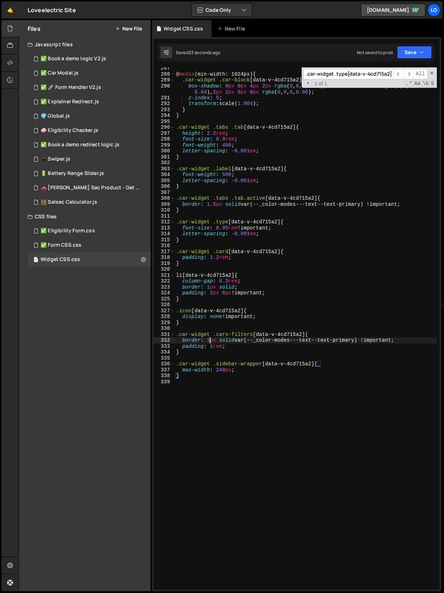
click at [210, 342] on div "@ media (min-width: 1024px) { .car-widget .car-block [ data-v-4cd715a2 ] :hover…" at bounding box center [306, 332] width 262 height 534
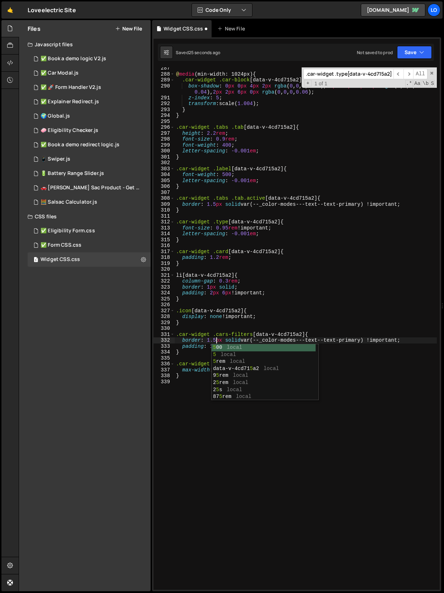
scroll to position [0, 3]
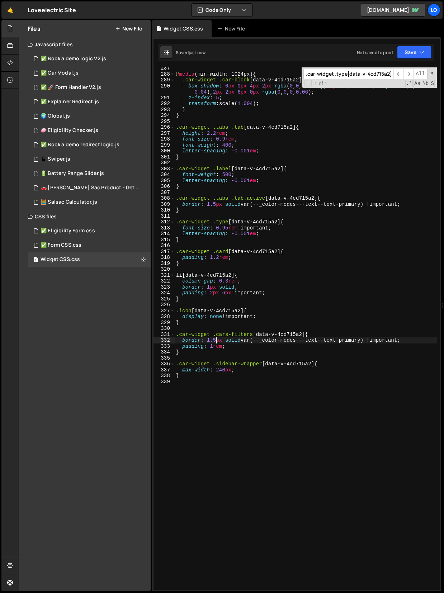
type textarea "border: 1.5px solid var(--_color-modes---text--text-primary) !important;"
click at [338, 71] on input ".car-widget .type[data-v-4cd715a2] {" at bounding box center [348, 74] width 90 height 10
paste input "label.mb-12[data-v-4cd715a2]"
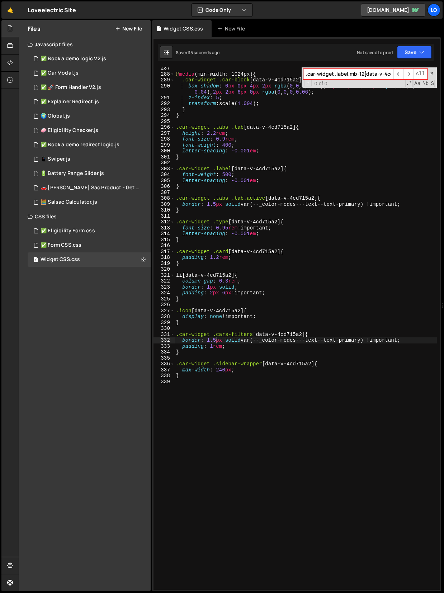
scroll to position [0, 16]
type input ".car-widget .type[data-v-4cd715a2] {"
type textarea "}"
click at [197, 377] on div "@ media (min-width: 1024px) { .car-widget .car-block [ data-v-4cd715a2 ] :hover…" at bounding box center [306, 332] width 262 height 534
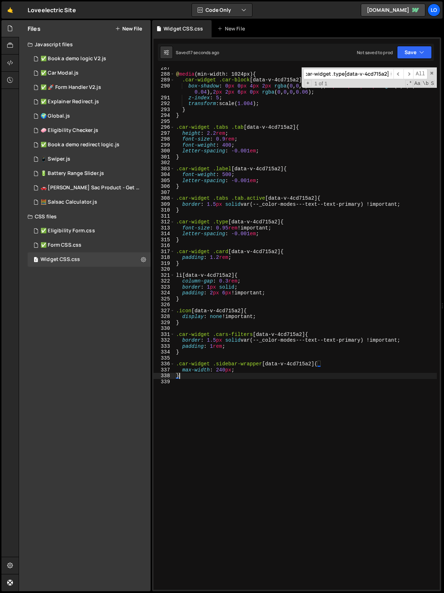
scroll to position [0, 0]
paste textarea ".car-widget .label.mb-12[data-v-4cd715a2]"
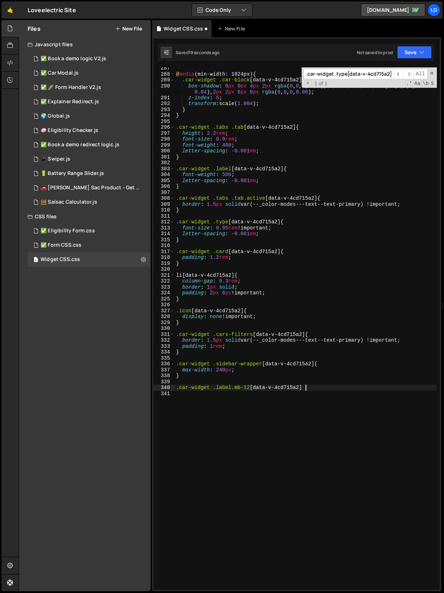
type textarea ".car-widget .label.mb-12[data-v-4cd715a2] {"
click at [223, 393] on div "@ media (min-width: 1024px) { .car-widget .car-block [ data-v-4cd715a2 ] :hover…" at bounding box center [306, 332] width 262 height 534
click at [224, 392] on div "@ media (min-width: 1024px) { .car-widget .car-block [ data-v-4cd715a2 ] :hover…" at bounding box center [306, 332] width 262 height 534
type textarea "margin-bottom: 0.25rem;"
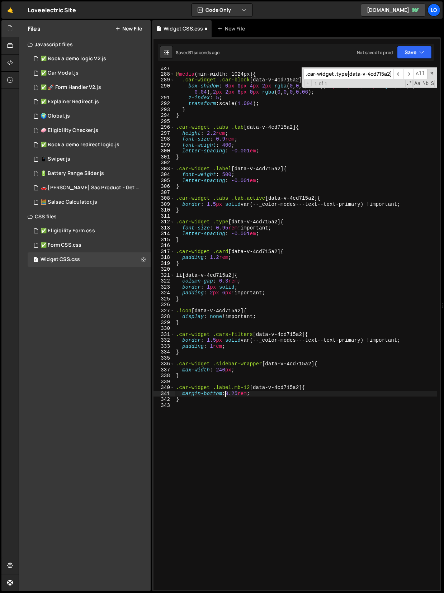
scroll to position [0, 4]
click at [232, 417] on div "@ media (min-width: 1024px) { .car-widget .car-block [ data-v-4cd715a2 ] :hover…" at bounding box center [306, 332] width 262 height 534
paste textarea "}"
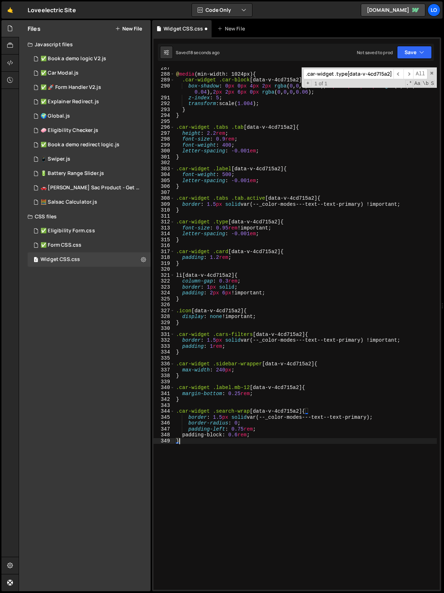
click at [229, 412] on div "@ media (min-width: 1024px) { .car-widget .car-block [ data-v-4cd715a2 ] :hover…" at bounding box center [306, 332] width 262 height 534
click at [243, 430] on div "@ media (min-width: 1024px) { .car-widget .car-block [ data-v-4cd715a2 ] :hover…" at bounding box center [306, 332] width 262 height 534
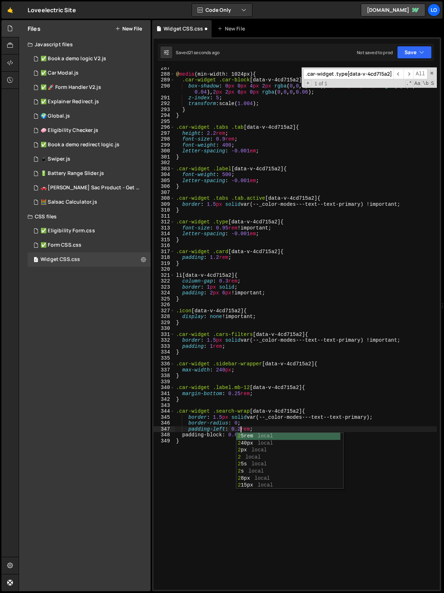
scroll to position [0, 4]
click at [241, 417] on div "@ media (min-width: 1024px) { .car-widget .car-block [ data-v-4cd715a2 ] :hover…" at bounding box center [306, 332] width 262 height 534
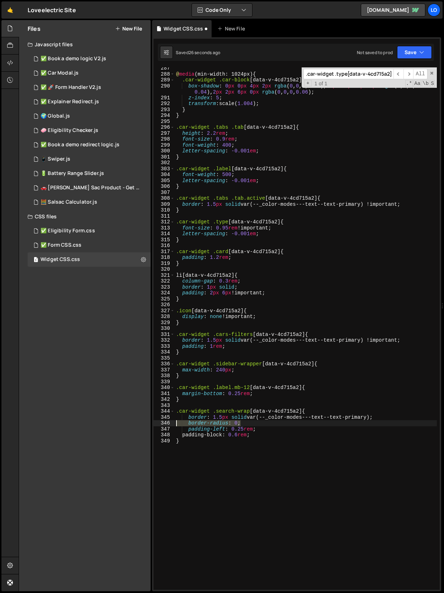
drag, startPoint x: 250, startPoint y: 422, endPoint x: 164, endPoint y: 422, distance: 86.8
click at [164, 422] on div "border: 1.5px solid var(--_color-modes---text--text-primary); 287 288 289 290 2…" at bounding box center [296, 328] width 286 height 522
type textarea "border-radius: 0;"
click at [249, 406] on div "@ media (min-width: 1024px) { .car-widget .car-block [ data-v-4cd715a2 ] :hover…" at bounding box center [306, 332] width 262 height 534
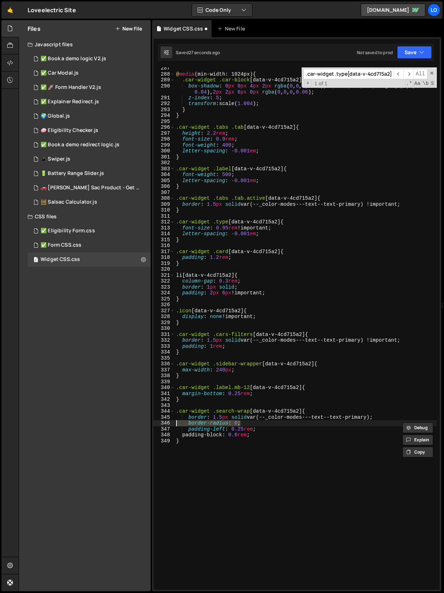
scroll to position [0, 0]
drag, startPoint x: 384, startPoint y: 417, endPoint x: 168, endPoint y: 420, distance: 215.5
click at [168, 420] on div "287 288 289 290 291 292 293 294 295 296 297 298 299 300 301 302 303 304 305 306…" at bounding box center [296, 328] width 286 height 522
type textarea "border: 1.5px solid var(--_color-modes---text--text-primary);"
click at [248, 425] on div "@ media (min-width: 1024px) { .car-widget .car-block [ data-v-4cd715a2 ] :hover…" at bounding box center [306, 332] width 262 height 534
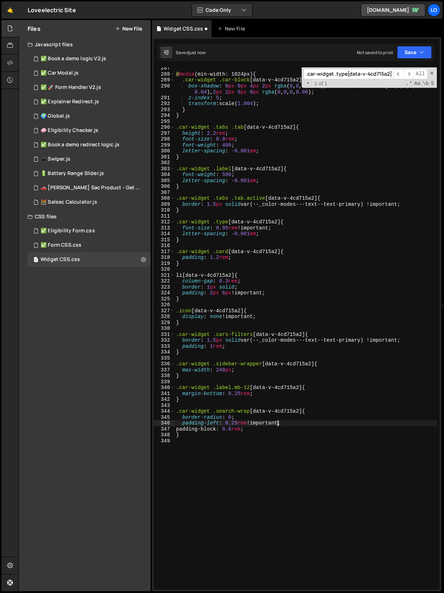
scroll to position [0, 5]
type textarea "padding-left: 0.25rem !important;"
click at [206, 440] on div "@ media (min-width: 1024px) { .car-widget .car-block [ data-v-4cd715a2 ] :hover…" at bounding box center [306, 332] width 262 height 534
paste textarea "}"
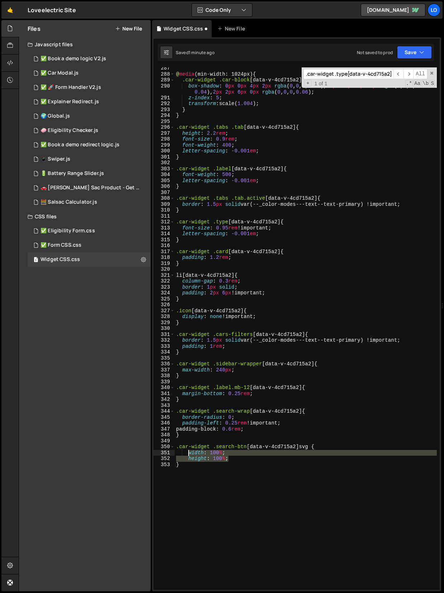
drag, startPoint x: 235, startPoint y: 458, endPoint x: 190, endPoint y: 454, distance: 45.7
click at [190, 448] on div "@ media (min-width: 1024px) { .car-widget .car-block [ data-v-4cd715a2 ] :hover…" at bounding box center [306, 332] width 262 height 534
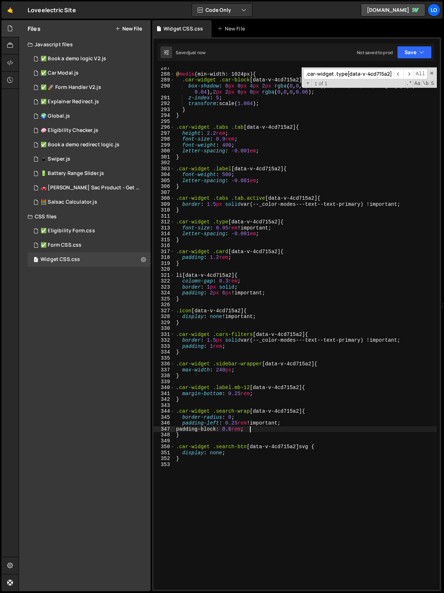
click at [271, 427] on div "@ media (min-width: 1024px) { .car-widget .car-block [ data-v-4cd715a2 ] :hover…" at bounding box center [306, 332] width 262 height 534
type textarea "padding-block: 0.6rem;"
click at [234, 442] on div "@ media (min-width: 1024px) { .car-widget .car-block [ data-v-4cd715a2 ] :hover…" at bounding box center [306, 332] width 262 height 534
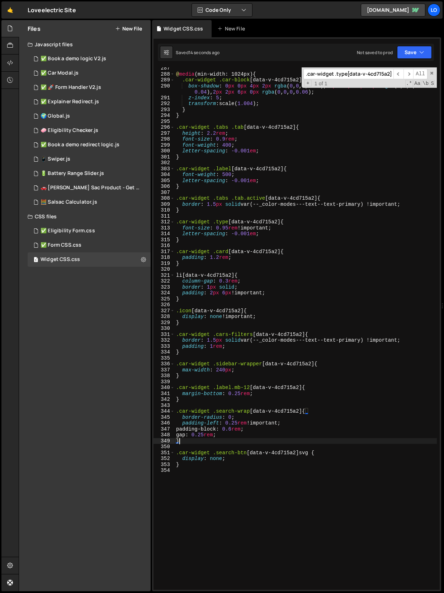
scroll to position [0, 0]
click at [256, 394] on div "@ media (min-width: 1024px) { .car-widget .car-block [ data-v-4cd715a2 ] :hover…" at bounding box center [306, 332] width 262 height 534
type textarea "margin-bottom: 0.25rem;"
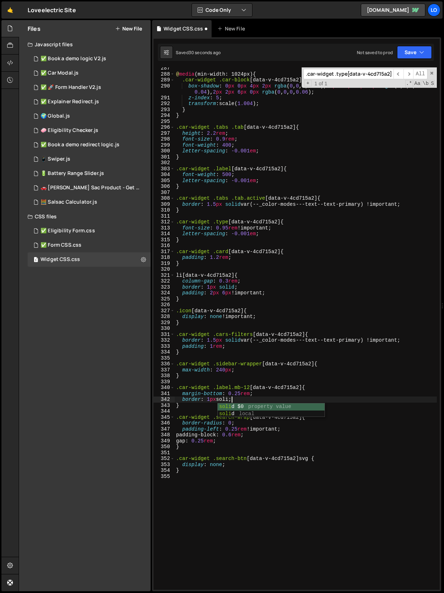
scroll to position [0, 4]
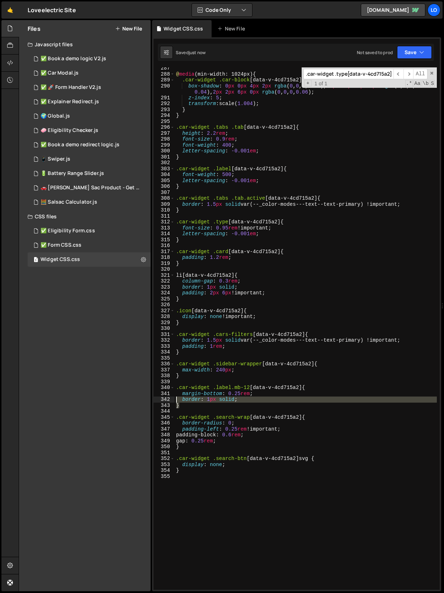
drag, startPoint x: 245, startPoint y: 402, endPoint x: 164, endPoint y: 402, distance: 81.8
click at [164, 402] on div "border: 1px solid; 287 288 289 290 291 292 293 294 295 296 297 298 299 300 301 …" at bounding box center [296, 328] width 286 height 522
click at [233, 396] on div "@ media (min-width: 1024px) { .car-widget .car-block [ data-v-4cd715a2 ] :hover…" at bounding box center [306, 332] width 262 height 534
drag, startPoint x: 239, startPoint y: 401, endPoint x: 167, endPoint y: 400, distance: 72.1
click at [167, 400] on div "margin-bottom: 0.25rem; 287 288 289 290 291 292 293 294 295 296 297 298 299 300…" at bounding box center [296, 328] width 286 height 522
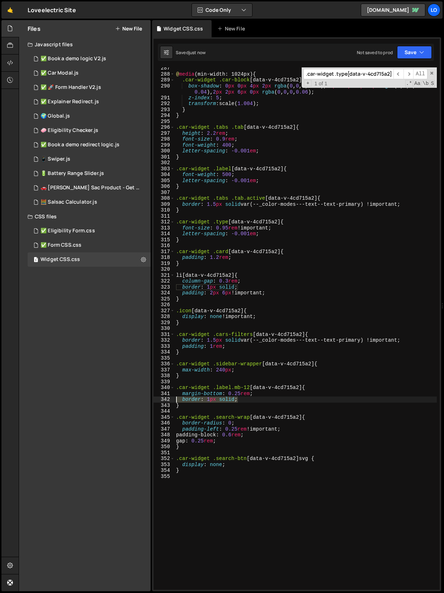
type textarea "border: 1px solid;"
type textarea "margin-bottom: 0.25rem;"
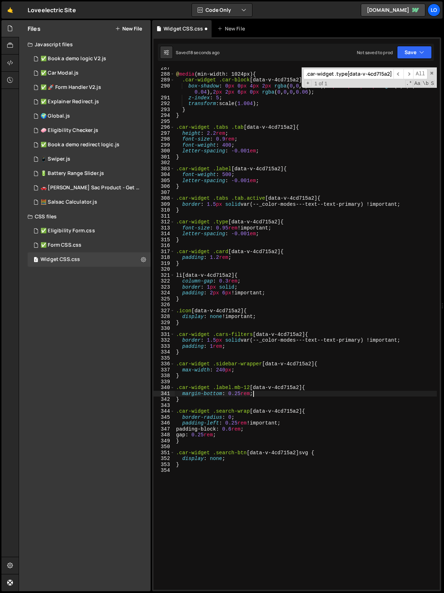
click at [350, 74] on input ".car-widget .type[data-v-4cd715a2] {" at bounding box center [348, 74] width 90 height 10
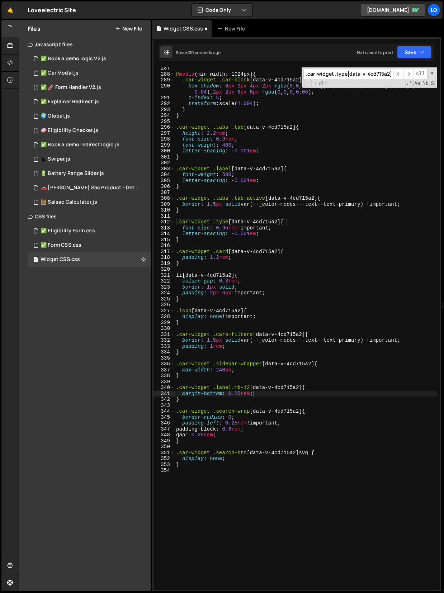
paste input "search-wrap[data-v-4cd715a2]"
type input ".car-widget .search-wrap[data-v-4cd715a2]"
type textarea "gap: 0.25rem;"
click at [249, 434] on div "@ media (min-width: 1024px) { .car-widget .car-block [ data-v-4cd715a2 ] :hover…" at bounding box center [306, 332] width 262 height 534
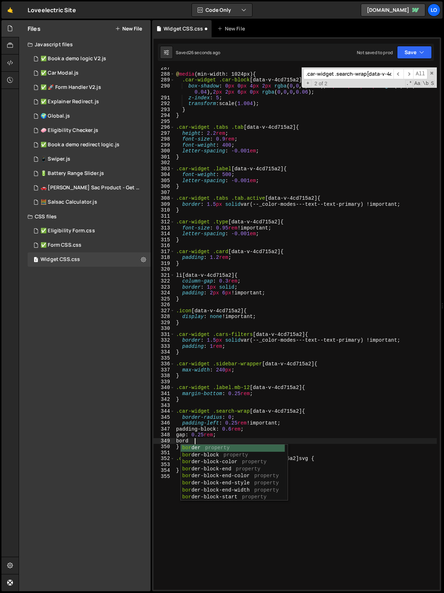
scroll to position [0, 1]
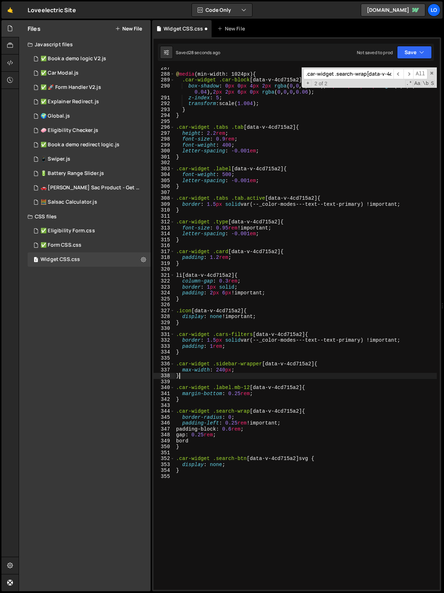
click at [274, 376] on div "@ media (min-width: 1024px) { .car-widget .car-block [ data-v-4cd715a2 ] :hover…" at bounding box center [306, 332] width 262 height 534
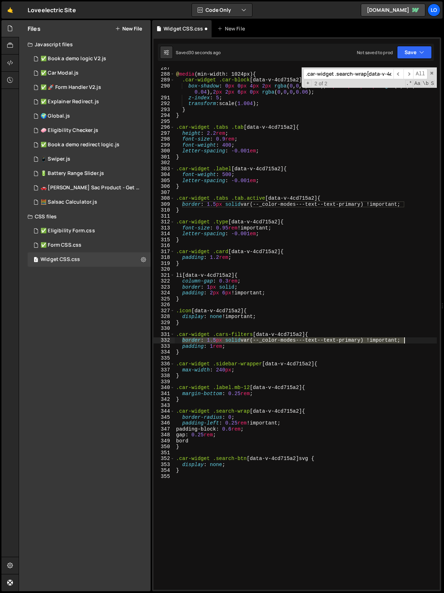
drag, startPoint x: 183, startPoint y: 341, endPoint x: 414, endPoint y: 341, distance: 230.9
click at [414, 341] on div "@ media (min-width: 1024px) { .car-widget .car-block [ data-v-4cd715a2 ] :hover…" at bounding box center [306, 332] width 262 height 534
click at [199, 441] on div "@ media (min-width: 1024px) { .car-widget .car-block [ data-v-4cd715a2 ] :hover…" at bounding box center [306, 332] width 262 height 534
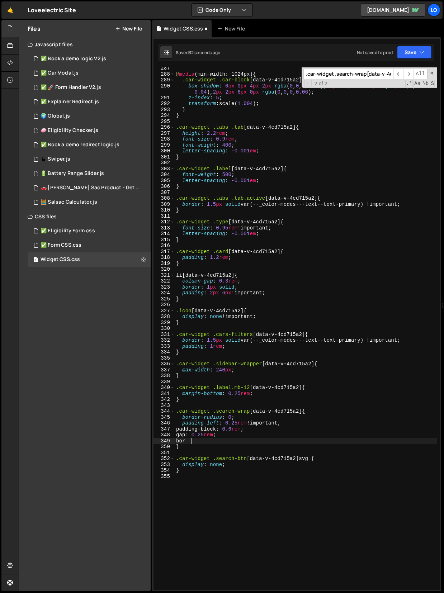
type textarea "b"
paste textarea "border: 1.5px solid var(--_color-modes---text--text-primary) !important;"
click at [213, 441] on div "@ media (min-width: 1024px) { .car-widget .car-block [ data-v-4cd715a2 ] :hover…" at bounding box center [306, 332] width 262 height 534
type textarea "border: 1px solid var(--_color-modes---text--text-primary) !important;"
click at [244, 448] on div "@ media (min-width: 1024px) { .car-widget .car-block [ data-v-4cd715a2 ] :hover…" at bounding box center [306, 332] width 262 height 534
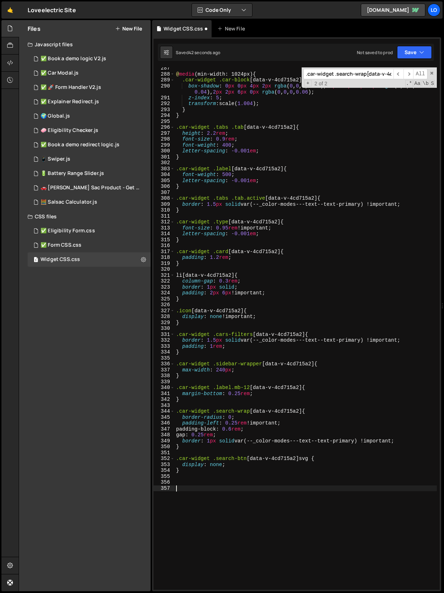
paste textarea "}"
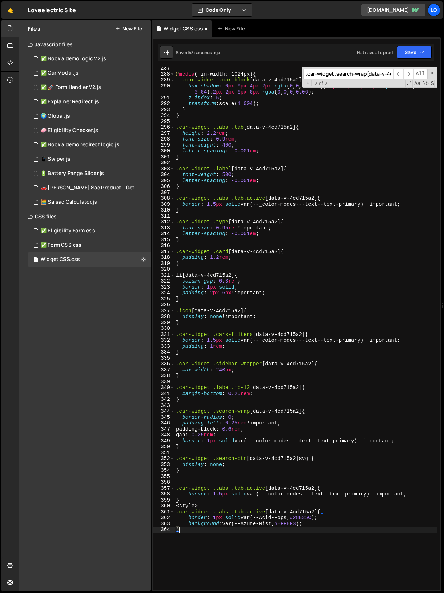
click at [216, 448] on div "@ media (min-width: 1024px) { .car-widget .car-block [ data-v-4cd715a2 ] :hover…" at bounding box center [306, 332] width 262 height 534
click at [249, 448] on div "@ media (min-width: 1024px) { .car-widget .car-block [ data-v-4cd715a2 ] :hover…" at bounding box center [306, 332] width 262 height 534
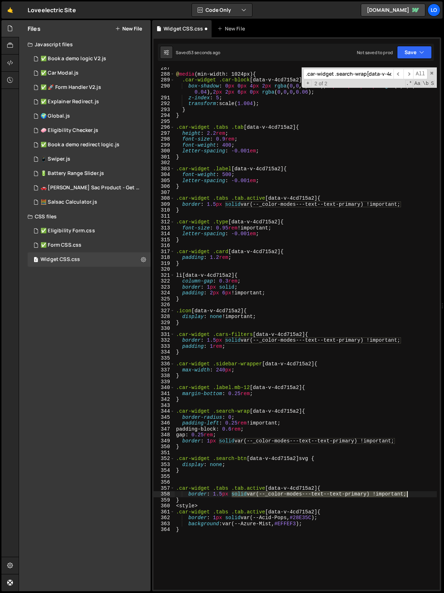
drag, startPoint x: 232, startPoint y: 496, endPoint x: 408, endPoint y: 494, distance: 176.1
click at [408, 448] on div "@ media (min-width: 1024px) { .car-widget .car-block [ data-v-4cd715a2 ] :hover…" at bounding box center [306, 332] width 262 height 534
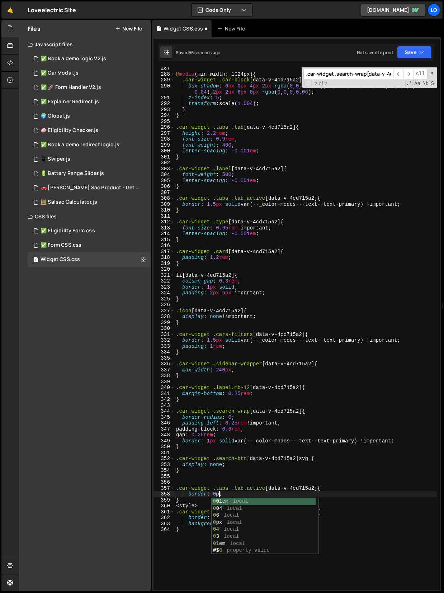
scroll to position [0, 3]
click at [296, 448] on div "@ media (min-width: 1024px) { .car-widget .car-block [ data-v-4cd715a2 ] :hover…" at bounding box center [306, 332] width 262 height 534
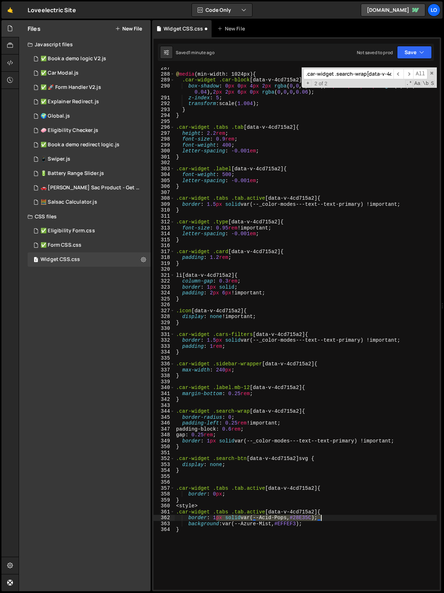
drag, startPoint x: 216, startPoint y: 519, endPoint x: 319, endPoint y: 518, distance: 103.3
click at [319, 448] on div "@ media (min-width: 1024px) { .car-widget .car-block [ data-v-4cd715a2 ] :hover…" at bounding box center [306, 332] width 262 height 534
click at [295, 448] on div "@ media (min-width: 1024px) { .car-widget .car-block [ data-v-4cd715a2 ] :hover…" at bounding box center [306, 332] width 262 height 534
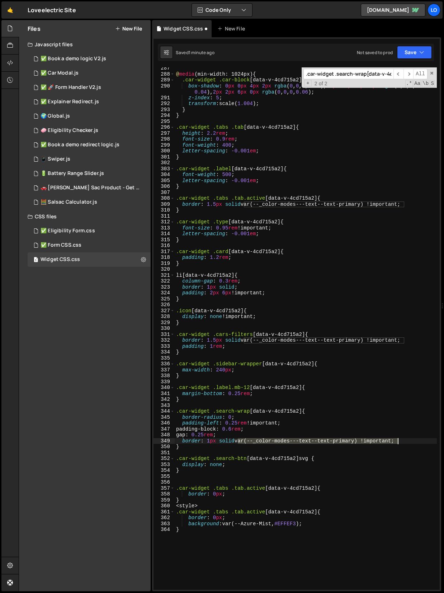
drag, startPoint x: 238, startPoint y: 442, endPoint x: 398, endPoint y: 440, distance: 159.6
click at [398, 440] on div "@ media (min-width: 1024px) { .car-widget .car-block [ data-v-4cd715a2 ] :hover…" at bounding box center [306, 332] width 262 height 534
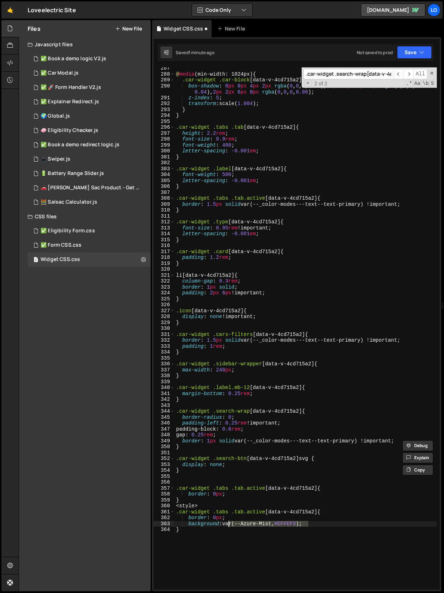
drag, startPoint x: 318, startPoint y: 523, endPoint x: 227, endPoint y: 525, distance: 91.1
click at [227, 448] on div "@ media (min-width: 1024px) { .car-widget .car-block [ data-v-4cd715a2 ] :hover…" at bounding box center [306, 332] width 262 height 534
paste textarea "_color-modes---text--text-primary) !important"
click at [283, 448] on div "@ media (min-width: 1024px) { .car-widget .car-block [ data-v-4cd715a2 ] :hover…" at bounding box center [306, 332] width 262 height 534
type textarea "}"
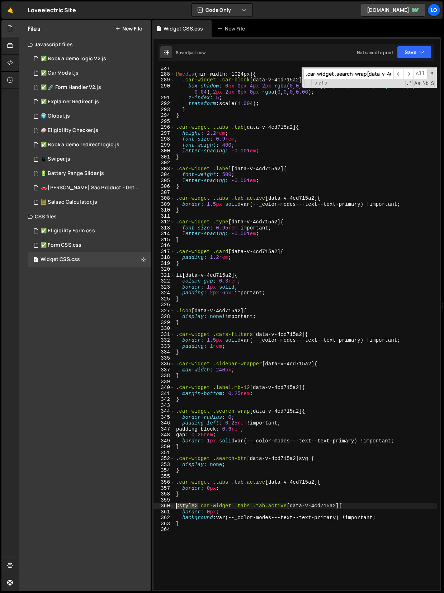
drag, startPoint x: 199, startPoint y: 504, endPoint x: 169, endPoint y: 504, distance: 30.1
click at [169, 448] on div "287 288 289 290 291 292 293 294 295 296 297 298 299 300 301 302 303 304 305 306…" at bounding box center [296, 328] width 286 height 522
click at [387, 448] on div "@ media (min-width: 1024px) { .car-widget .car-block [ data-v-4cd715a2 ] :hover…" at bounding box center [306, 332] width 262 height 534
type textarea "background: var(--_color-modes---text--text-primary) !important;"
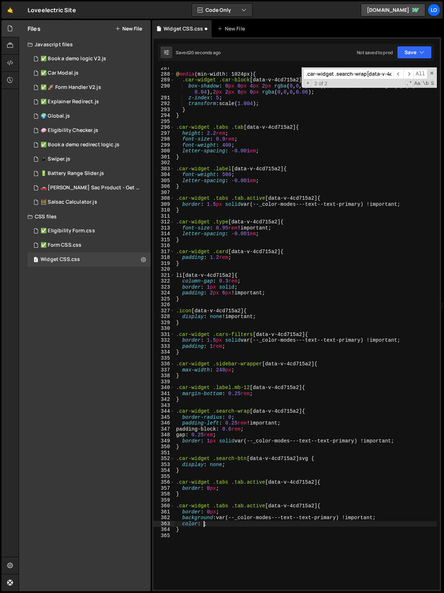
paste textarea "var(--_color-modes---background)"
type textarea "color: var(--_color-modes---background);"
click at [330, 448] on div "@ media (min-width: 1024px) { .car-widget .car-block [ data-v-4cd715a2 ] :hover…" at bounding box center [306, 332] width 262 height 534
click at [226, 448] on div "@ media (min-width: 1024px) { .car-widget .car-block [ data-v-4cd715a2 ] :hover…" at bounding box center [306, 332] width 262 height 534
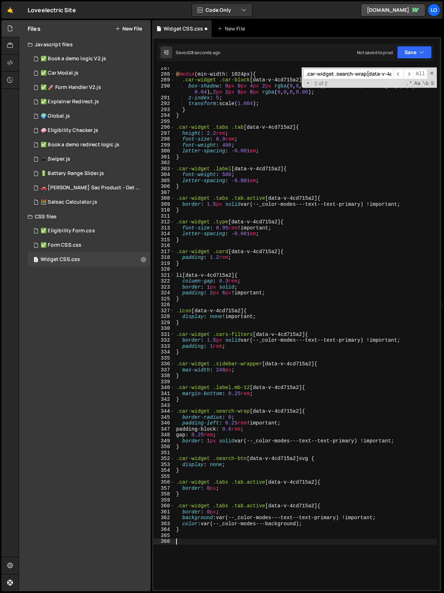
paste textarea "}"
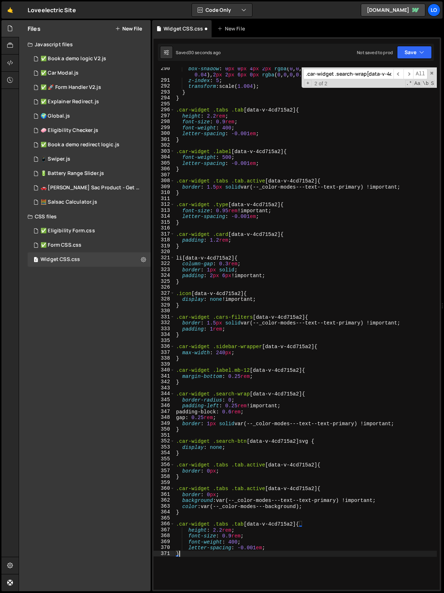
scroll to position [1714, 0]
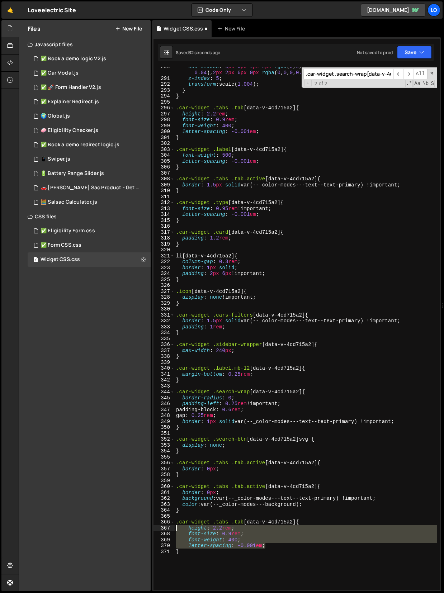
drag, startPoint x: 270, startPoint y: 545, endPoint x: 173, endPoint y: 529, distance: 98.6
click at [173, 448] on div "} 290 291 292 293 294 295 296 297 298 299 300 301 302 303 304 305 306 307 308 3…" at bounding box center [296, 328] width 286 height 522
type textarea "height: 2.2rem; font-size: 0.9rem;"
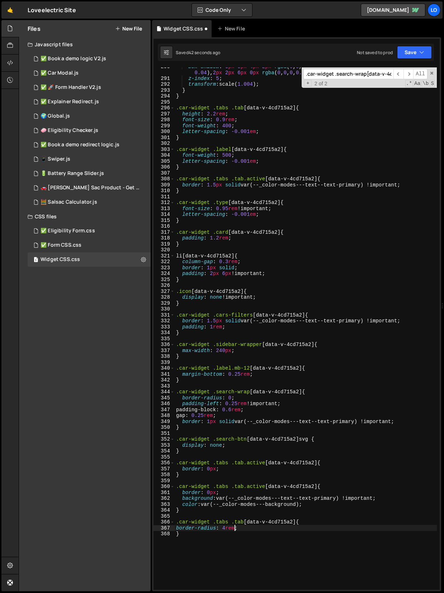
scroll to position [0, 4]
type textarea "border-radius: 4rem;"
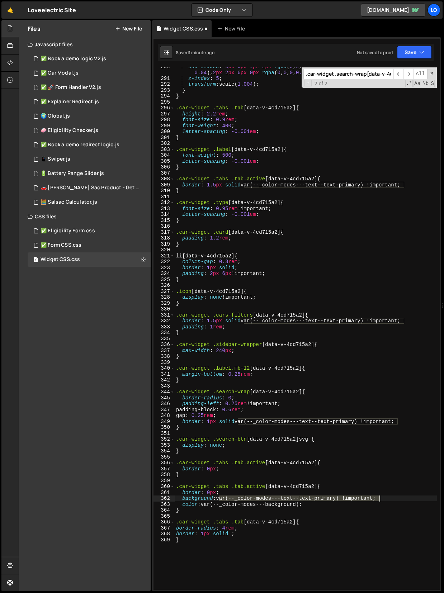
drag, startPoint x: 219, startPoint y: 498, endPoint x: 385, endPoint y: 500, distance: 165.7
click at [385, 448] on div "box-shadow : 0 px 0 px 4 px 2 px rgba ( 0 , 0 , 0 , 0.03 ), -2 px -2 px 4 px 0 …" at bounding box center [306, 333] width 262 height 540
click at [233, 448] on div "box-shadow : 0 px 0 px 4 px 2 px rgba ( 0 , 0 , 0 , 0.03 ), -2 px -2 px 4 px 0 …" at bounding box center [306, 333] width 262 height 540
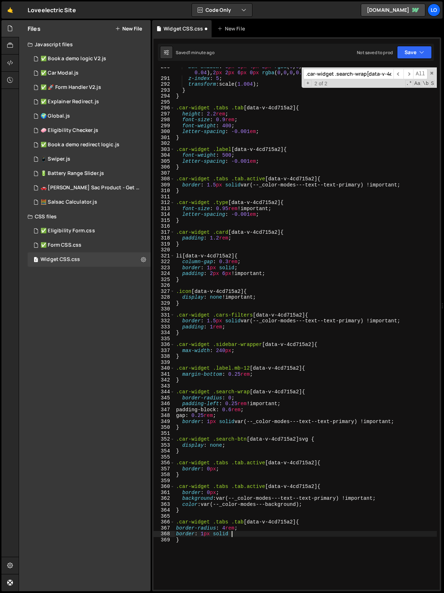
paste textarea "var(--_color-modes---text--text-primary) !important;"
type textarea "border: 1px solid var(--_color-modes---text--text-primary) !important;"
click at [202, 448] on div "box-shadow : 0 px 0 px 4 px 2 px rgba ( 0 , 0 , 0 , 0.03 ), -2 px -2 px 4 px 0 …" at bounding box center [306, 333] width 262 height 540
paste textarea "}"
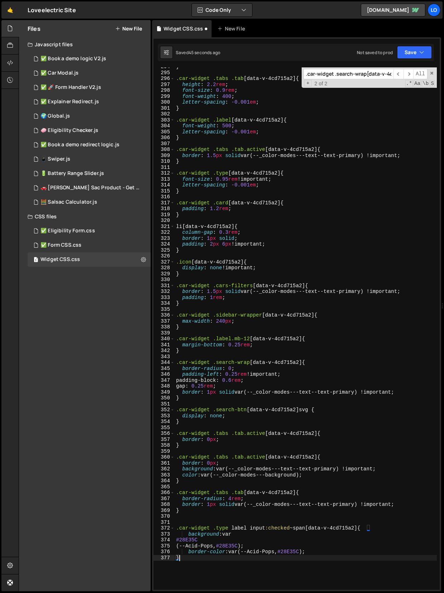
scroll to position [1746, 0]
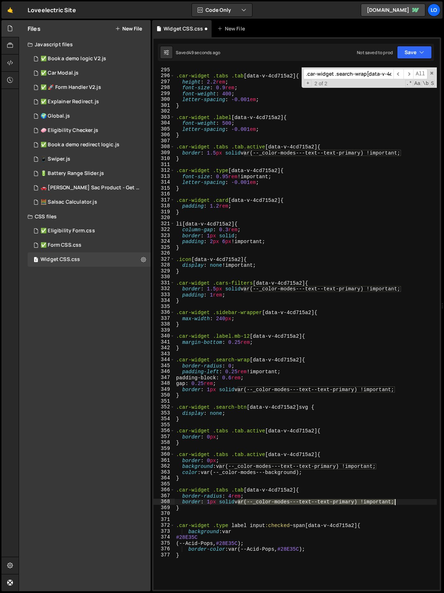
drag, startPoint x: 238, startPoint y: 504, endPoint x: 395, endPoint y: 501, distance: 157.4
click at [395, 448] on div ".car-widget .tabs .tab [ data-v-4cd715a2 ] { height : 2.2 rem ; font-size : 0.9…" at bounding box center [306, 334] width 262 height 534
click at [188, 448] on div ".car-widget .tabs .tab [ data-v-4cd715a2 ] { height : 2.2 rem ; font-size : 0.9…" at bounding box center [306, 334] width 262 height 534
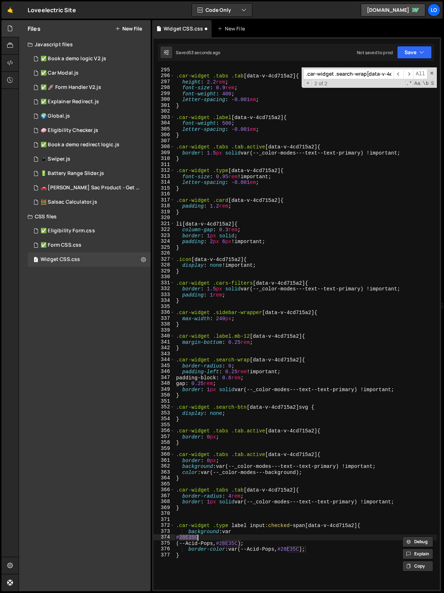
click at [246, 448] on div ".car-widget .tabs .tab [ data-v-4cd715a2 ] { height : 2.2 rem ; font-size : 0.9…" at bounding box center [306, 334] width 262 height 534
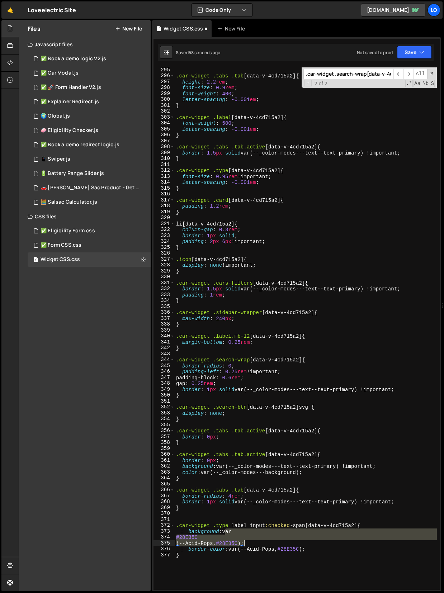
drag, startPoint x: 225, startPoint y: 531, endPoint x: 243, endPoint y: 543, distance: 21.4
click at [243, 448] on div ".car-widget .tabs .tab [ data-v-4cd715a2 ] { height : 2.2 rem ; font-size : 0.9…" at bounding box center [306, 334] width 262 height 534
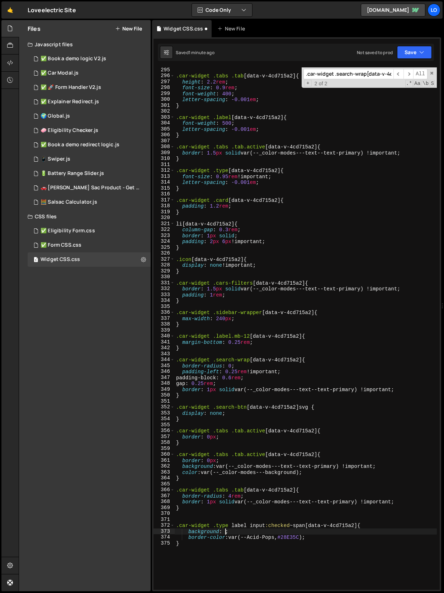
paste textarea "var(--_color-modes---text--text-primary) !important"
drag, startPoint x: 231, startPoint y: 537, endPoint x: 315, endPoint y: 540, distance: 84.7
click at [315, 448] on div ".car-widget .tabs .tab [ data-v-4cd715a2 ] { height : 2.2 rem ; font-size : 0.9…" at bounding box center [306, 334] width 262 height 534
paste textarea "_color-modes---text--text-primary) !important"
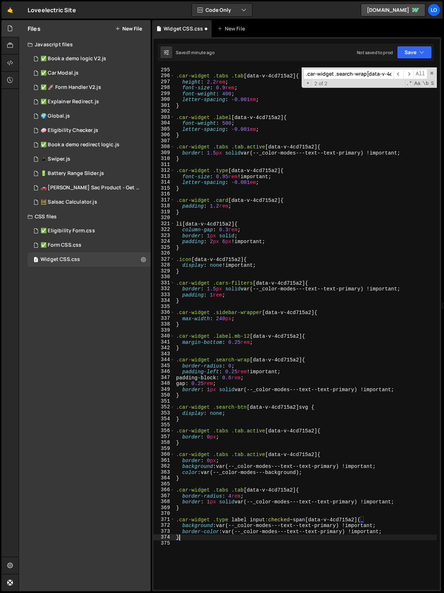
scroll to position [0, 0]
click at [226, 320] on div ".car-widget .tabs .tab [ data-v-4cd715a2 ] { height : 2.2 rem ; font-size : 0.9…" at bounding box center [306, 334] width 262 height 534
drag, startPoint x: 230, startPoint y: 321, endPoint x: 218, endPoint y: 321, distance: 12.2
click at [218, 321] on div ".car-widget .tabs .tab [ data-v-4cd715a2 ] { height : 2.2 rem ; font-size : 0.9…" at bounding box center [306, 334] width 262 height 534
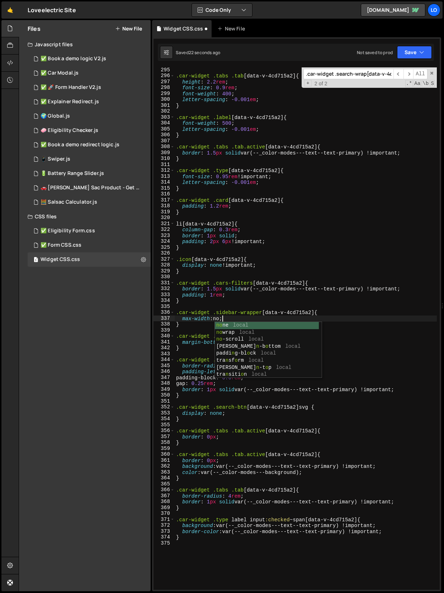
scroll to position [0, 3]
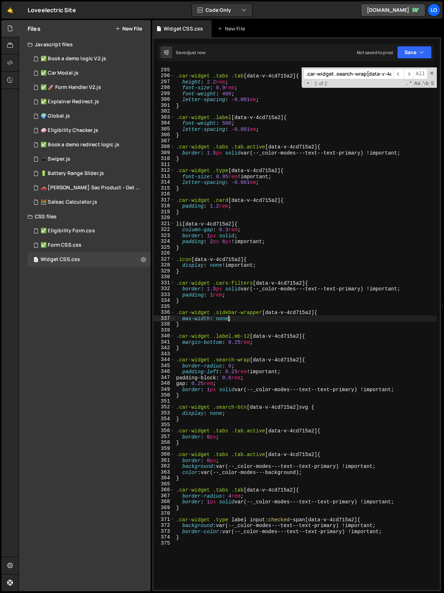
type textarea "max-width: none;"
click at [338, 69] on input ".car-widget .search-wrap[data-v-4cd715a2]" at bounding box center [348, 74] width 90 height 10
paste input ".car-widget .wrapper[data-v-4cd715a2]"
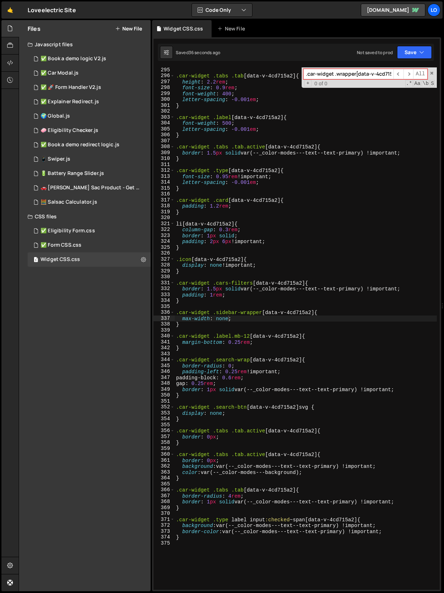
scroll to position [0, 10]
type input ".car-widget .wrapper[data-v-4cd715a2]"
click at [198, 448] on div ".car-widget .tabs .tab [ data-v-4cd715a2 ] { height : 2.2 rem ; font-size : 0.9…" at bounding box center [306, 334] width 262 height 534
type textarea "}"
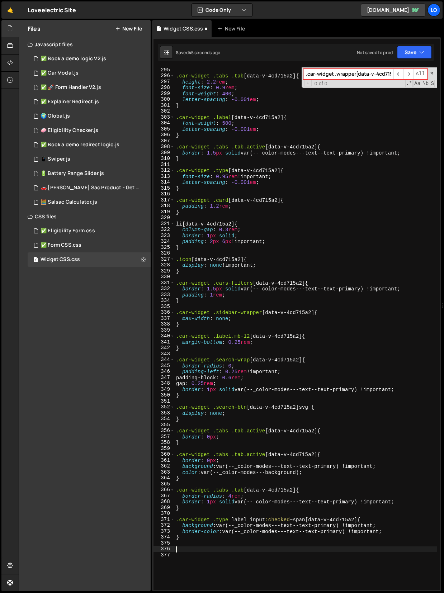
paste textarea "}"
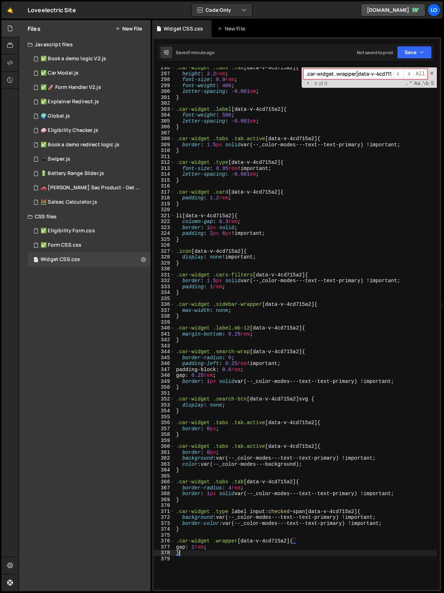
scroll to position [1754, 0]
click at [235, 312] on div ".car-widget .tabs .tab [ data-v-4cd715a2 ] { height : 2.2 rem ; font-size : 0.9…" at bounding box center [306, 332] width 262 height 534
type textarea "max-width: none;"
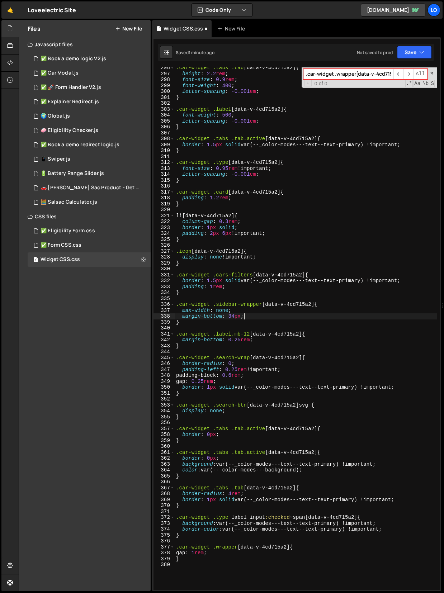
scroll to position [0, 4]
click at [241, 316] on div ".car-widget .tabs .tab [ data-v-4cd715a2 ] { height : 2.2 rem ; font-size : 0.9…" at bounding box center [306, 332] width 262 height 534
click at [209, 316] on div ".car-widget .tabs .tab [ data-v-4cd715a2 ] { height : 2.2 rem ; font-size : 0.9…" at bounding box center [306, 332] width 262 height 534
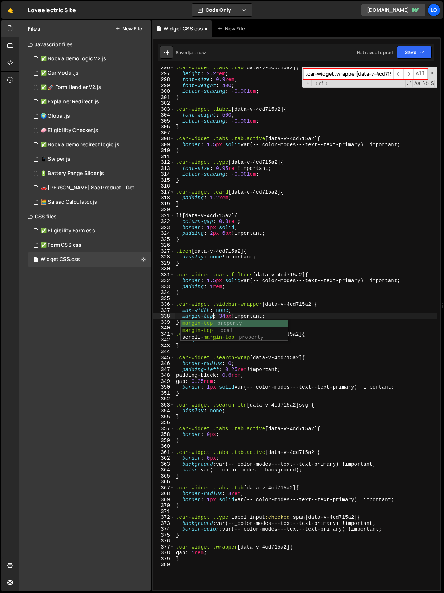
click at [312, 289] on div ".car-widget .tabs .tab [ data-v-4cd715a2 ] { height : 2.2 rem ; font-size : 0.9…" at bounding box center [306, 332] width 262 height 534
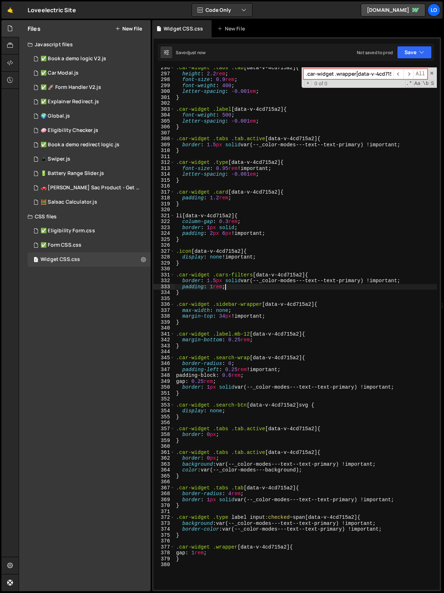
type textarea "padding: 1rem;"
click at [321, 72] on input ".car-widget .wrapper[data-v-4cd715a2]" at bounding box center [348, 74] width 90 height 10
paste input ".car-widget .card h5[data-v-4cd715a2"
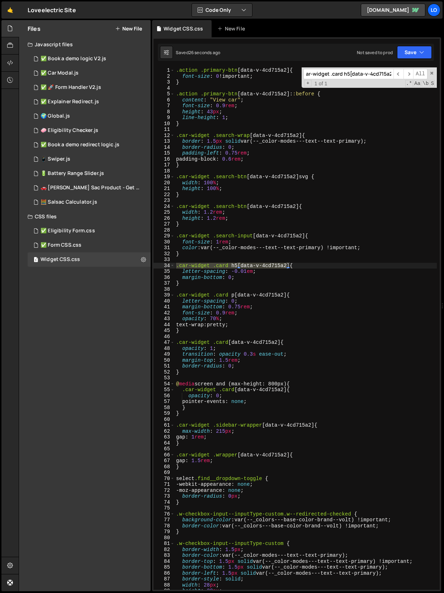
scroll to position [0, 0]
type input ".car-widget .card h5[data-v-4cd715a2"
click at [239, 266] on div ".action .primary-btn [ data-v-4cd715a2 ] { font-size : 0 !important ; } .action…" at bounding box center [306, 328] width 262 height 522
click at [243, 276] on div ".action .primary-btn [ data-v-4cd715a2 ] { font-size : 0 !important ; } .action…" at bounding box center [306, 334] width 262 height 534
type textarea "margin-bottom: 0;"
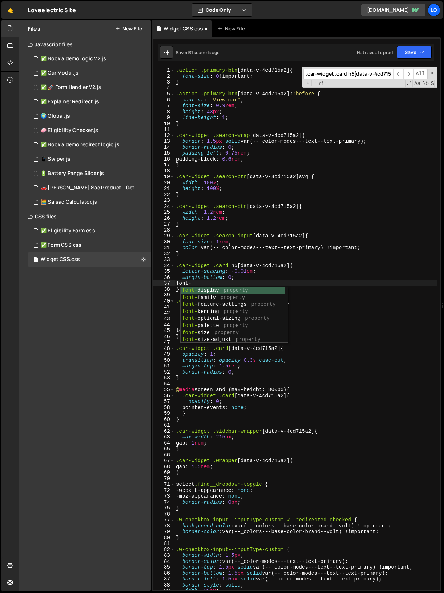
scroll to position [0, 1]
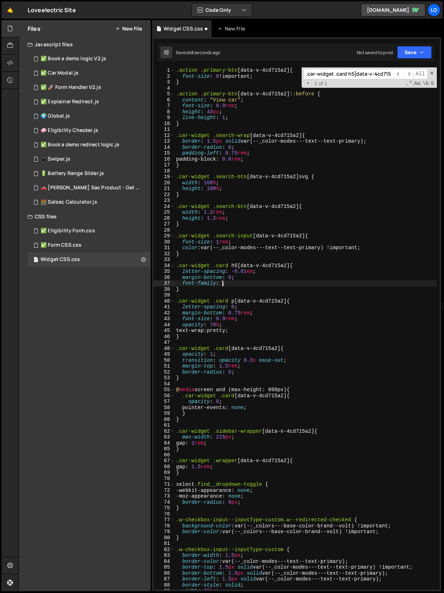
paste textarea "var(--font--headings-font)"
click at [304, 283] on div ".action .primary-btn [ data-v-4cd715a2 ] { font-size : 0 !important ; } .action…" at bounding box center [306, 334] width 262 height 534
click at [238, 278] on div ".action .primary-btn [ data-v-4cd715a2 ] { font-size : 0 !important ; } .action…" at bounding box center [306, 334] width 262 height 534
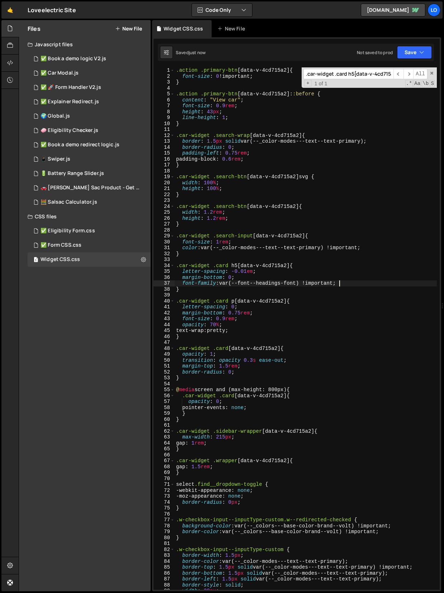
click at [347, 283] on div ".action .primary-btn [ data-v-4cd715a2 ] { font-size : 0 !important ; } .action…" at bounding box center [306, 334] width 262 height 534
type textarea "font-family: var(--font--headings-font) !important;"
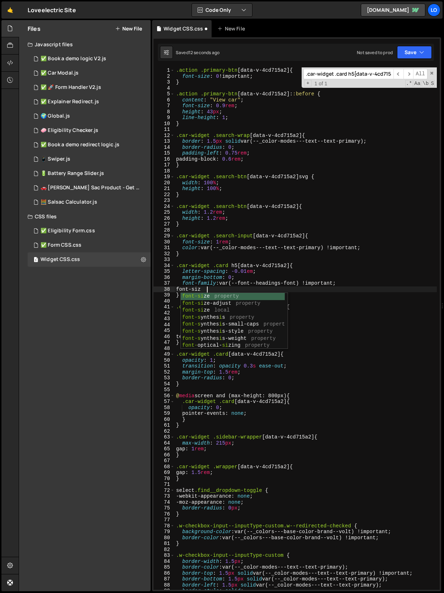
scroll to position [0, 2]
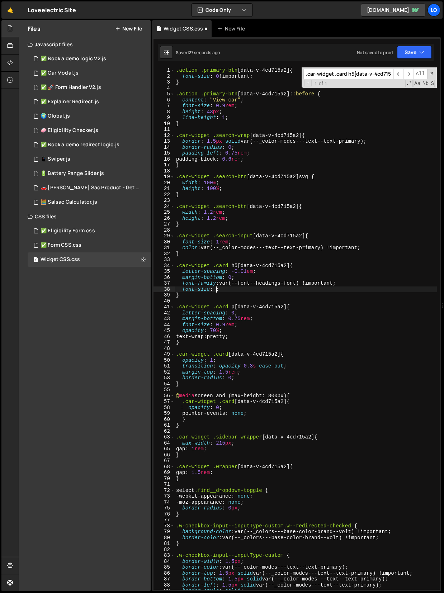
paste textarea "var(--_typography---headers--h5)"
click at [289, 271] on div ".action .primary-btn [ data-v-4cd715a2 ] { font-size : 0 !important ; } .action…" at bounding box center [306, 334] width 262 height 534
click at [331, 290] on div ".action .primary-btn [ data-v-4cd715a2 ] { font-size : 0 !important ; } .action…" at bounding box center [306, 334] width 262 height 534
type textarea "font-size: var(--_typography---headers--h5);"
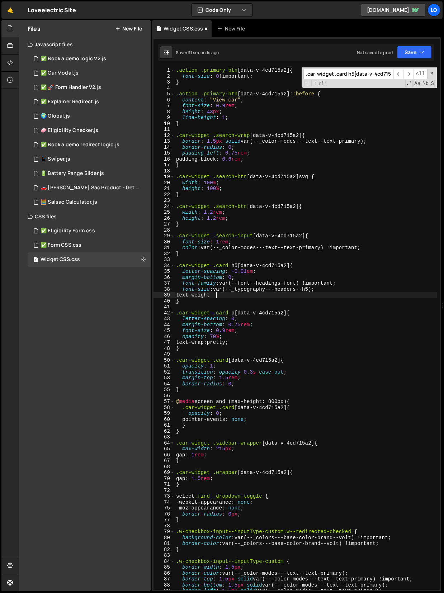
scroll to position [0, 3]
type textarea "t"
click at [187, 296] on div ".action .primary-btn [ data-v-4cd715a2 ] { font-size : 0 !important ; } .action…" at bounding box center [306, 334] width 262 height 534
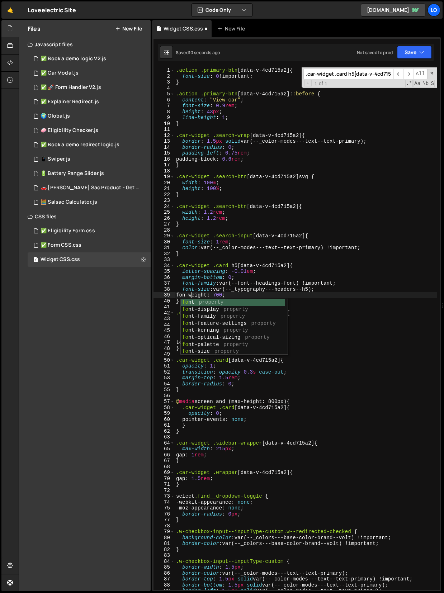
scroll to position [0, 1]
click at [213, 281] on div ".action .primary-btn [ data-v-4cd715a2 ] { font-size : 0 !important ; } .action…" at bounding box center [306, 334] width 262 height 534
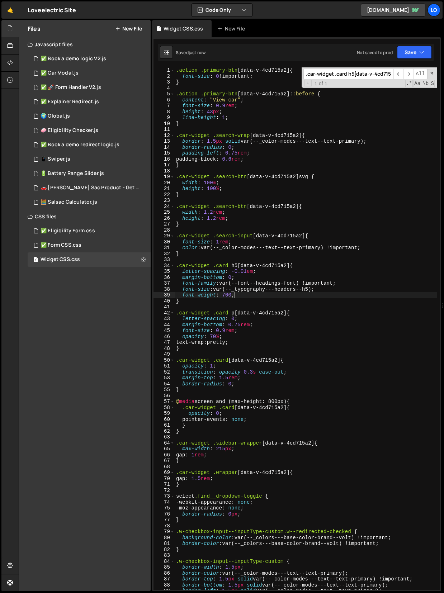
click at [236, 297] on div ".action .primary-btn [ data-v-4cd715a2 ] { font-size : 0 !important ; } .action…" at bounding box center [306, 334] width 262 height 534
type textarea "font-weight: 700;"
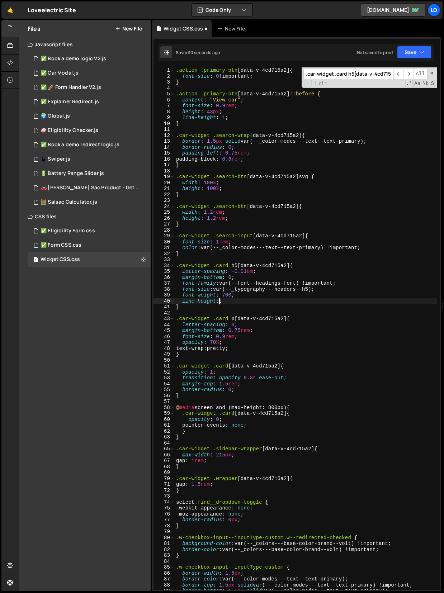
scroll to position [0, 3]
paste textarea "var(--_typography---line-height--h5)"
type textarea "line-height: var(--_typography---line-height--h5);"
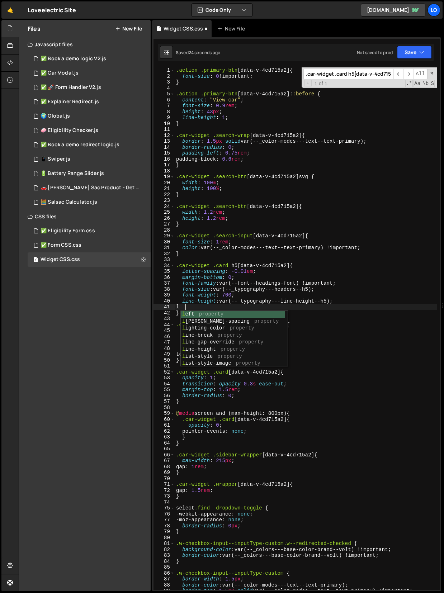
scroll to position [0, 0]
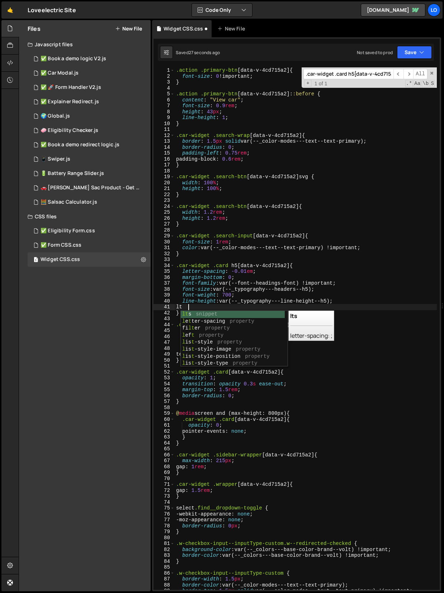
type textarea "l"
type textarea "e"
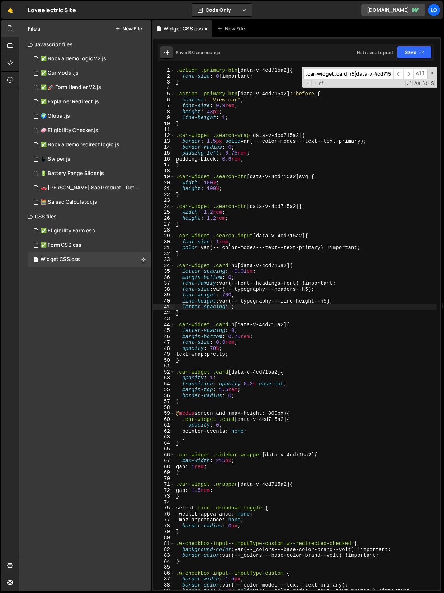
paste textarea "var(--_typography---letter-spacing--h5)"
type textarea "letter-spacing: var(--_typography---letter-spacing--h5);"
click at [329, 71] on input ".car-widget .card h5[data-v-4cd715a2" at bounding box center [348, 74] width 90 height 10
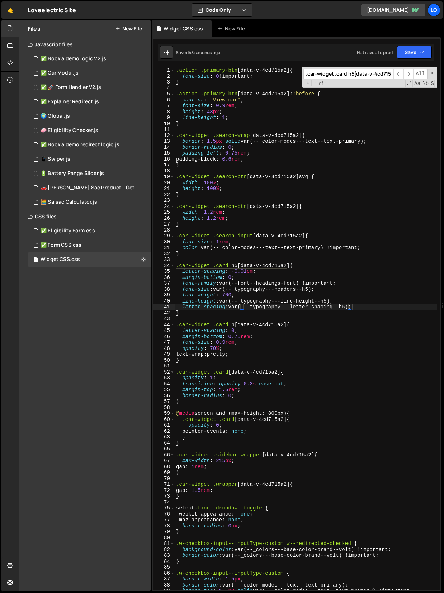
paste input "[data-v-4cd715a2]"
type input ".car-widget .card[data-v-4cd715a2]"
click at [240, 382] on div ".action .primary-btn [ data-v-4cd715a2 ] { font-size : 0 !important ; } .action…" at bounding box center [306, 334] width 262 height 534
click at [227, 390] on div ".action .primary-btn [ data-v-4cd715a2 ] { font-size : 0 !important ; } .action…" at bounding box center [306, 334] width 262 height 534
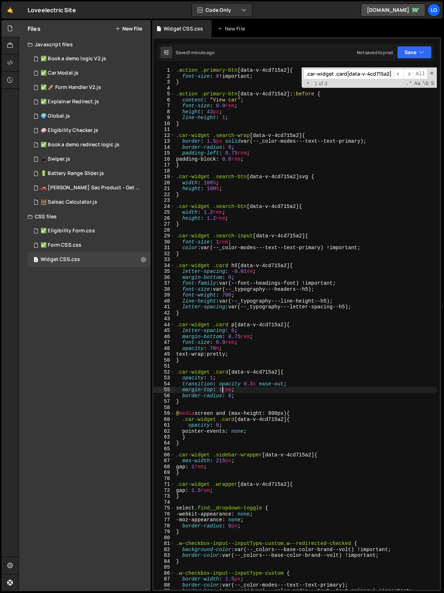
click at [271, 214] on div ".action .primary-btn [ data-v-4cd715a2 ] { font-size : 0 !important ; } .action…" at bounding box center [306, 334] width 262 height 534
type textarea "}"
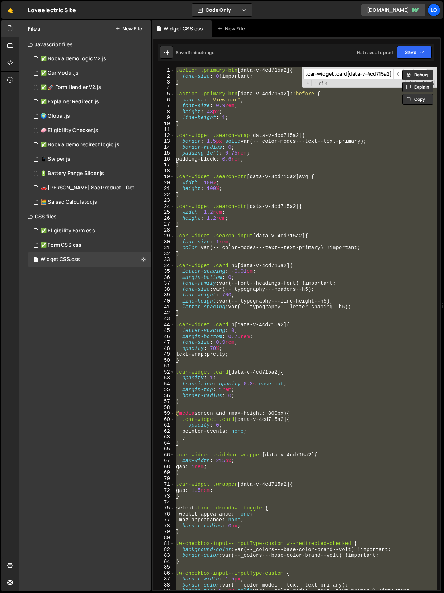
scroll to position [0, 0]
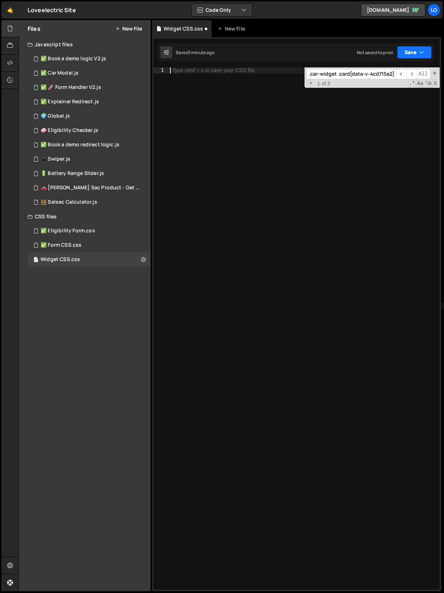
click at [404, 48] on button "Save" at bounding box center [414, 52] width 35 height 13
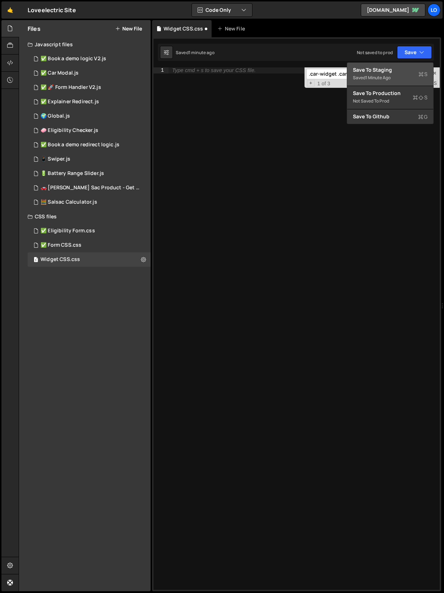
click at [393, 72] on div "Save to Staging S" at bounding box center [390, 69] width 75 height 7
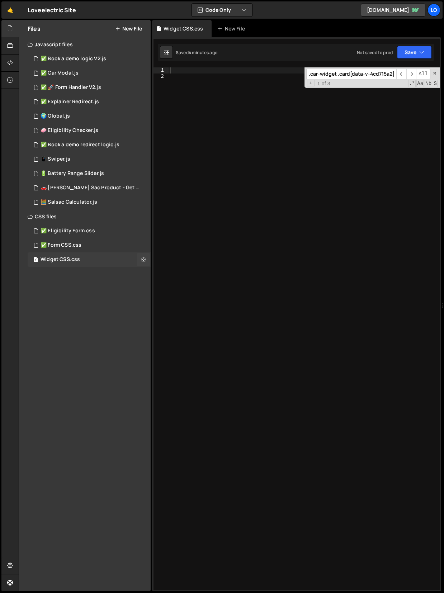
click at [79, 262] on div "Widget CSS.css" at bounding box center [60, 259] width 39 height 6
click at [218, 242] on div at bounding box center [304, 334] width 271 height 534
type textarea "}"
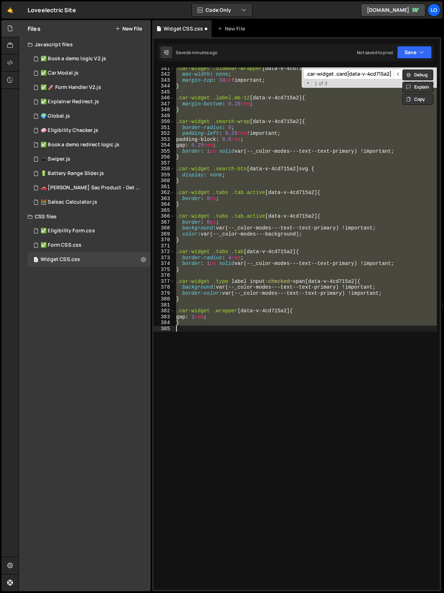
scroll to position [2019, 0]
click at [201, 333] on div ".car-widget .sidebar-wrapper [ data-v-4cd715a2 ] { max-width : none ; margin-to…" at bounding box center [306, 328] width 262 height 522
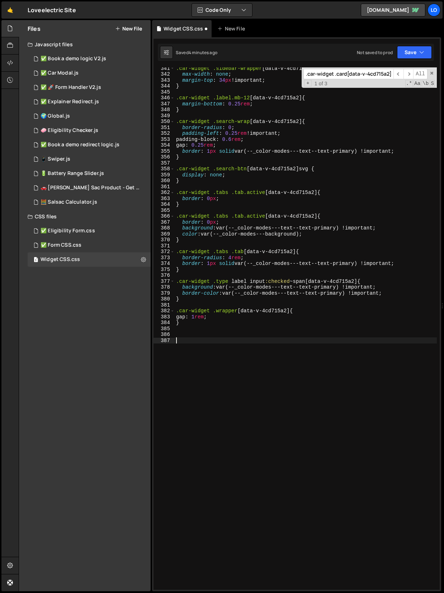
paste textarea ".car-widget .car-info h4[data-v-4cd715a2]"
type textarea ".car-widget .car-info h4[data-v-4cd715a2] {"
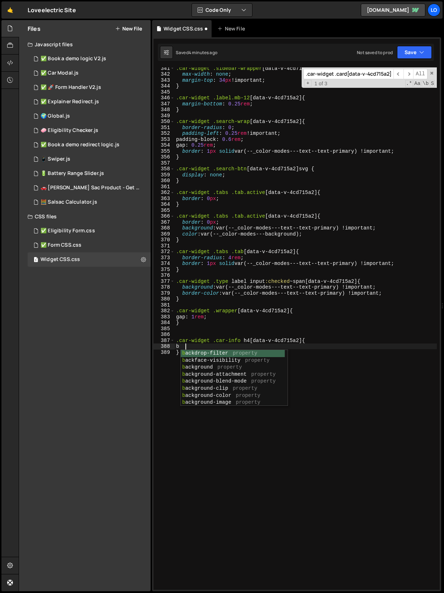
scroll to position [0, 0]
type textarea "b"
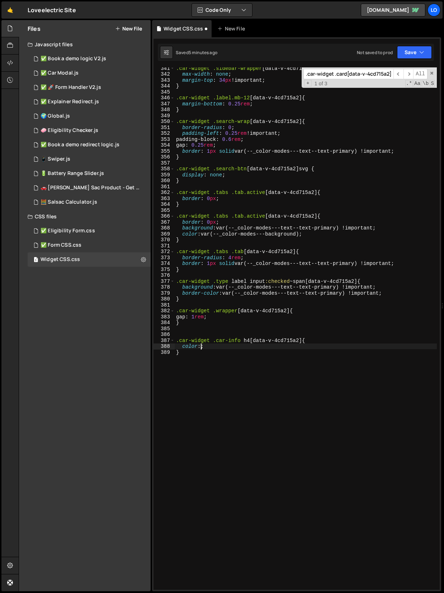
scroll to position [0, 1]
drag, startPoint x: 219, startPoint y: 287, endPoint x: 379, endPoint y: 285, distance: 160.6
click at [379, 285] on div ".car-widget .sidebar-wrapper [ data-v-4cd715a2 ] { max-width : none ; margin-to…" at bounding box center [306, 332] width 262 height 534
click at [204, 347] on div ".car-widget .sidebar-wrapper [ data-v-4cd715a2 ] { max-width : none ; margin-to…" at bounding box center [306, 332] width 262 height 534
paste textarea "var(--_color-modes---text--text-primary) !important;"
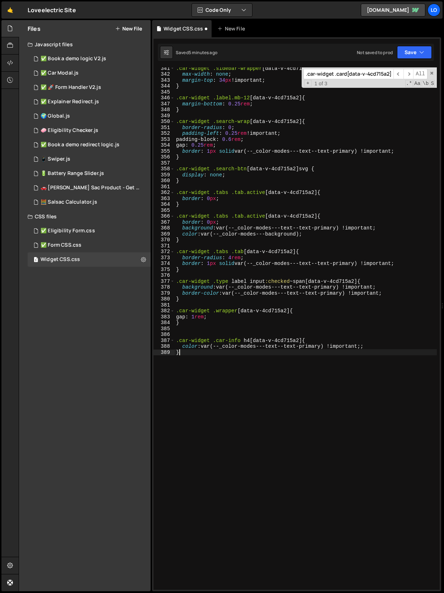
click at [227, 385] on div ".car-widget .sidebar-wrapper [ data-v-4cd715a2 ] { max-width : none ; margin-to…" at bounding box center [306, 332] width 262 height 534
click at [375, 346] on div ".car-widget .sidebar-wrapper [ data-v-4cd715a2 ] { max-width : none ; margin-to…" at bounding box center [306, 332] width 262 height 534
type textarea "color: var(--_color-modes---text--text-primary) !important;"
click at [361, 72] on input ".car-widget .card[data-v-4cd715a2]" at bounding box center [348, 74] width 90 height 10
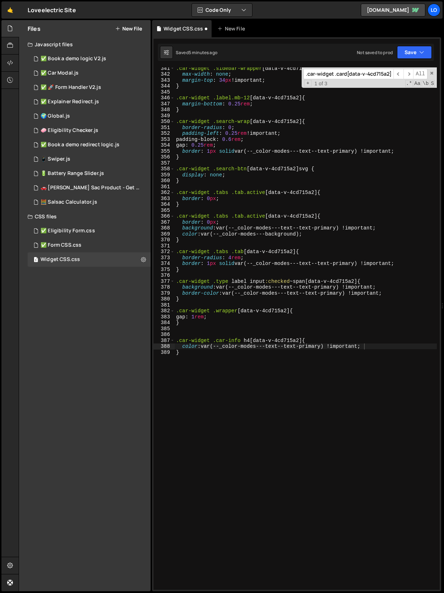
click at [361, 72] on input ".car-widget .card[data-v-4cd715a2]" at bounding box center [348, 74] width 90 height 10
paste input "-info .bottom .price"
type input ".car-widget .car-info .bottom .price[data-v-4cd715a2]"
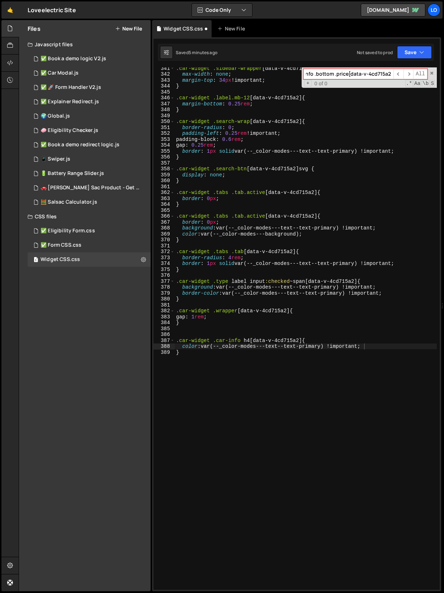
type textarea "}"
click at [209, 382] on div ".car-widget .sidebar-wrapper [ data-v-4cd715a2 ] { max-width : none ; margin-to…" at bounding box center [306, 332] width 262 height 534
paste textarea ".car-widget .car-info .bottom .price[data-v-4cd715a2]"
type textarea ".car-widget .car-info .bottom .price[data-v-4cd715a2] {"
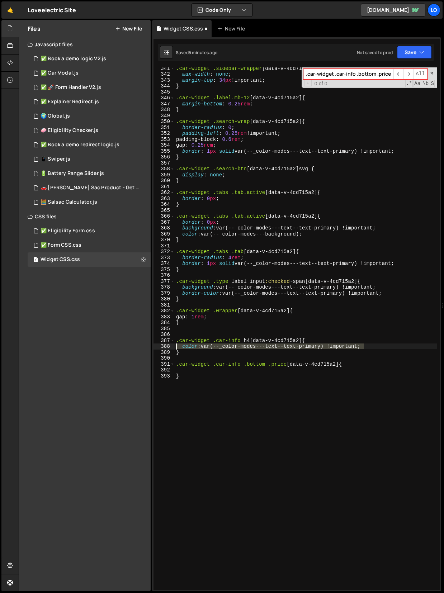
drag, startPoint x: 366, startPoint y: 346, endPoint x: 175, endPoint y: 346, distance: 191.1
click at [175, 346] on div ".car-widget .sidebar-wrapper [ data-v-4cd715a2 ] { max-width : none ; margin-to…" at bounding box center [306, 332] width 262 height 534
type textarea "color: var(--_color-modes---text--text-primary) !important;"
click at [188, 370] on div ".car-widget .sidebar-wrapper [ data-v-4cd715a2 ] { max-width : none ; margin-to…" at bounding box center [306, 332] width 262 height 534
paste textarea "color: var(--_color-modes---text--text-primary) !important;"
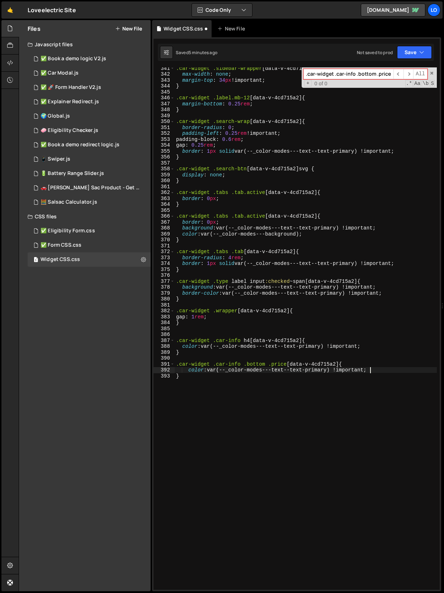
type textarea "}"
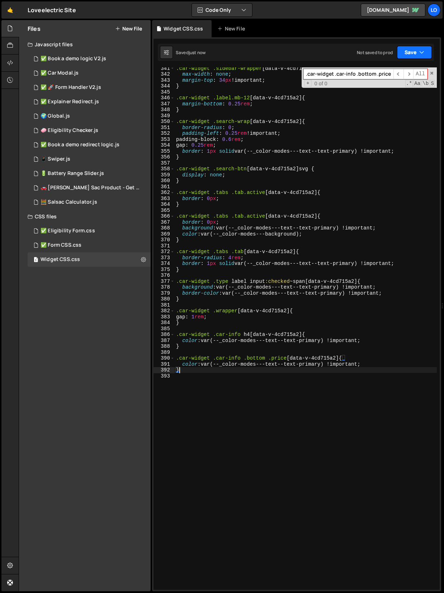
click at [404, 56] on button "Save" at bounding box center [414, 52] width 35 height 13
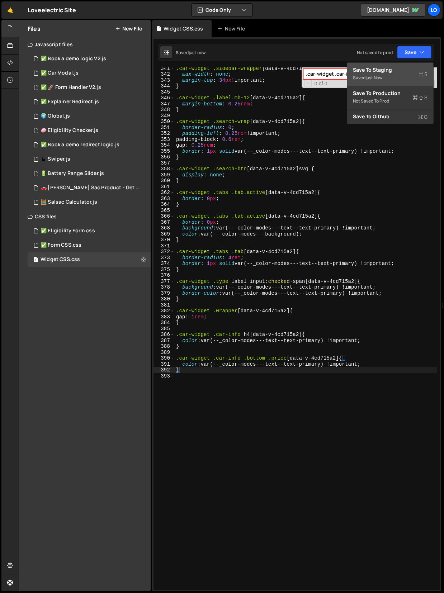
click at [397, 65] on button "Save to Staging S Saved just now" at bounding box center [390, 74] width 86 height 23
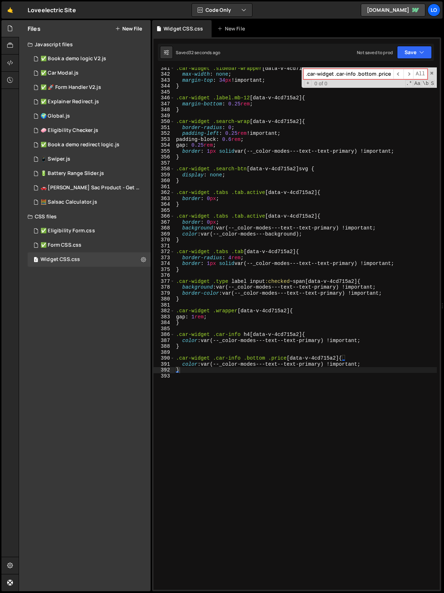
click at [205, 384] on div ".car-widget .sidebar-wrapper [ data-v-4cd715a2 ] { max-width : none ; margin-to…" at bounding box center [306, 332] width 262 height 534
paste textarea ".car-widget .car-block[data-v-4cd715a2]"
type textarea ".car-widget .car-block[data-v-4cd715a2] {"
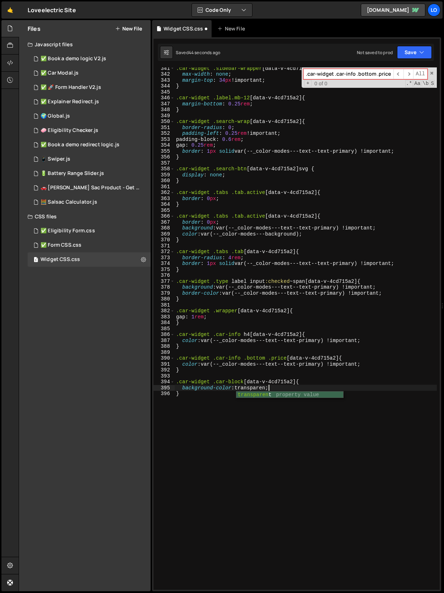
scroll to position [0, 6]
click at [319, 420] on div ".car-widget .sidebar-wrapper [ data-v-4cd715a2 ] { max-width : none ; margin-to…" at bounding box center [306, 332] width 262 height 534
type textarea "}"
click at [414, 51] on button "Save" at bounding box center [414, 52] width 35 height 13
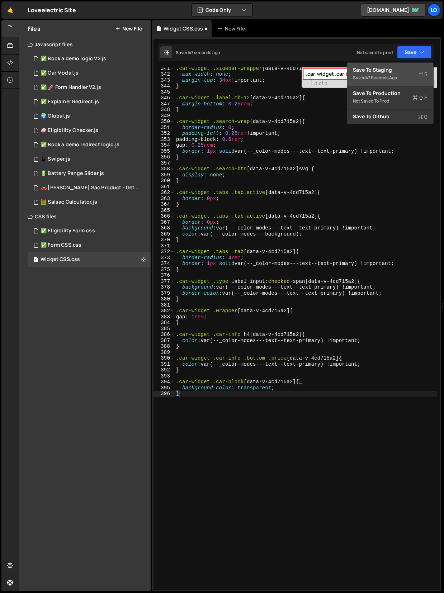
click at [395, 67] on div "Save to Staging S" at bounding box center [390, 69] width 75 height 7
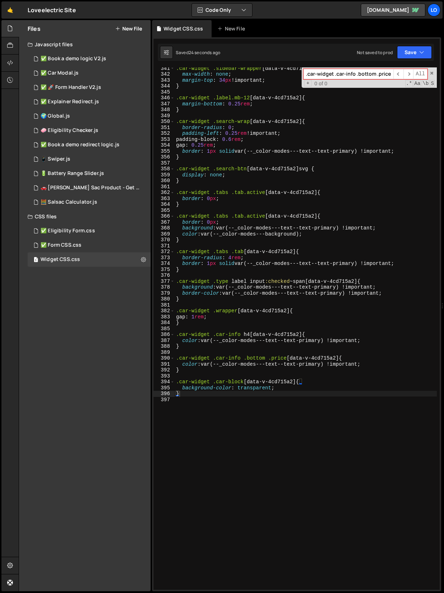
click at [354, 72] on input ".car-widget .car-info .bottom .price[data-v-4cd715a2]" at bounding box center [348, 74] width 90 height 10
paste input "price .num"
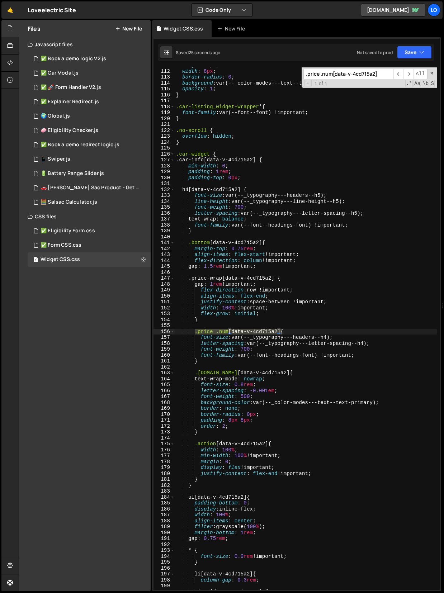
scroll to position [656, 0]
type input ".price .num[data-v-4cd715a2]"
type textarea "font-family: var(--font--headings-font) !important;"
click at [368, 358] on div "height : 8 px ; width : 8 px ; border-radius : 0 ; background : var(--_color-mo…" at bounding box center [306, 329] width 262 height 534
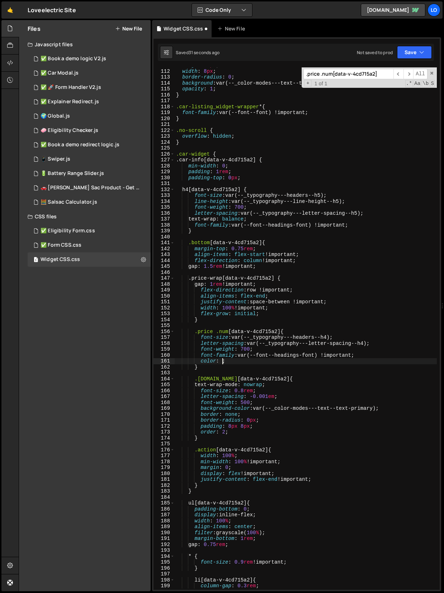
scroll to position [0, 3]
drag, startPoint x: 257, startPoint y: 408, endPoint x: 383, endPoint y: 407, distance: 125.1
click at [383, 407] on div "height : 8 px ; width : 8 px ; border-radius : 0 ; background : var(--_color-mo…" at bounding box center [306, 329] width 262 height 534
click at [222, 361] on div "height : 8 px ; width : 8 px ; border-radius : 0 ; background : var(--_color-mo…" at bounding box center [306, 329] width 262 height 534
paste textarea "var(--_color-modes---text--text-primary);"
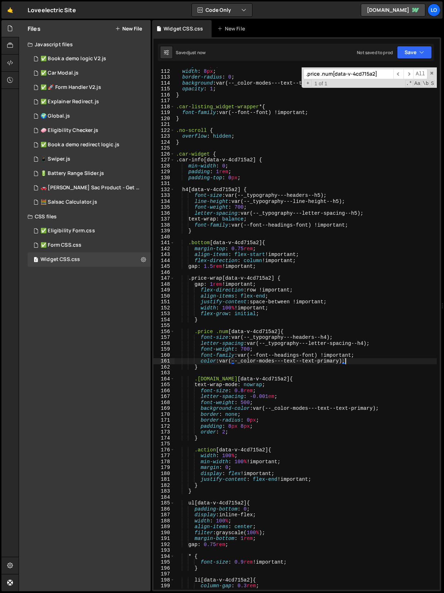
type textarea "color: var(--_color-modes---text--text-primary);"
click at [328, 75] on input ".price .num[data-v-4cd715a2]" at bounding box center [348, 74] width 90 height 10
paste input "er"
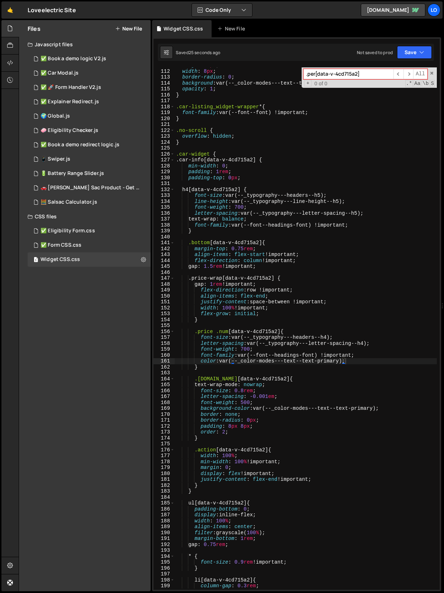
click at [324, 75] on input ".per[data-v-4cd715a2]" at bounding box center [348, 74] width 90 height 10
paste input ".car-widget .car-info .bottom .price"
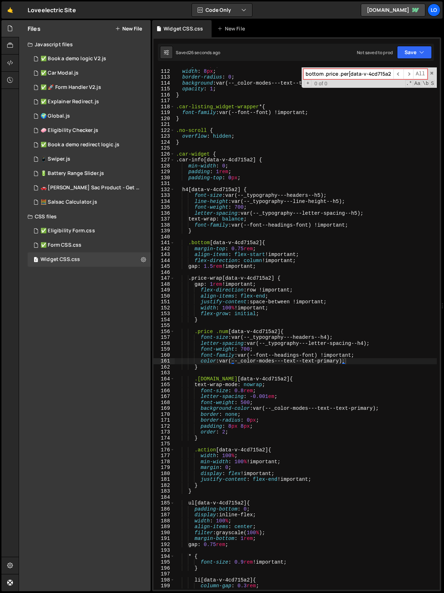
type input ".per[data-v-4cd715a2]"
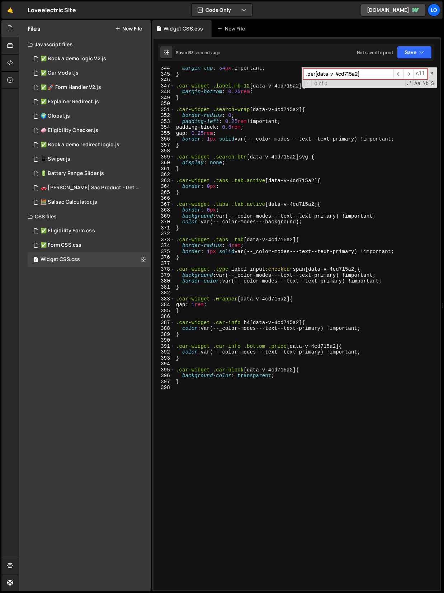
scroll to position [2096, 0]
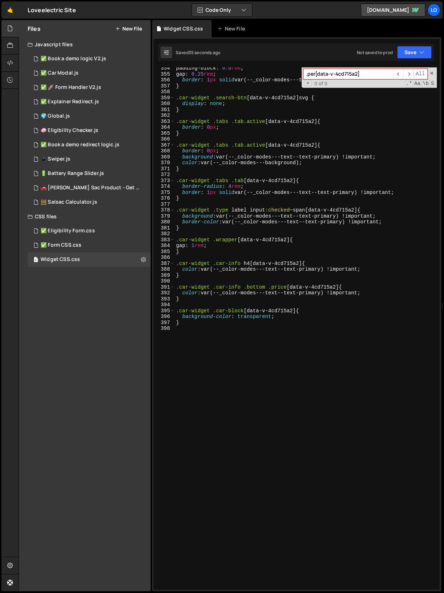
click at [197, 330] on div "padding-block : 0.6 rem ; gap : 0.25 rem ; border : 1 px solid var(--_color-mod…" at bounding box center [306, 332] width 262 height 534
paste textarea "}"
type textarea "}"
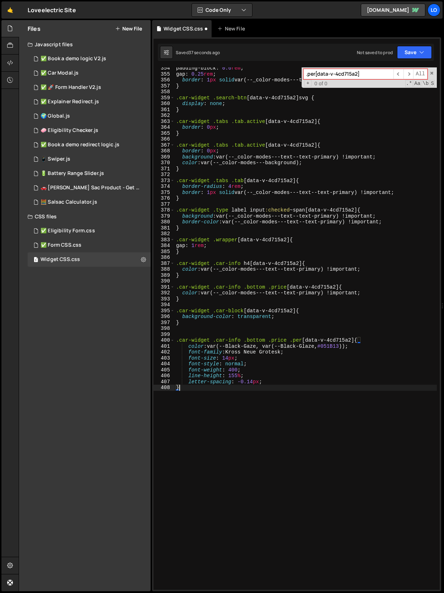
click at [276, 332] on div "padding-block : 0.6 rem ; gap : 0.25 rem ; border : 1 px solid var(--_color-mod…" at bounding box center [306, 332] width 262 height 534
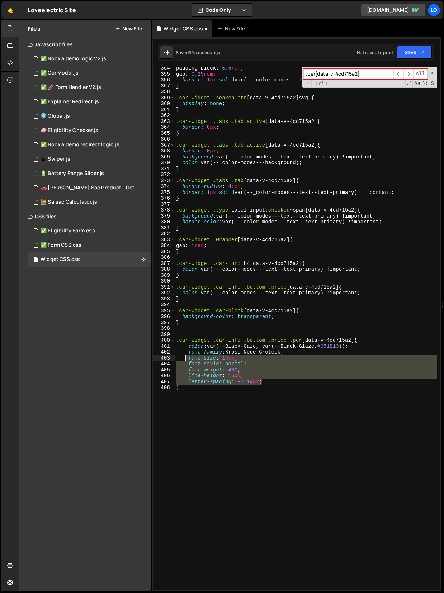
drag, startPoint x: 276, startPoint y: 383, endPoint x: 183, endPoint y: 359, distance: 96.4
click at [183, 359] on div "padding-block : 0.6 rem ; gap : 0.25 rem ; border : 1 px solid var(--_color-mod…" at bounding box center [306, 332] width 262 height 534
click at [242, 352] on div "padding-block : 0.6 rem ; gap : 0.25 rem ; border : 1 px solid var(--_color-mod…" at bounding box center [306, 332] width 262 height 534
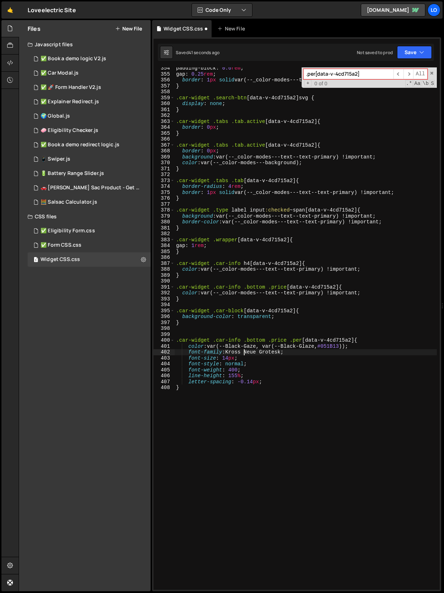
click at [295, 353] on div "padding-block : 0.6 rem ; gap : 0.25 rem ; border : 1 px solid var(--_color-mod…" at bounding box center [306, 332] width 262 height 534
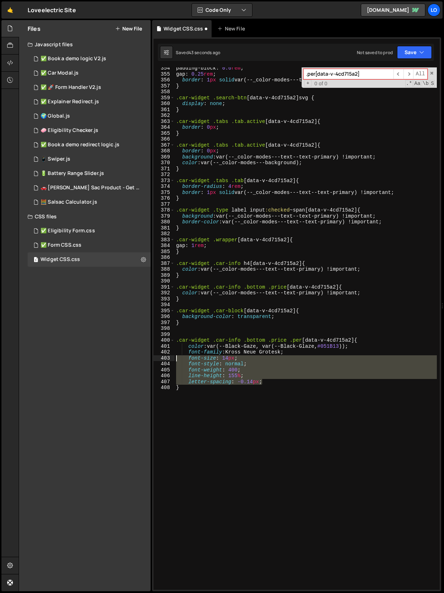
drag, startPoint x: 265, startPoint y: 381, endPoint x: 169, endPoint y: 360, distance: 98.7
click at [169, 360] on div "font-family: Kross Neue Grotesk; 354 355 356 357 358 359 360 361 362 363 364 36…" at bounding box center [296, 328] width 286 height 522
type textarea "font-size: 14px; font-style: normal;"
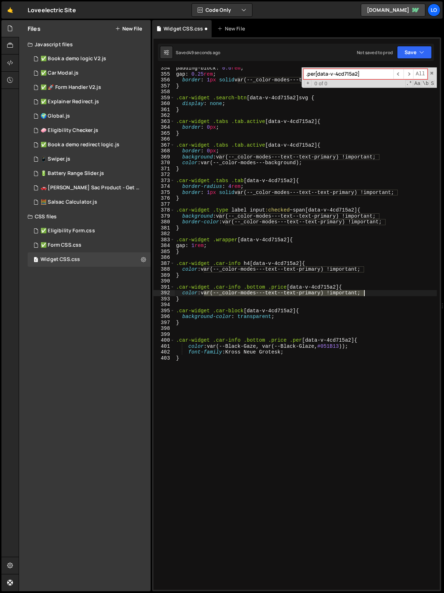
drag, startPoint x: 205, startPoint y: 294, endPoint x: 365, endPoint y: 292, distance: 159.9
click at [365, 292] on div "padding-block : 0.6 rem ; gap : 0.25 rem ; border : 1 px solid var(--_color-mod…" at bounding box center [306, 332] width 262 height 534
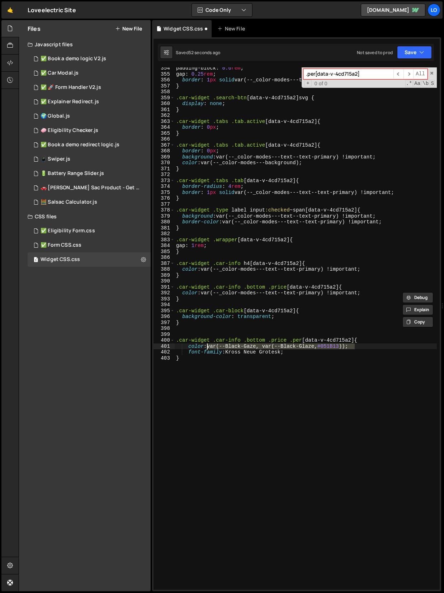
drag, startPoint x: 360, startPoint y: 345, endPoint x: 208, endPoint y: 346, distance: 151.7
click at [208, 346] on div "padding-block : 0.6 rem ; gap : 0.25 rem ; border : 1 px solid var(--_color-mod…" at bounding box center [306, 332] width 262 height 534
paste textarea "var(--_color-modes---text--text-primary) !important"
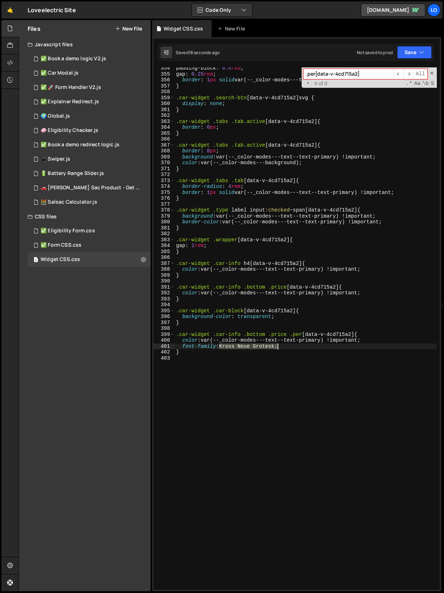
drag, startPoint x: 221, startPoint y: 345, endPoint x: 278, endPoint y: 345, distance: 56.7
click at [278, 345] on div "padding-block : 0.6 rem ; gap : 0.25 rem ; border : 1 px solid var(--_color-mod…" at bounding box center [306, 332] width 262 height 534
paste textarea "var(--font--font)"
type textarea "font-family:var(--font--font);"
click at [305, 393] on div "padding-block : 0.6 rem ; gap : 0.25 rem ; border : 1 px solid var(--_color-mod…" at bounding box center [306, 332] width 262 height 534
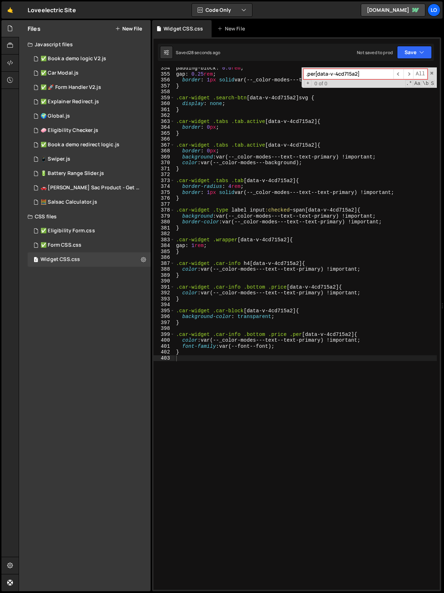
click at [373, 75] on input ".per[data-v-4cd715a2]" at bounding box center [348, 74] width 90 height 10
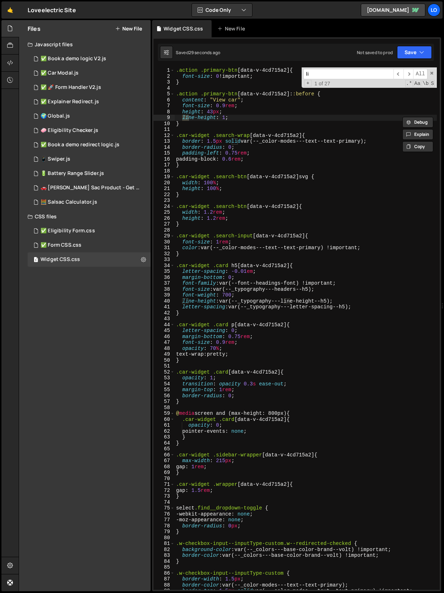
paste input "data-v-4cd715a2"
click at [309, 74] on input "lidata-v-4cd715a2" at bounding box center [348, 74] width 90 height 10
click at [335, 72] on input "li [data-v-4cd715a2]" at bounding box center [348, 74] width 90 height 10
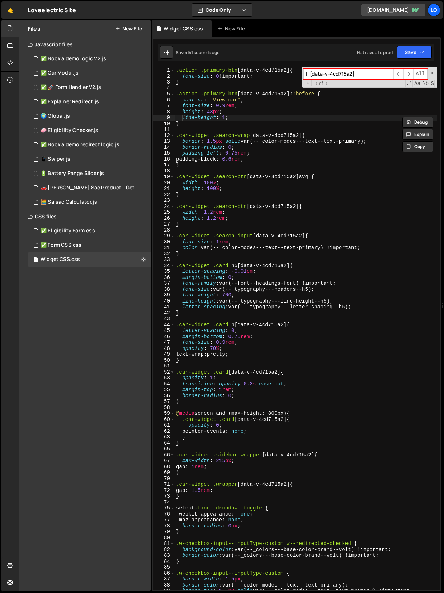
type input ";"
click at [408, 73] on span "​" at bounding box center [408, 74] width 10 height 10
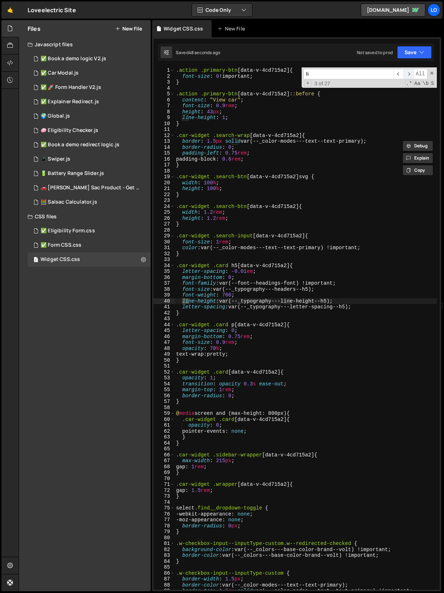
click at [408, 73] on span "​" at bounding box center [408, 74] width 10 height 10
click at [314, 72] on input "li" at bounding box center [348, 74] width 90 height 10
paste input "[data-v-4cd715a2]"
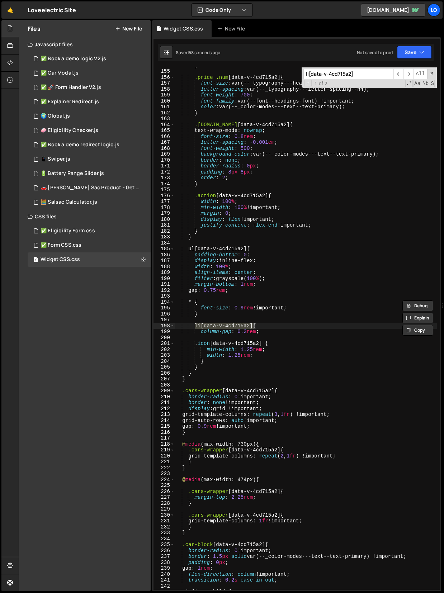
scroll to position [910, 0]
type input "li[data-v-4cd715a2]"
type textarea "gap: 0.75rem;"
click at [245, 289] on div "} .price .num [ data-v-4cd715a2 ] { font-size : var(--_typography---headers--h4…" at bounding box center [306, 329] width 262 height 534
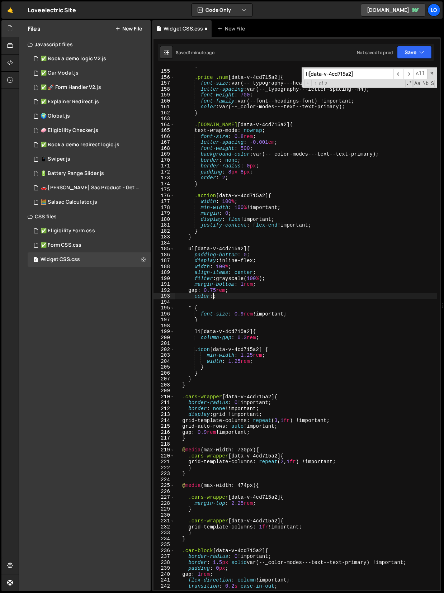
scroll to position [0, 2]
paste textarea "var(--_color-modes---text--text-primary) !important;;"
type textarea "color: var(--_color-modes---text--text-primary) !important;;"
click at [411, 48] on button "Save" at bounding box center [414, 52] width 35 height 13
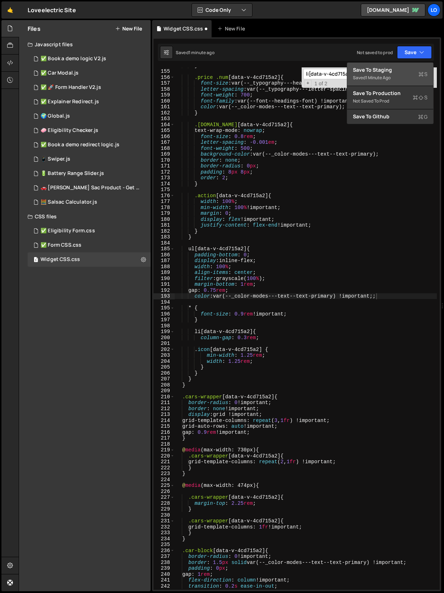
click at [404, 65] on button "Save to Staging S Saved 1 minute ago" at bounding box center [390, 74] width 86 height 23
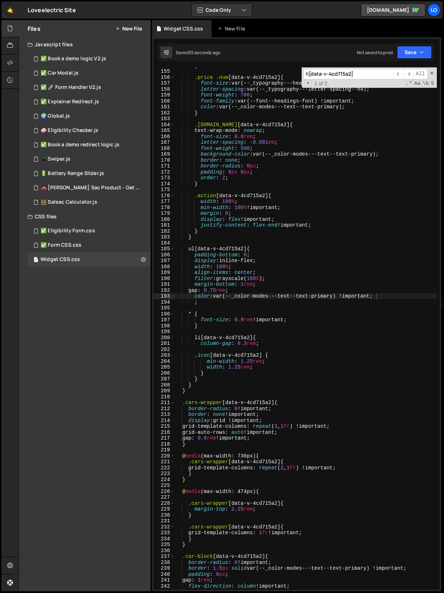
click at [318, 74] on input "li[data-v-4cd715a2]" at bounding box center [348, 74] width 90 height 10
paste input ".car-listing_widget-wrapper *"
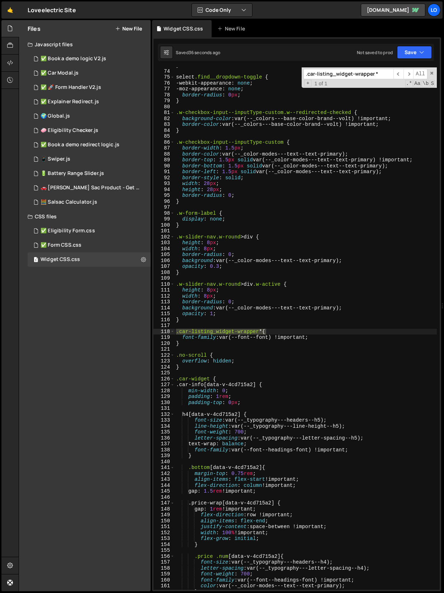
scroll to position [431, 0]
type input ".car-listing_widget-wrapper *"
type textarea "font-family: var(--font--font) !important;"
click at [320, 337] on div "} select .find__dropdown-toggle { -webkit-appearance : none ; -moz-appearance :…" at bounding box center [306, 329] width 262 height 534
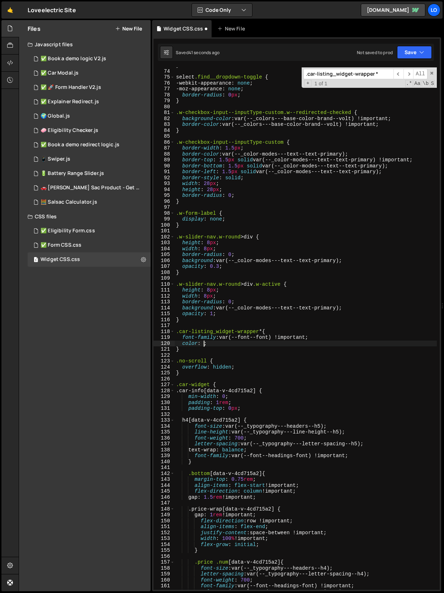
scroll to position [0, 1]
paste textarea ".car-listing_widget-wrapper *;"
paste textarea "var(--_color-modes---text--text-primary) !important;"
type textarea "color: var(--_color-modes---text--text-primary) !important;;"
click at [408, 51] on button "Save" at bounding box center [414, 52] width 35 height 13
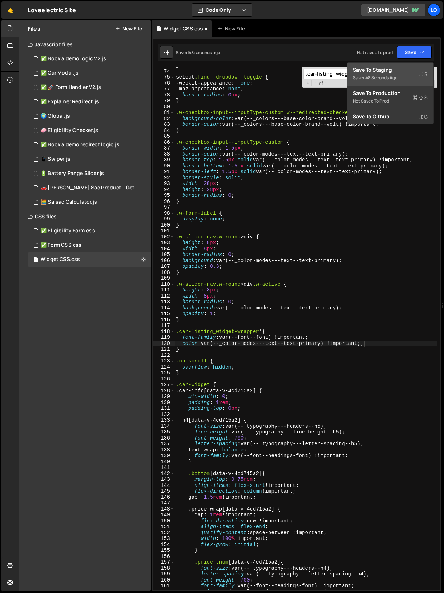
click at [396, 65] on button "Save to Staging S Saved 48 seconds ago" at bounding box center [390, 74] width 86 height 23
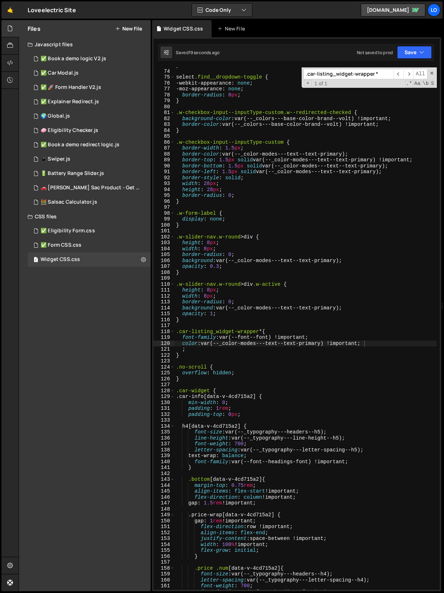
click at [340, 73] on input ".car-listing_widget-wrapper *" at bounding box center [348, 74] width 90 height 10
paste input "[DOMAIN_NAME][data-v-4cd715a2]"
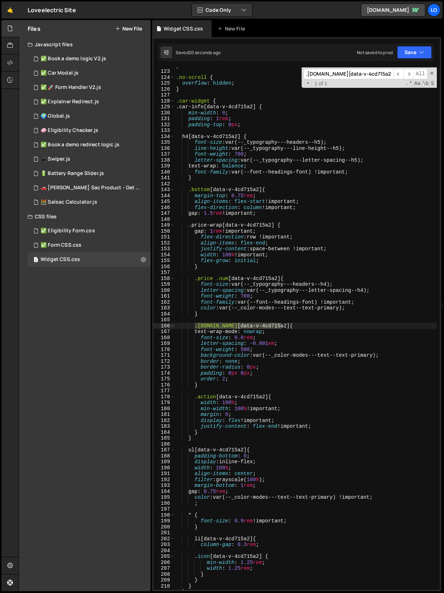
scroll to position [721, 0]
type input ".[DOMAIN_NAME][data-v-4cd715a2]"
type textarea "order: 2;"
click at [235, 381] on div "} .no-scroll { overflow : hidden ; } .car-widget { .car-info[data-v-4cd715a2] {…" at bounding box center [306, 329] width 262 height 534
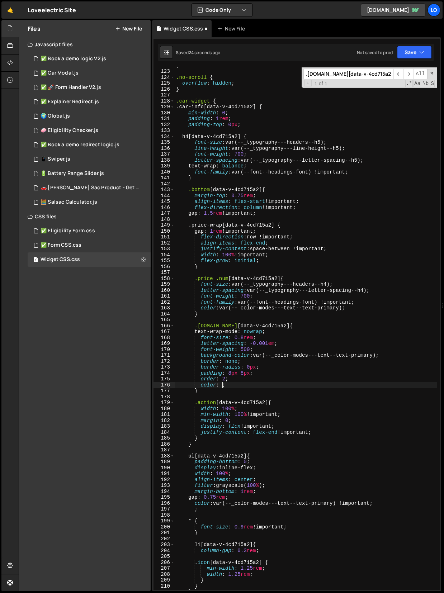
scroll to position [0, 3]
paste textarea "var(--_color-modes---text--text-secondary)"
click at [404, 54] on button "Save" at bounding box center [414, 52] width 35 height 13
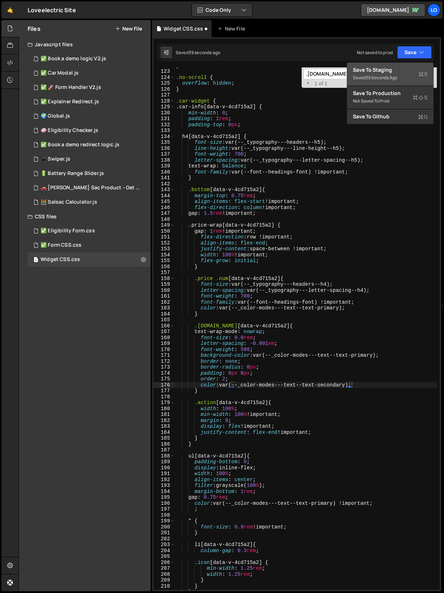
click at [397, 68] on div "Save to Staging S" at bounding box center [390, 69] width 75 height 7
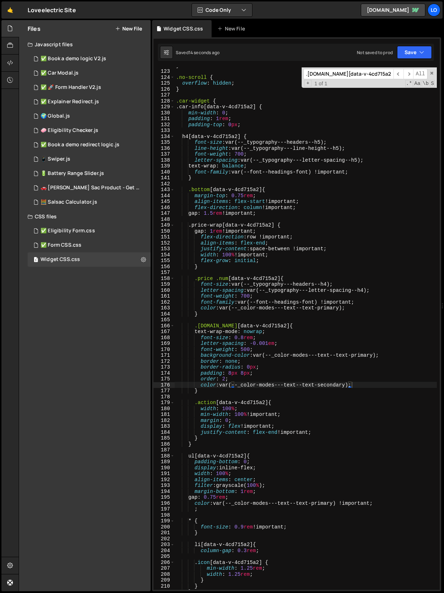
click at [353, 386] on div "} .no-scroll { overflow : hidden ; } .car-widget { .car-info[data-v-4cd715a2] {…" at bounding box center [306, 329] width 262 height 534
drag, startPoint x: 346, startPoint y: 307, endPoint x: 226, endPoint y: 305, distance: 119.8
click at [226, 305] on div "} .no-scroll { overflow : hidden ; } .car-widget { .car-info[data-v-4cd715a2] {…" at bounding box center [306, 329] width 262 height 534
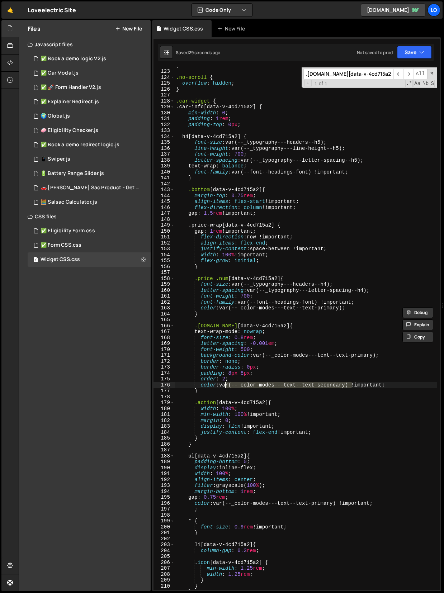
drag, startPoint x: 352, startPoint y: 384, endPoint x: 223, endPoint y: 385, distance: 128.7
click at [223, 385] on div "} .no-scroll { overflow : hidden ; } .car-widget { .car-info[data-v-4cd715a2] {…" at bounding box center [306, 329] width 262 height 534
paste textarea "alternative"
type textarea "color: var(--_color-modes---text--text-alternative) !important;"
click at [320, 73] on input ".[DOMAIN_NAME][data-v-4cd715a2]" at bounding box center [348, 74] width 90 height 10
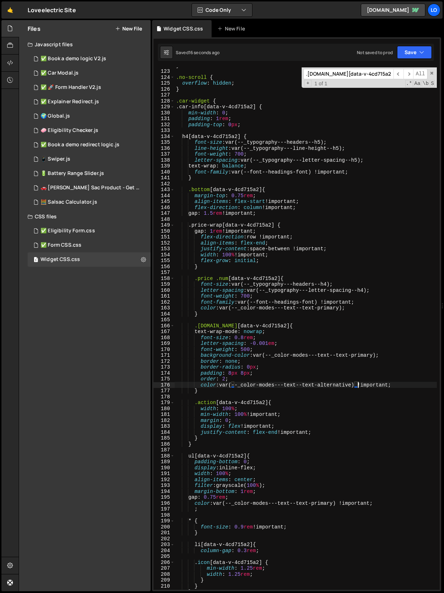
click at [320, 73] on input ".[DOMAIN_NAME][data-v-4cd715a2]" at bounding box center [348, 74] width 90 height 10
paste input "primary-btn"
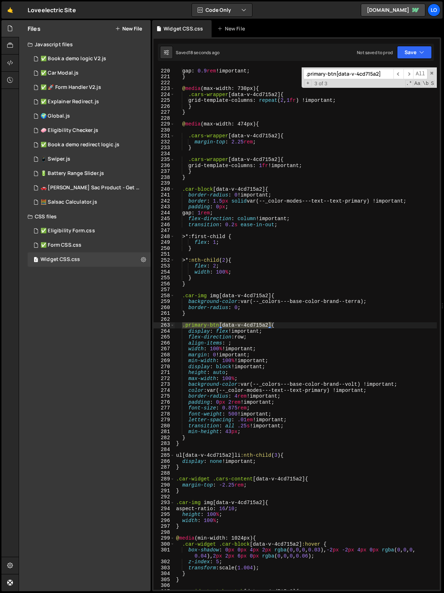
scroll to position [1296, 0]
type input ".primary-btn[data-v-4cd715a2]"
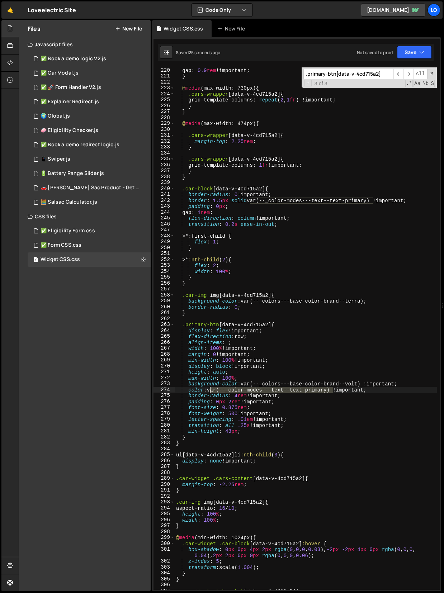
drag, startPoint x: 332, startPoint y: 390, endPoint x: 211, endPoint y: 392, distance: 120.8
click at [211, 392] on div "gap : 0.9 rem !important ; } @ media (max-width: 730px) { .cars-wrapper [ data-…" at bounding box center [306, 334] width 262 height 534
paste textarea "alternative"
type textarea "color: var(--_color-modes---text--text-alternative) !important;"
click at [329, 75] on input ".primary-btn[data-v-4cd715a2]" at bounding box center [348, 74] width 90 height 10
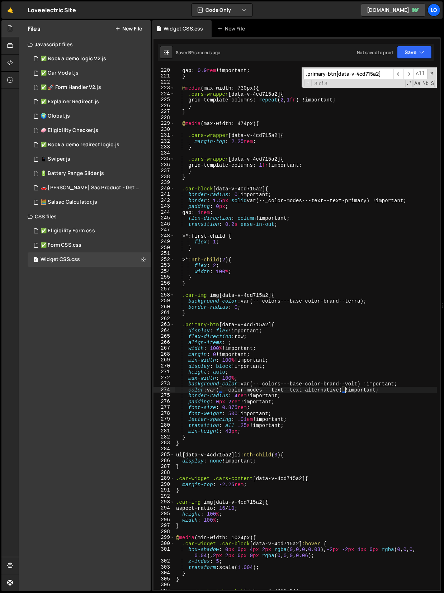
click at [329, 75] on input ".primary-btn[data-v-4cd715a2]" at bounding box center [348, 74] width 90 height 10
paste input "car-widget .sidebar-wrapper[data-v-4cd715a2] {"
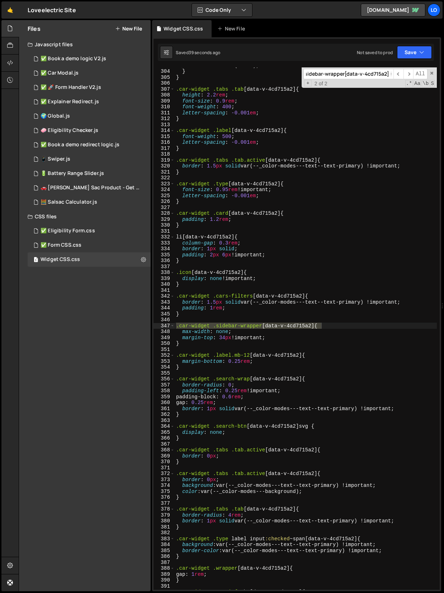
scroll to position [1797, 0]
type input ".car-widget .sidebar-wrapper[data-v-4cd715a2] {"
type textarea "margin-top: 34px !important;"
click at [283, 338] on div "transform : scale( 1.004 ) ; } } .car-widget .tabs .tab [ data-v-4cd715a2 ] { h…" at bounding box center [306, 329] width 262 height 534
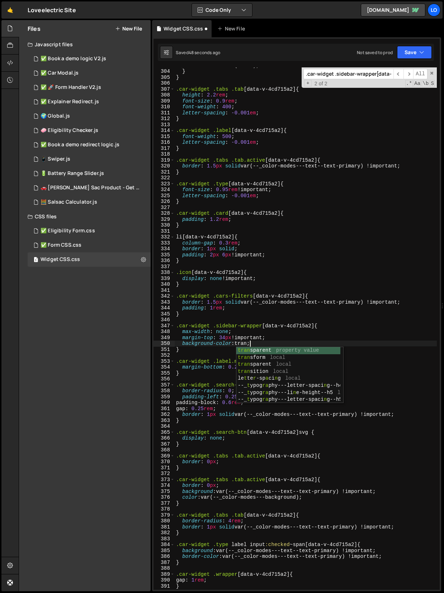
scroll to position [0, 5]
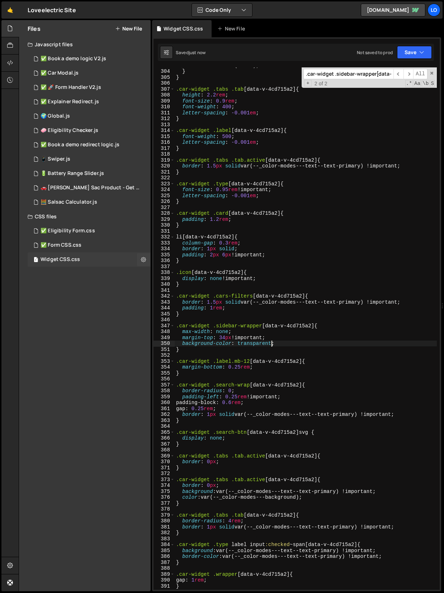
type textarea "background-color: transparent;"
click at [324, 75] on input ".car-widget .sidebar-wrapper[data-v-4cd715a2] {" at bounding box center [348, 74] width 90 height 10
paste input "tabs .tab[data-v-4cd715a2]"
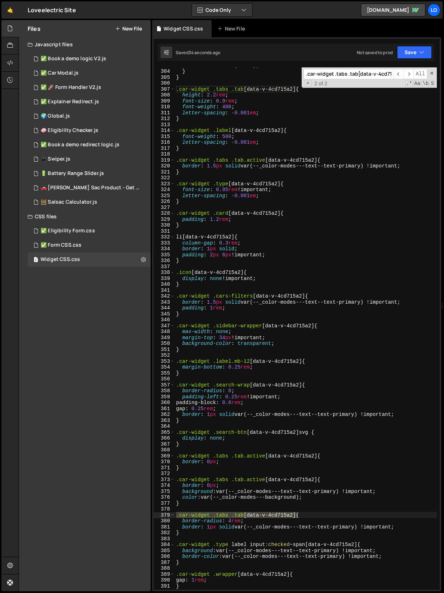
scroll to position [0, 10]
type input ".car-widget .tabs .tab[data-v-4cd715a2]"
click at [326, 70] on input ".car-widget .tabs .tab[data-v-4cd715a2]" at bounding box center [348, 74] width 90 height 10
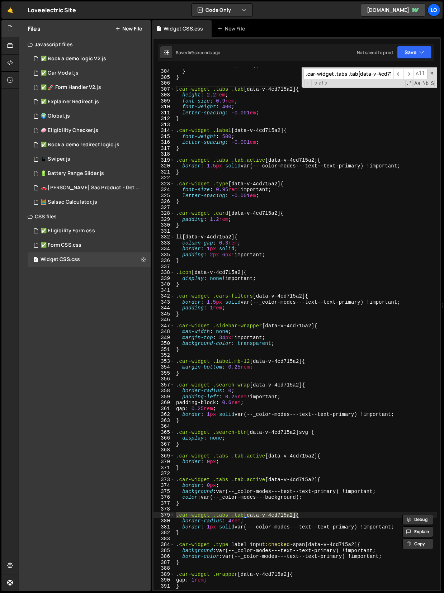
click at [326, 70] on input ".car-widget .tabs .tab[data-v-4cd715a2]" at bounding box center [348, 74] width 90 height 10
type textarea "letter-spacing: -0.001em;"
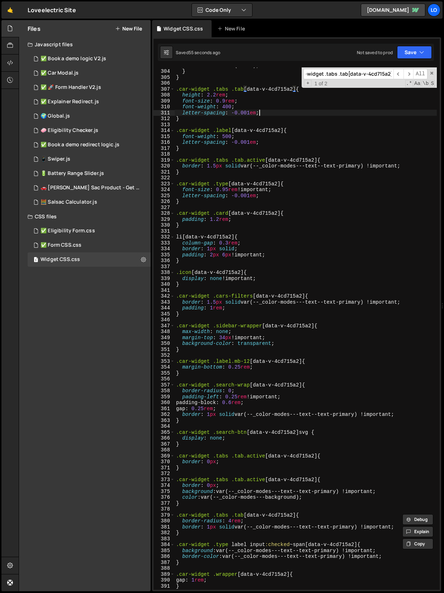
click at [269, 115] on div "transform : scale( 1.004 ) ; } } .car-widget .tabs .tab [ data-v-4cd715a2 ] { h…" at bounding box center [306, 329] width 262 height 534
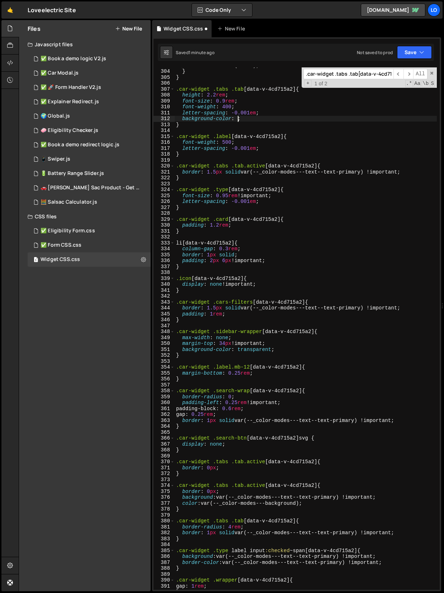
scroll to position [0, 4]
paste textarea "var(--_color-modes---background)"
type textarea "background-color: var(--_color-modes---background);"
click at [327, 74] on input ".car-widget .tabs .tab[data-v-4cd715a2]" at bounding box center [348, 74] width 90 height 10
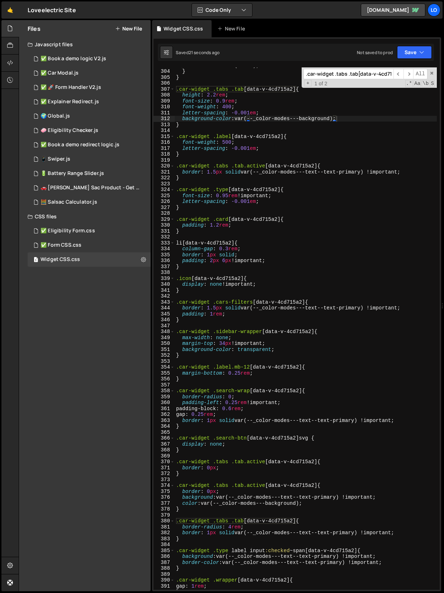
click at [327, 74] on input ".car-widget .tabs .tab[data-v-4cd715a2]" at bounding box center [348, 74] width 90 height 10
paste input ".active"
type input ".car-widget .tabs .tab.active[data-v-4cd715a2]"
type textarea "border: 1.5px solid var(--_color-modes---text--text-primary) !important;"
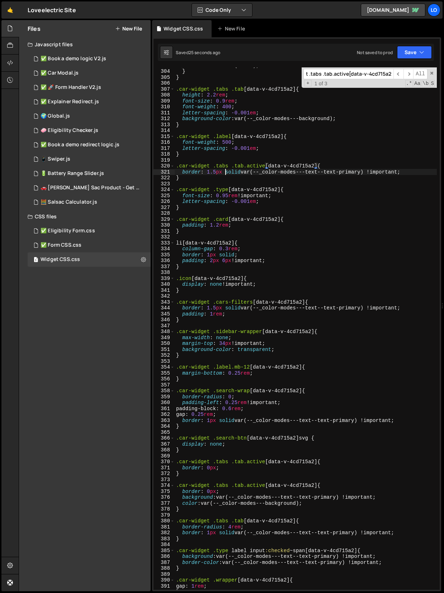
click at [224, 172] on div "transform : scale( 1.004 ) ; } } .car-widget .tabs .tab [ data-v-4cd715a2 ] { h…" at bounding box center [306, 329] width 262 height 534
click at [406, 171] on div "transform : scale( 1.004 ) ; } } .car-widget .tabs .tab [ data-v-4cd715a2 ] { h…" at bounding box center [306, 329] width 262 height 534
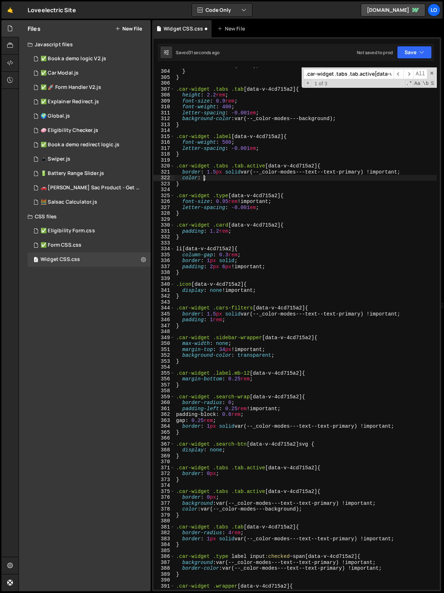
scroll to position [0, 1]
paste textarea "var(--_color-modes---background);"
click at [297, 169] on div "transform : scale( 1.004 ) ; } } .car-widget .tabs .tab [ data-v-4cd715a2 ] { h…" at bounding box center [306, 329] width 262 height 534
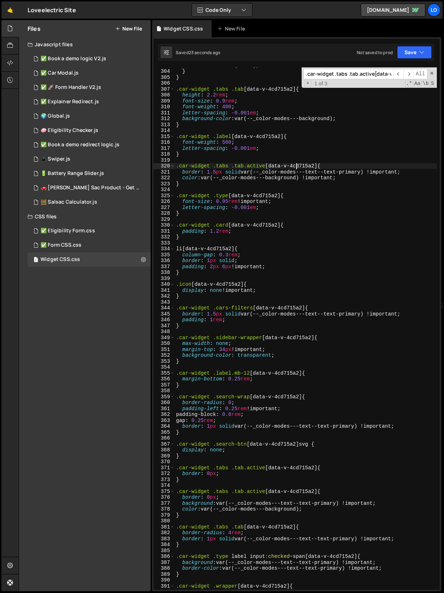
type textarea "}"
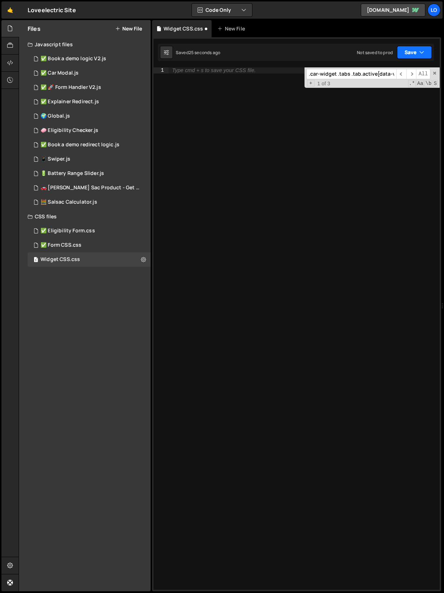
click at [420, 47] on button "Save" at bounding box center [414, 52] width 35 height 13
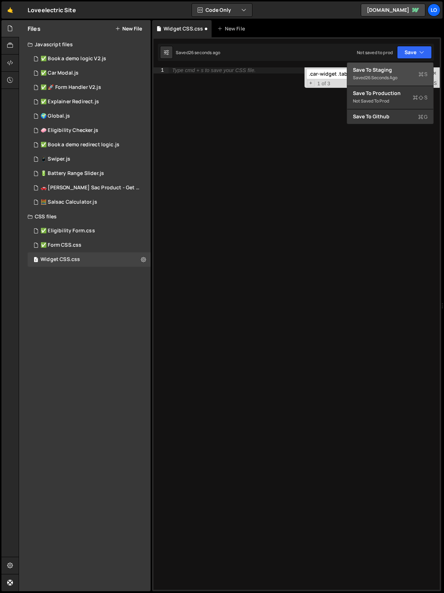
click at [385, 75] on div "26 seconds ago" at bounding box center [381, 78] width 32 height 6
